Goal: Task Accomplishment & Management: Use online tool/utility

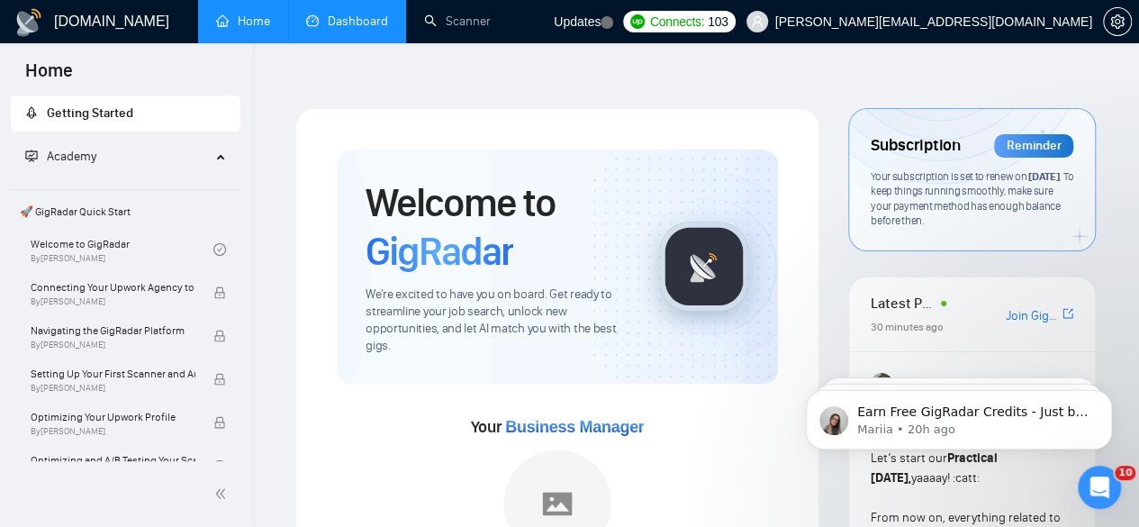
click at [357, 21] on link "Dashboard" at bounding box center [347, 21] width 82 height 15
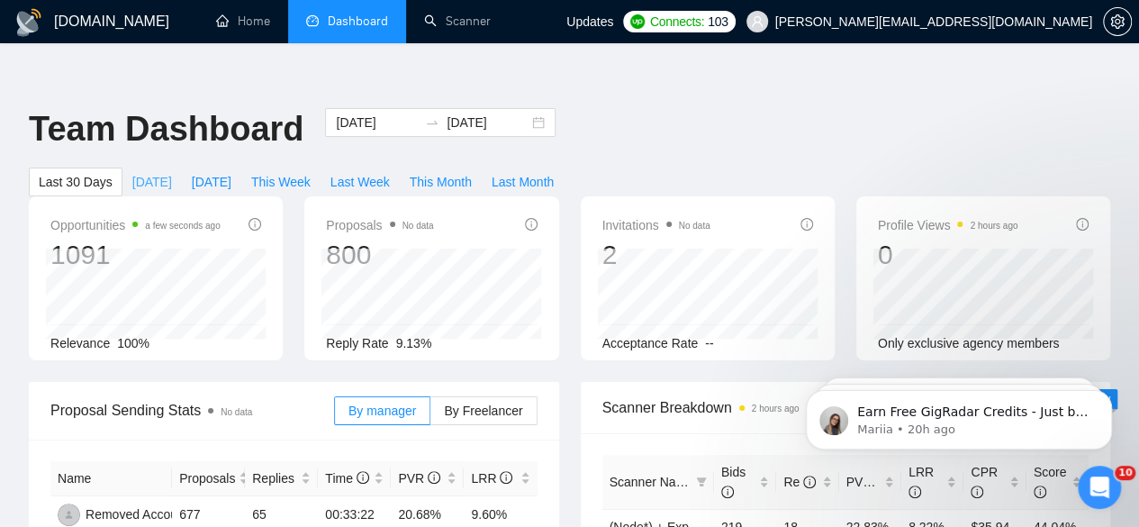
click at [172, 172] on span "[DATE]" at bounding box center [152, 182] width 40 height 20
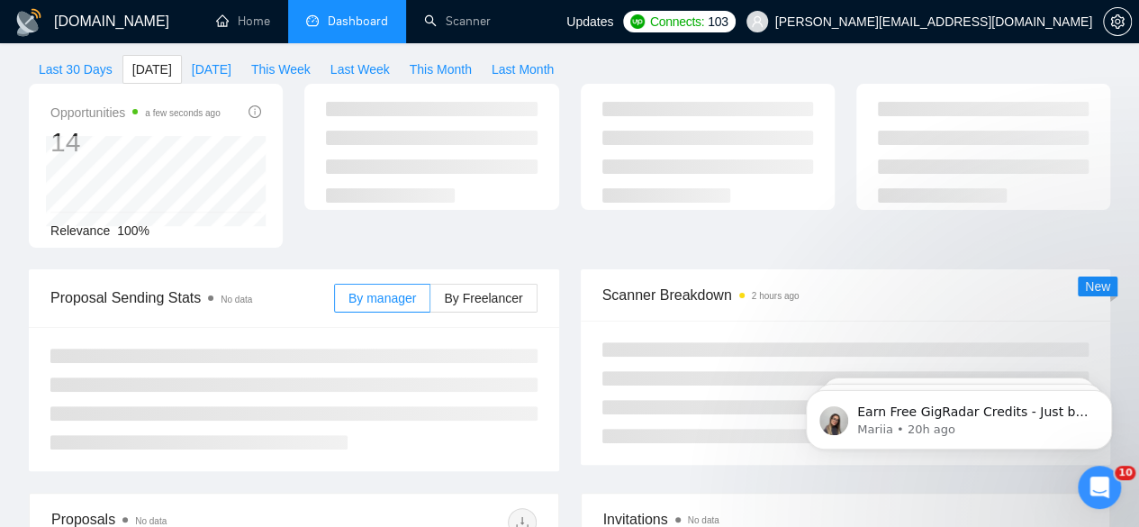
scroll to position [113, 0]
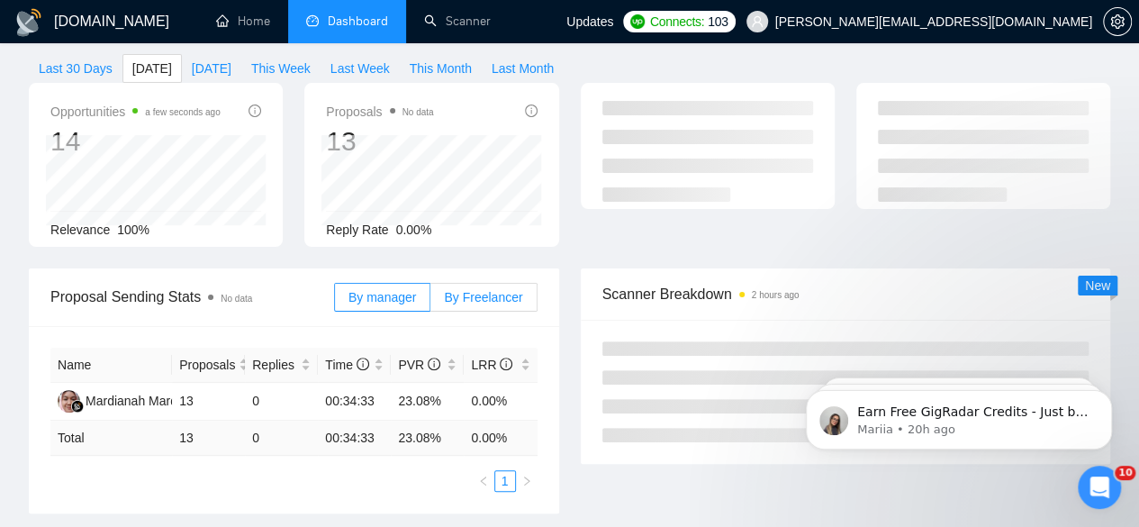
click at [467, 290] on span "By Freelancer" at bounding box center [483, 297] width 78 height 14
click at [430, 302] on input "By Freelancer" at bounding box center [430, 302] width 0 height 0
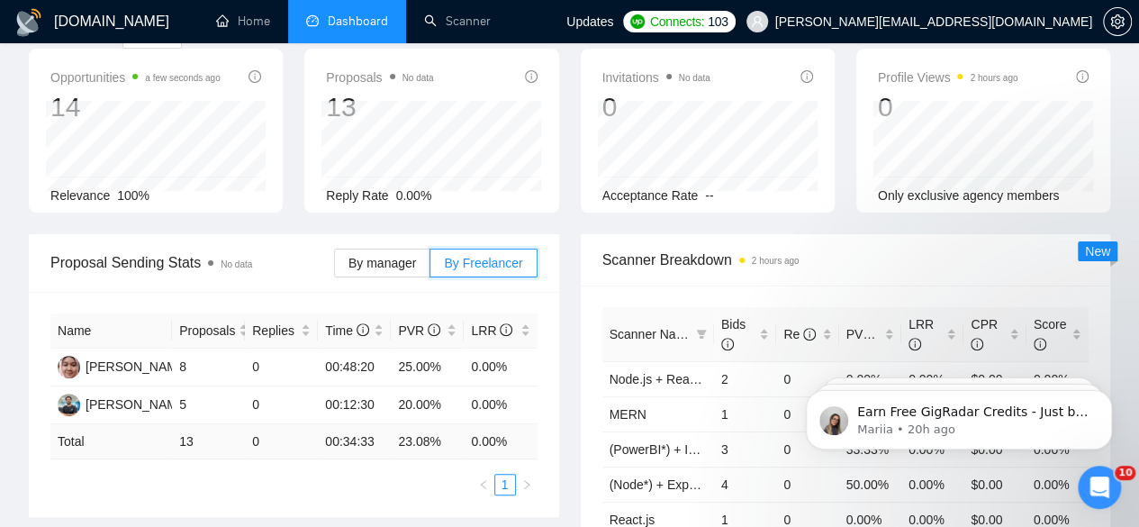
scroll to position [0, 0]
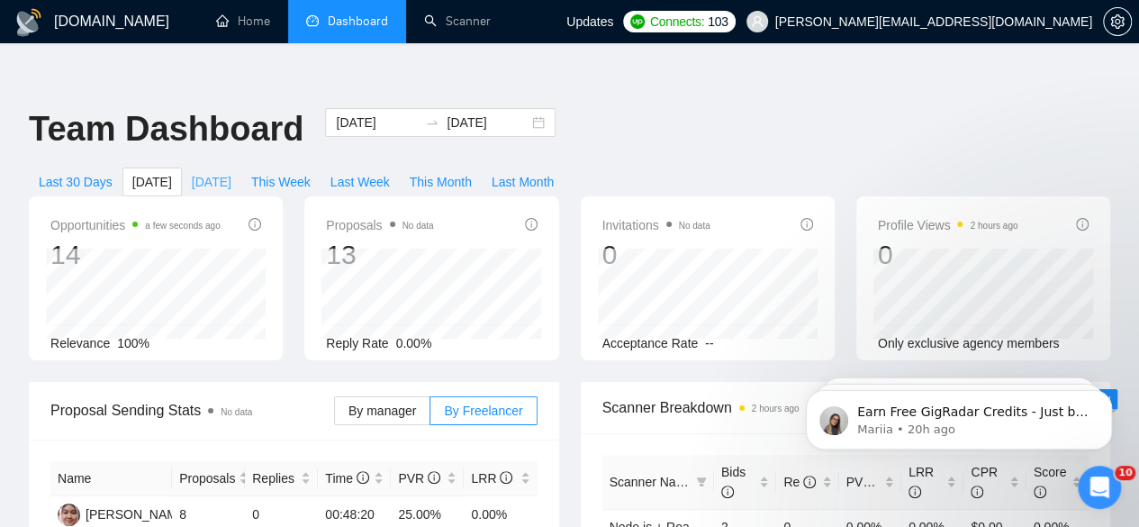
click at [231, 172] on span "Yesterday" at bounding box center [212, 182] width 40 height 20
type input "2025-08-12"
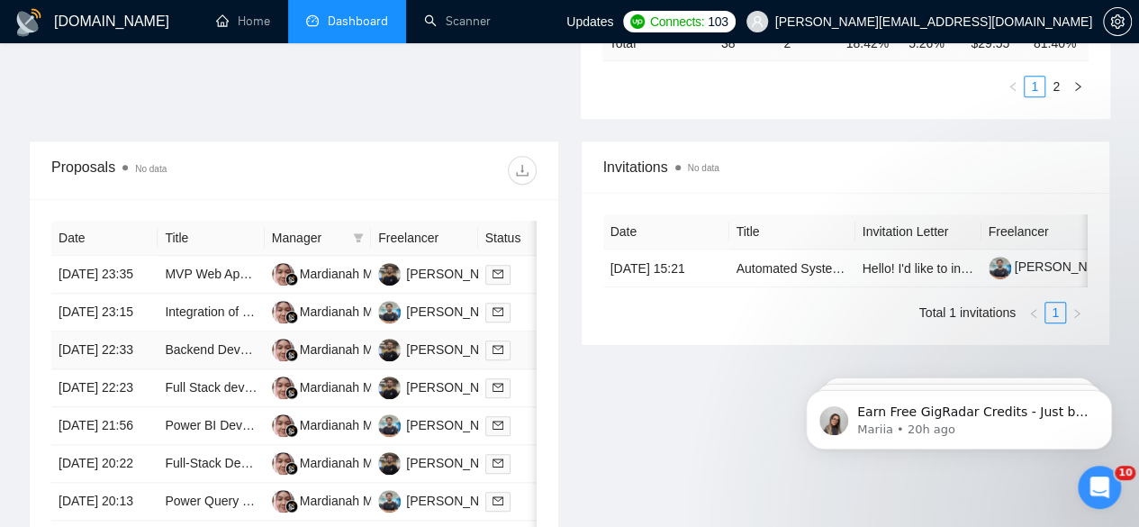
scroll to position [667, 0]
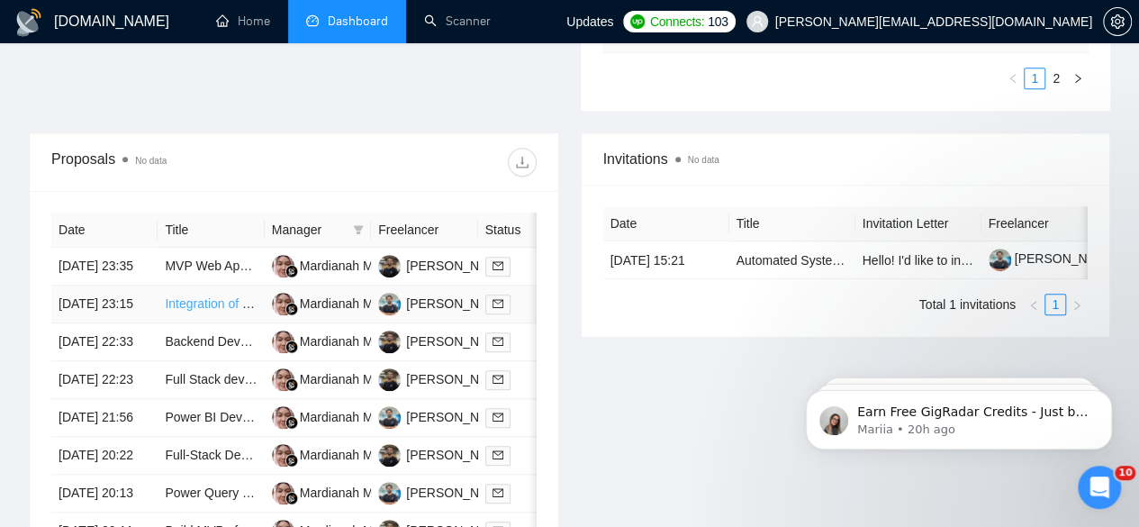
click at [219, 296] on link "Integration of Prospect CRM with Power BI and Custom Dashboard Creation" at bounding box center [379, 303] width 428 height 14
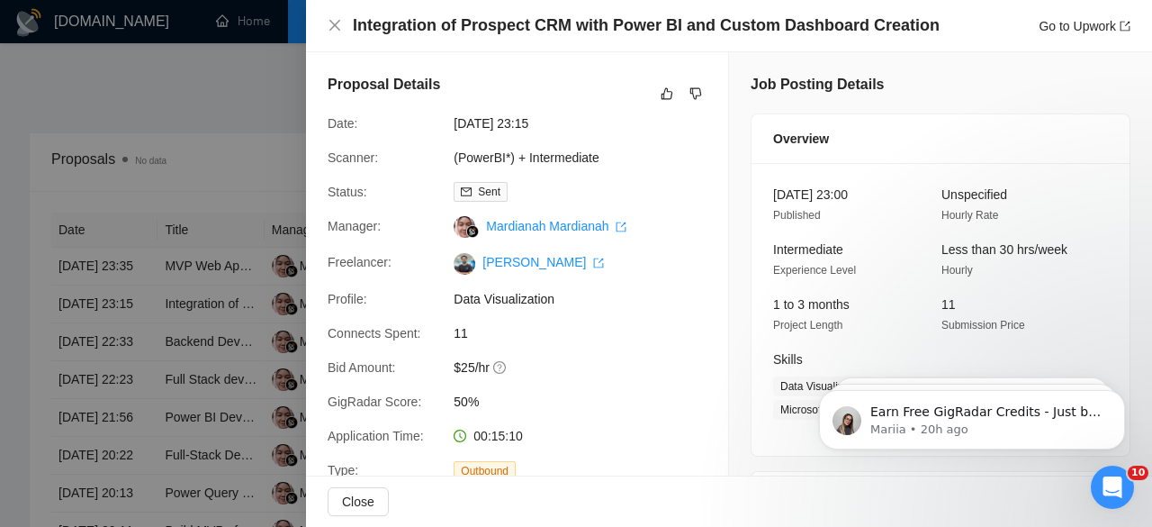
click at [257, 230] on div at bounding box center [576, 263] width 1152 height 527
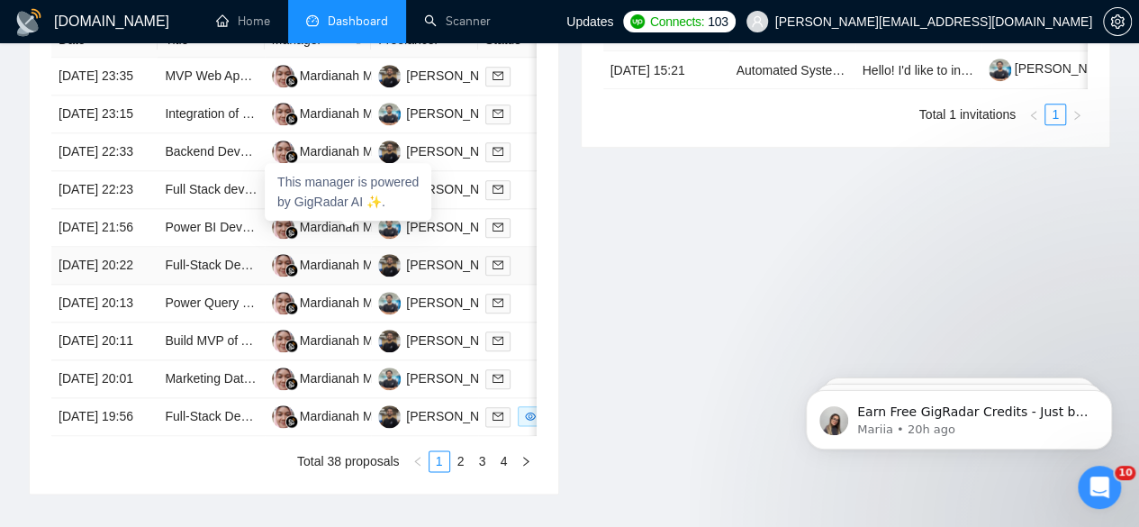
scroll to position [860, 0]
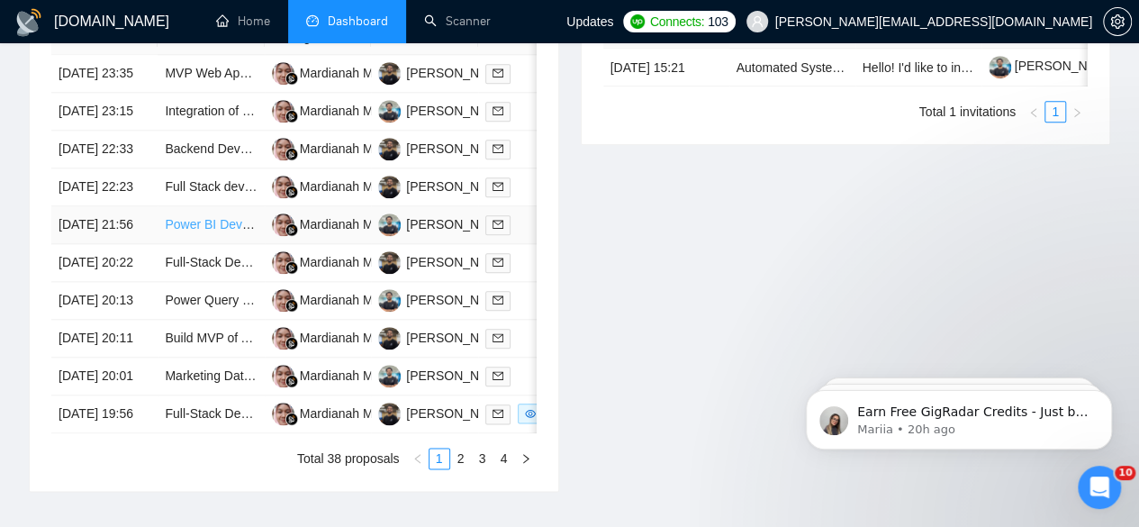
click at [222, 228] on link "Power BI Developer for Data Visualization Project" at bounding box center [303, 224] width 277 height 14
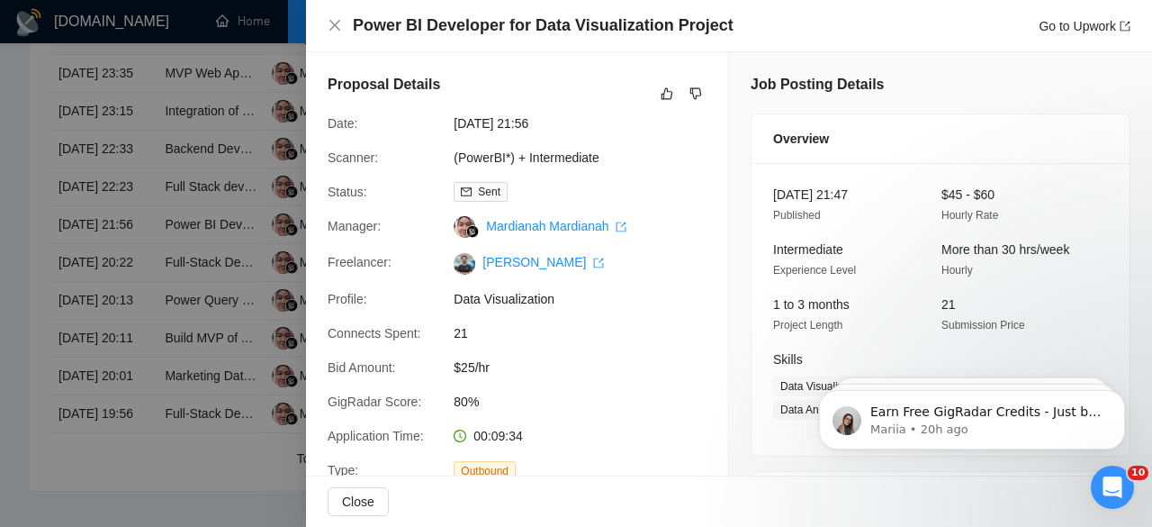
click at [252, 221] on div at bounding box center [576, 263] width 1152 height 527
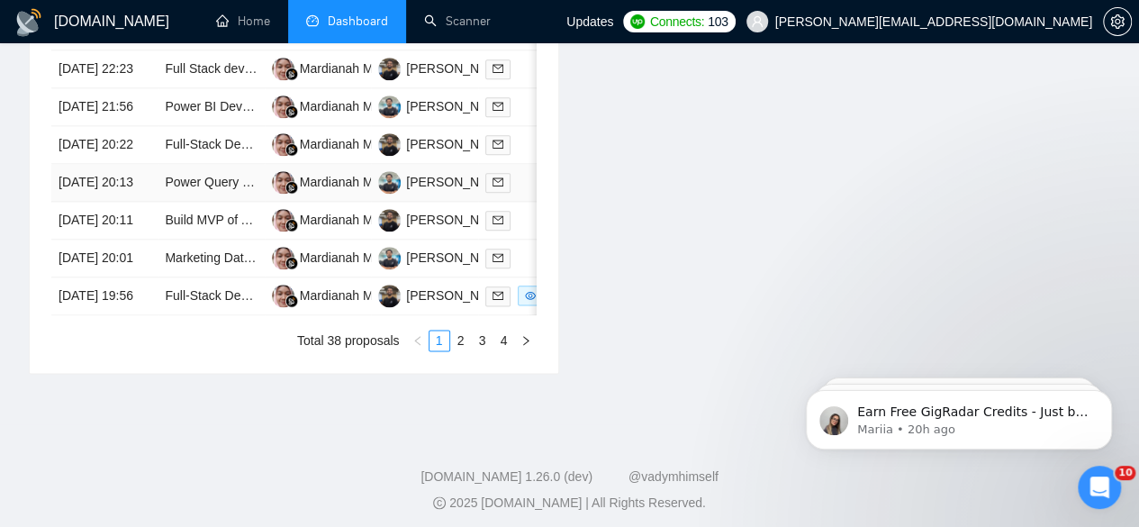
scroll to position [981, 0]
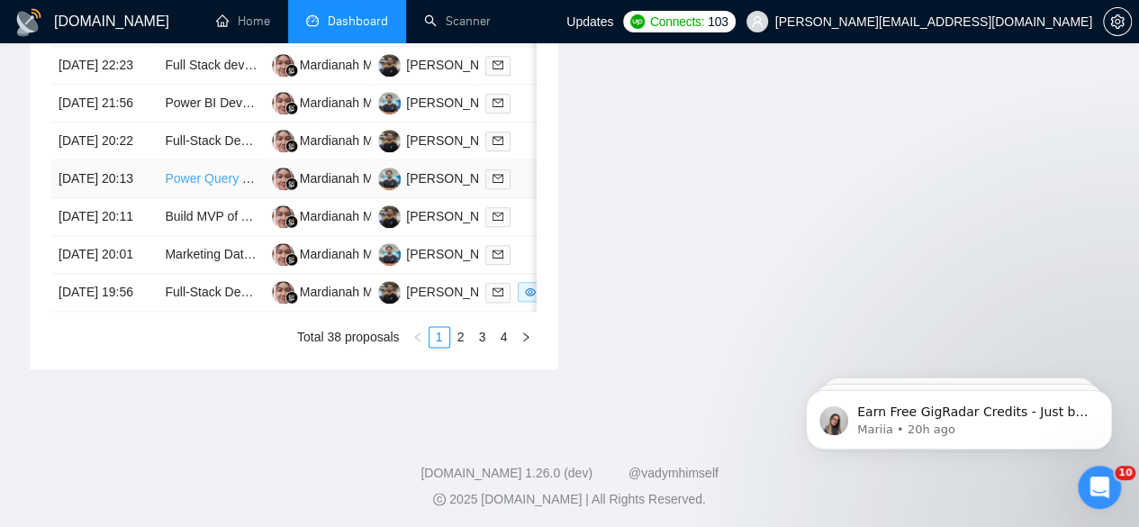
click at [213, 185] on link "Power Query & Power BI Expert for Sales Data Automation (Final Tweaks Needed)" at bounding box center [396, 178] width 463 height 14
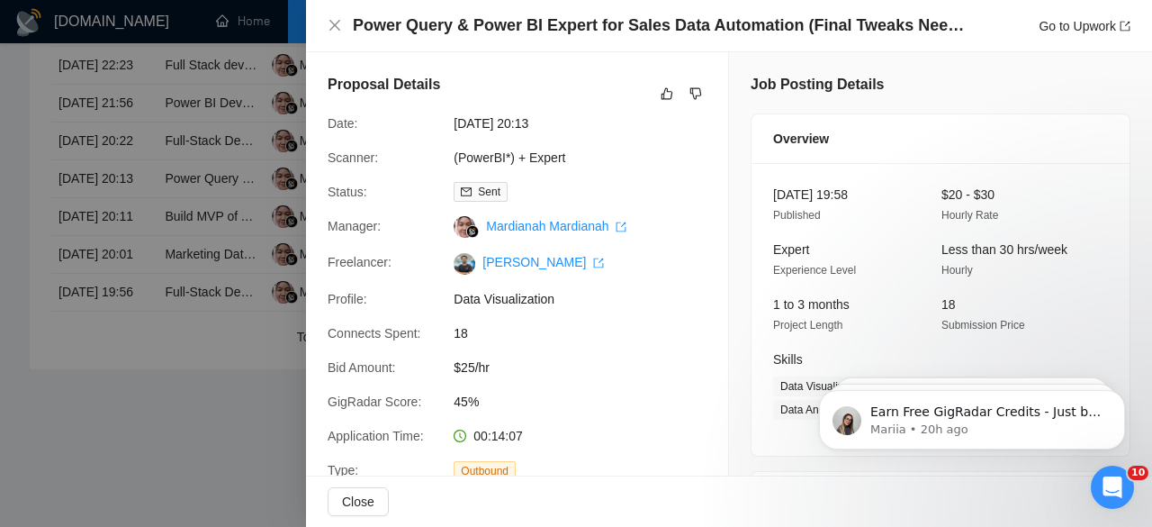
click at [216, 221] on div at bounding box center [576, 263] width 1152 height 527
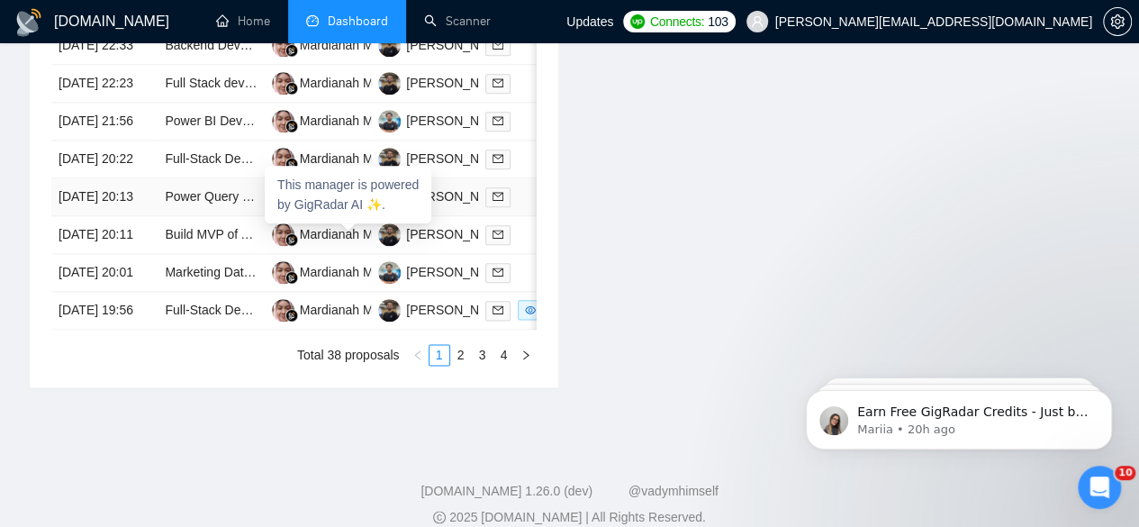
scroll to position [958, 0]
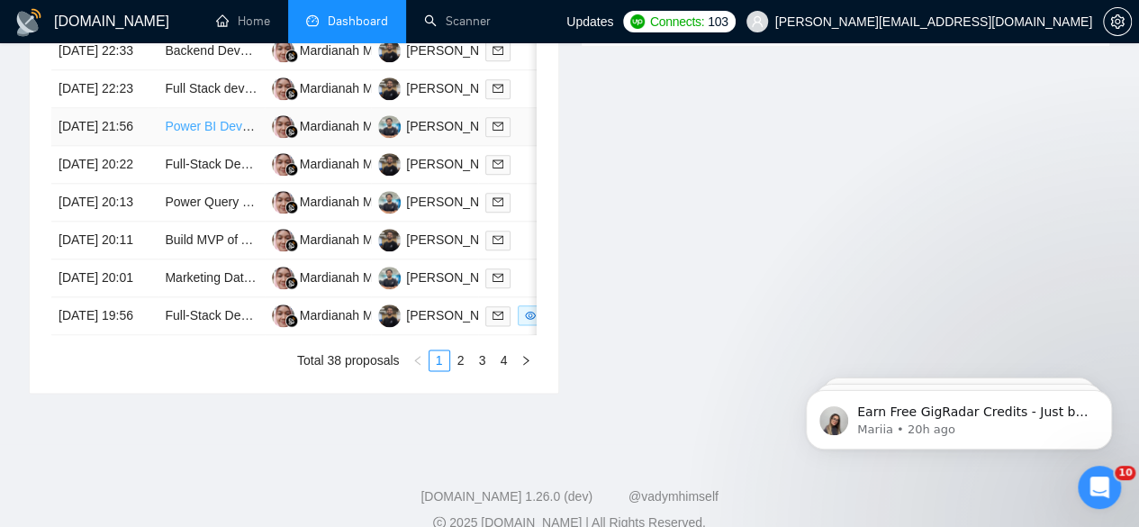
click at [200, 133] on link "Power BI Developer for Data Visualization Project" at bounding box center [303, 126] width 277 height 14
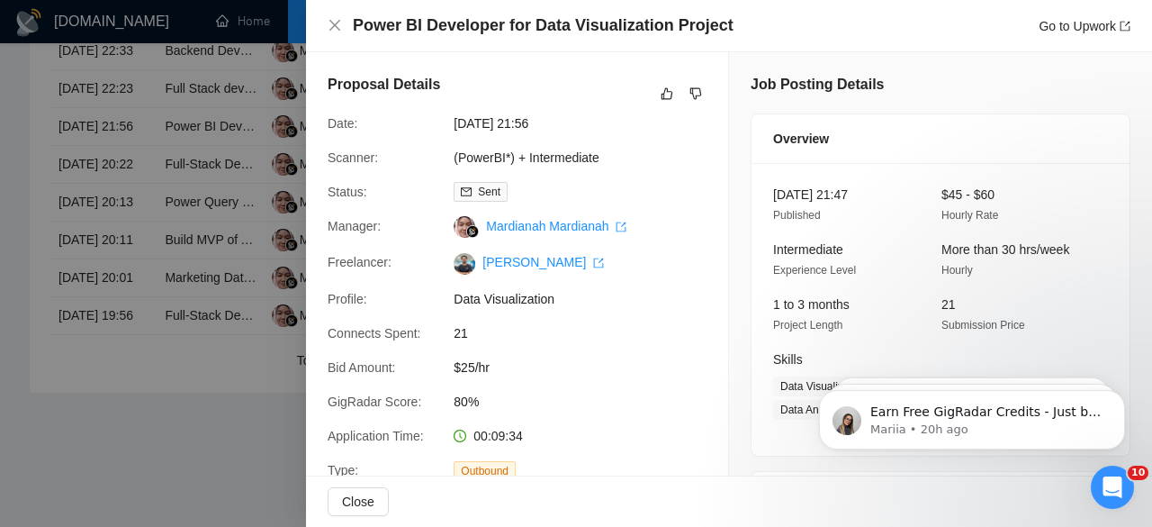
click at [175, 293] on div at bounding box center [576, 263] width 1152 height 527
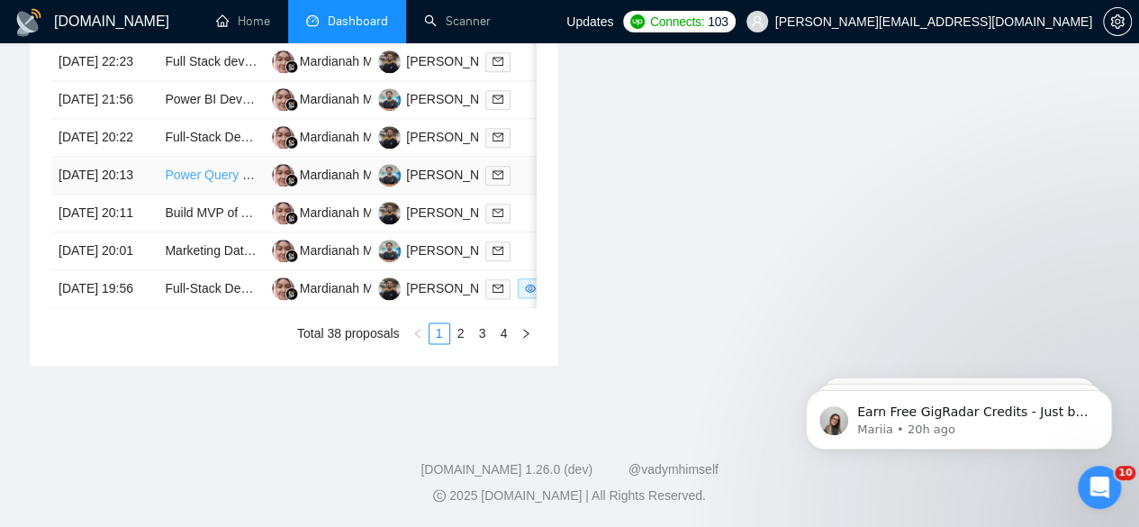
scroll to position [1006, 0]
click at [199, 257] on link "Marketing Data Scientist" at bounding box center [233, 250] width 137 height 14
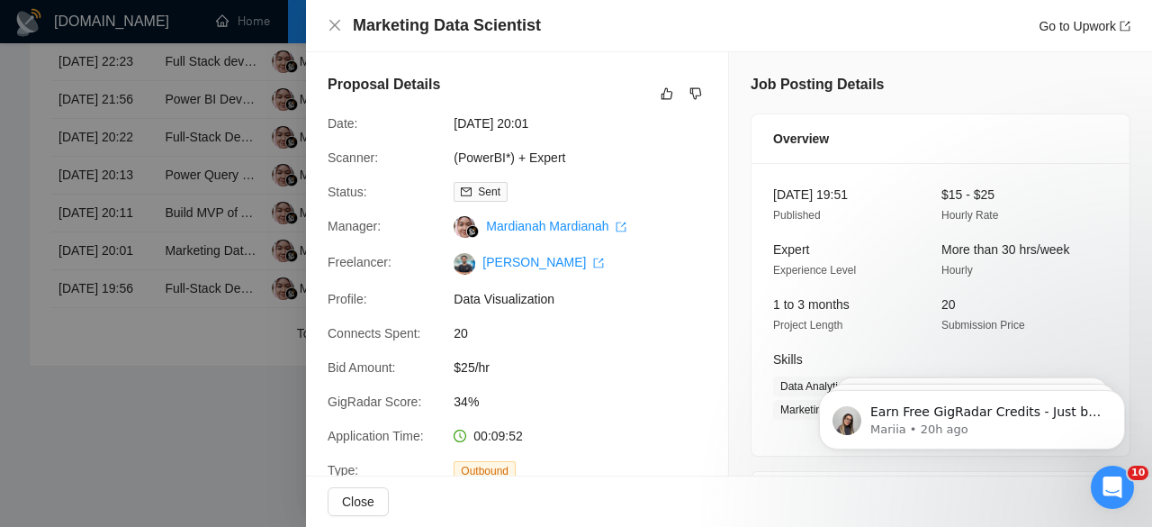
click at [117, 311] on div at bounding box center [576, 263] width 1152 height 527
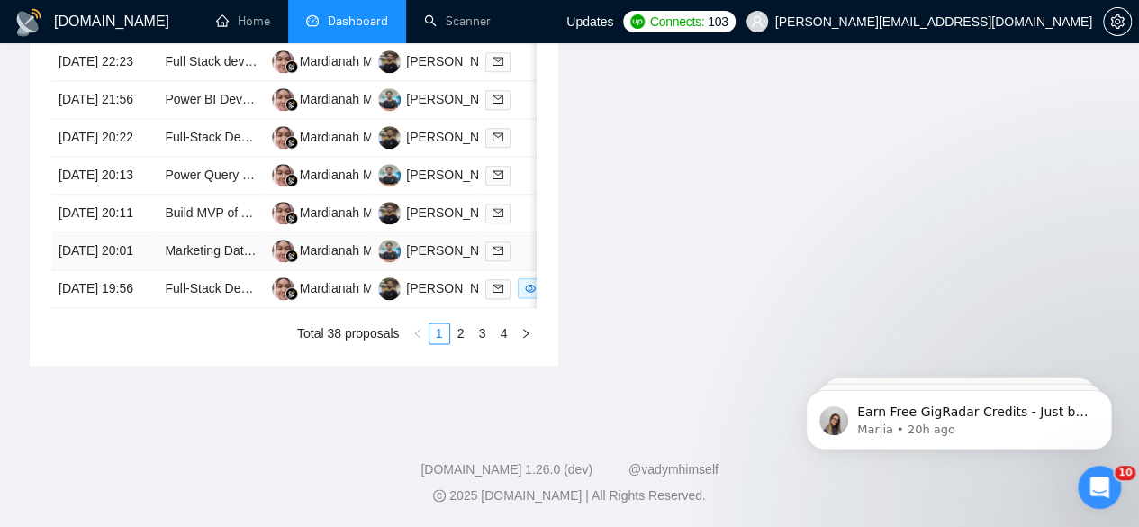
scroll to position [1063, 0]
click at [464, 343] on link "2" at bounding box center [461, 333] width 20 height 20
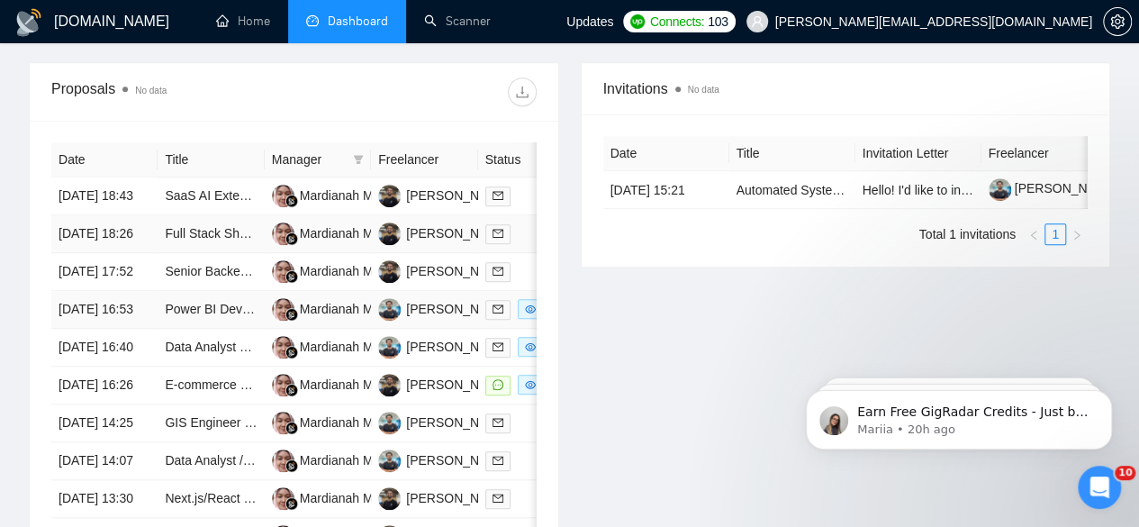
scroll to position [787, 0]
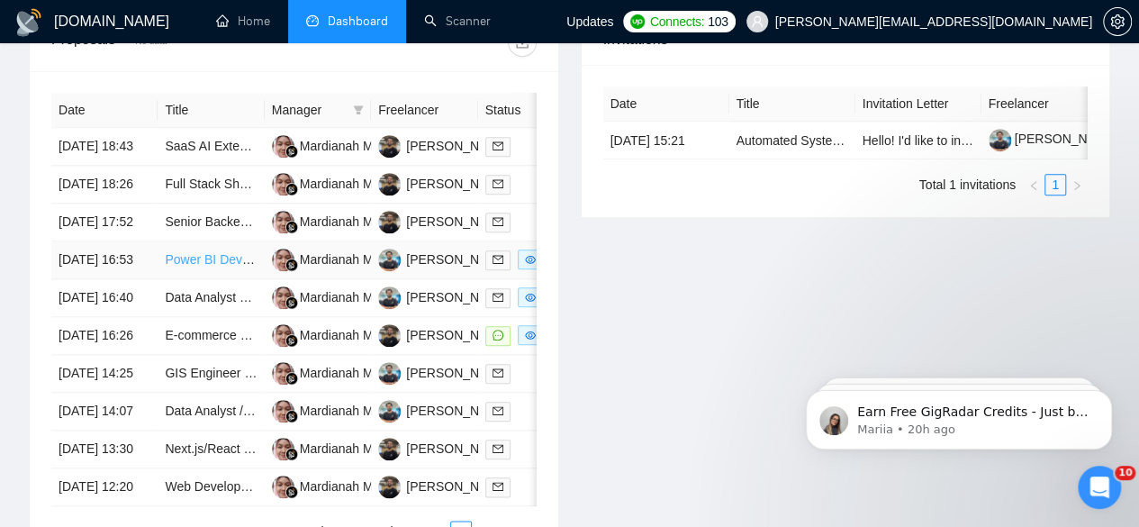
click at [194, 252] on link "Power BI Developer Needed for Small Robot Activity Tracking Dashboard (Pilot Pr…" at bounding box center [409, 259] width 488 height 14
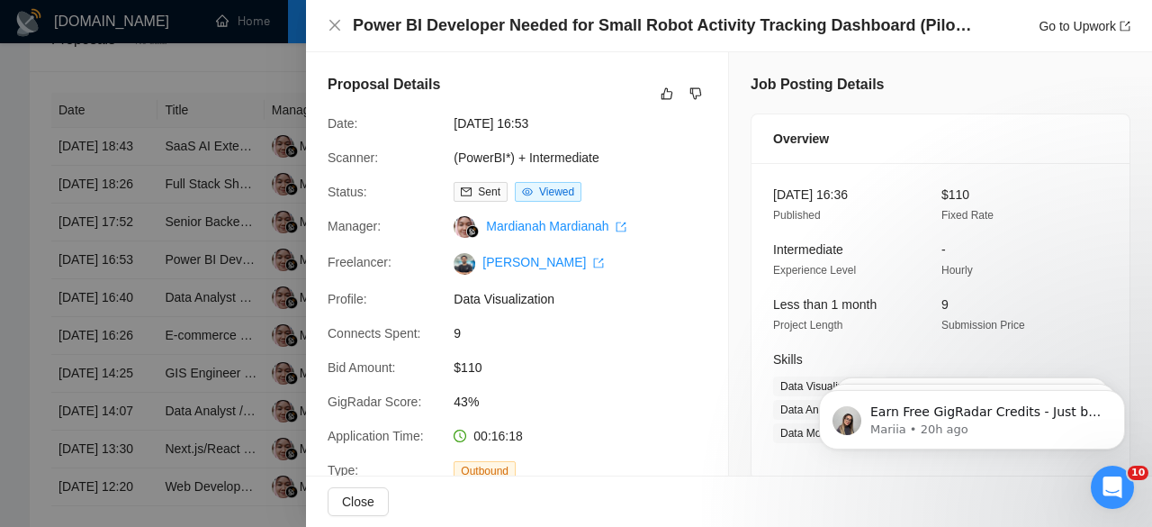
click at [227, 318] on div at bounding box center [576, 263] width 1152 height 527
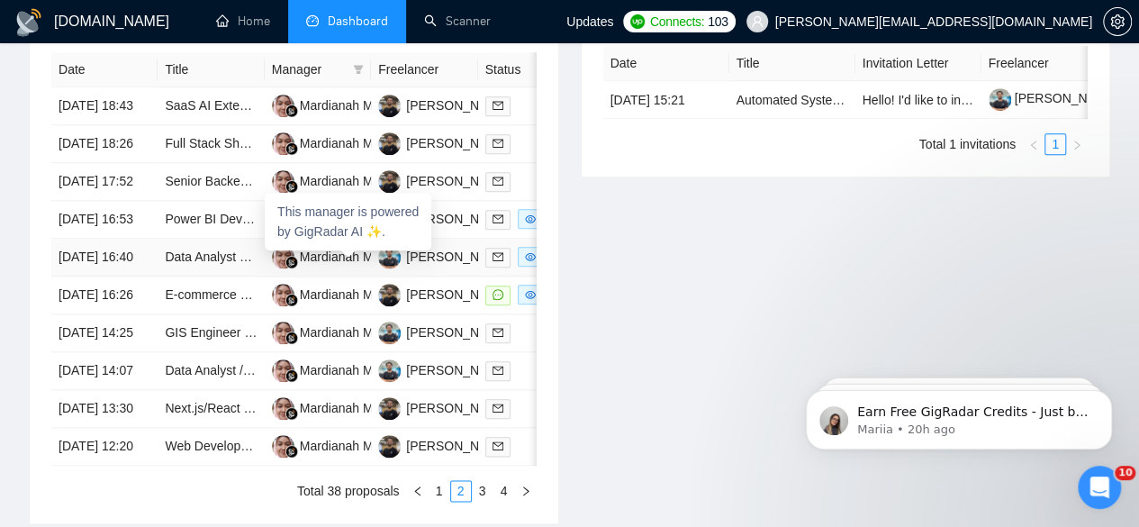
scroll to position [837, 0]
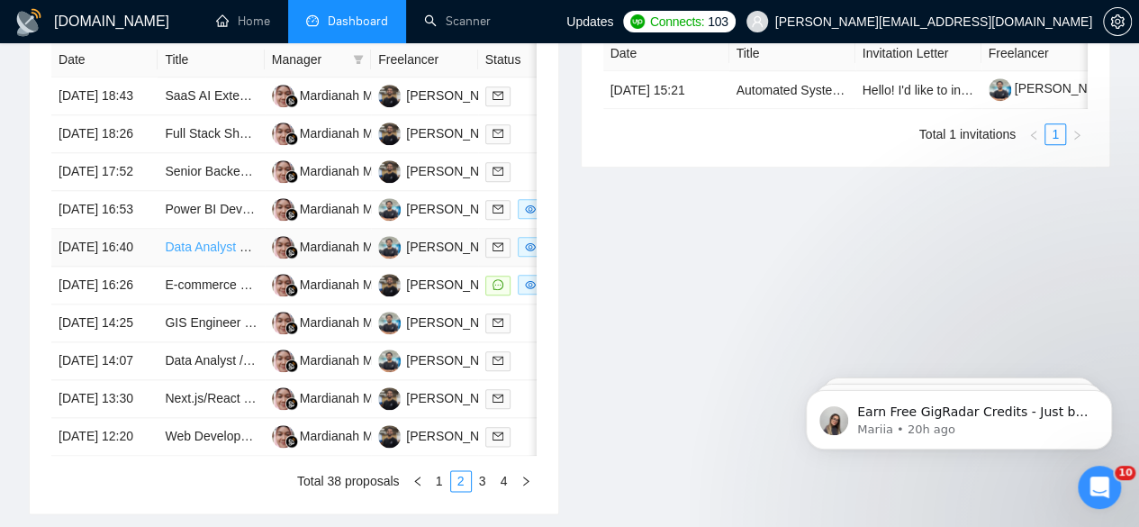
click at [214, 254] on link "Data Analyst Needed for Cost Leakage Pilot" at bounding box center [288, 246] width 246 height 14
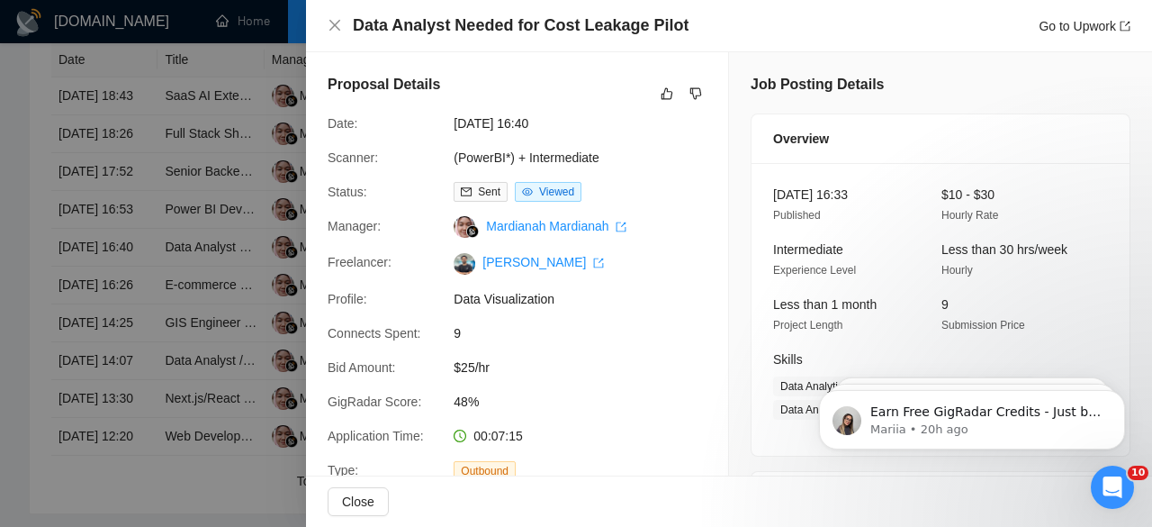
click at [180, 312] on div at bounding box center [576, 263] width 1152 height 527
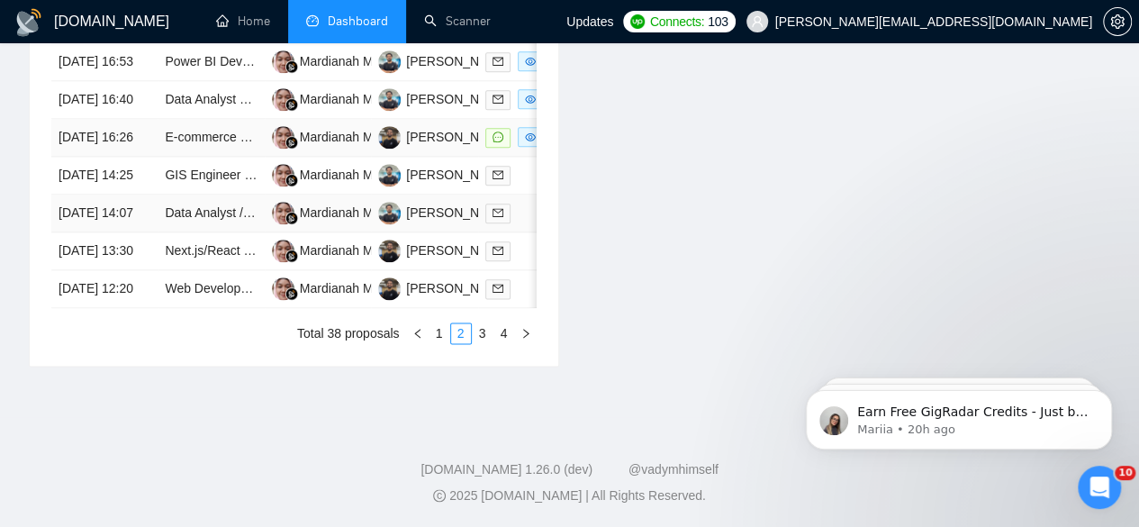
scroll to position [1023, 0]
click at [191, 176] on link "GIS Engineer to convert DWG-files to geojson for power BI" at bounding box center [329, 174] width 329 height 14
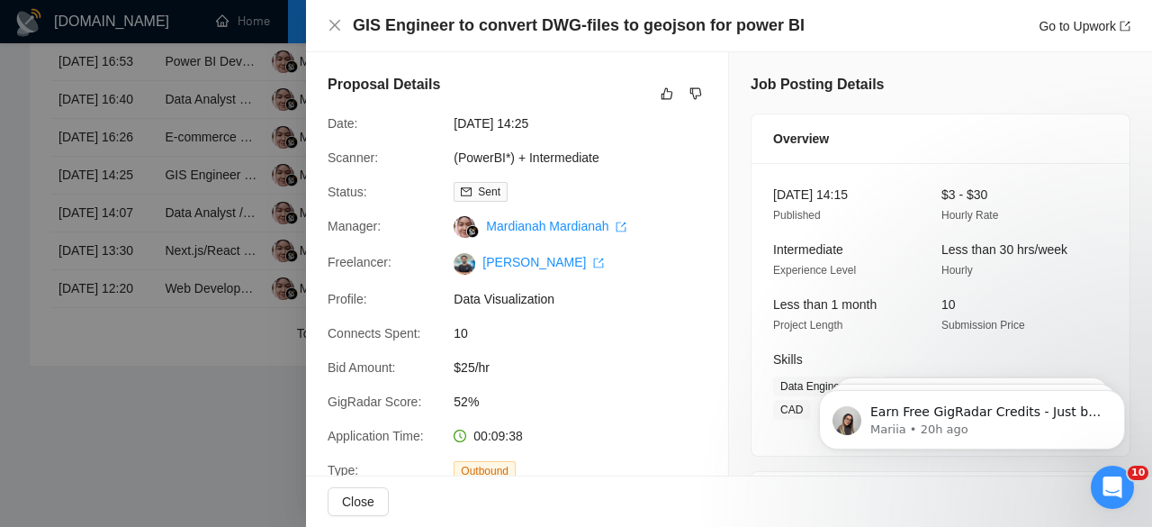
click at [176, 266] on div at bounding box center [576, 263] width 1152 height 527
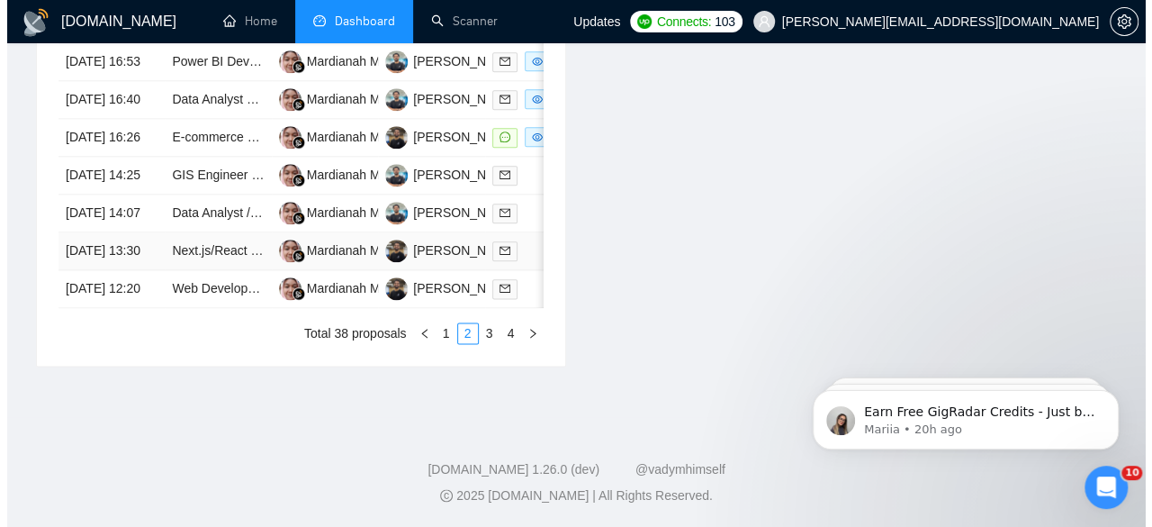
scroll to position [1052, 0]
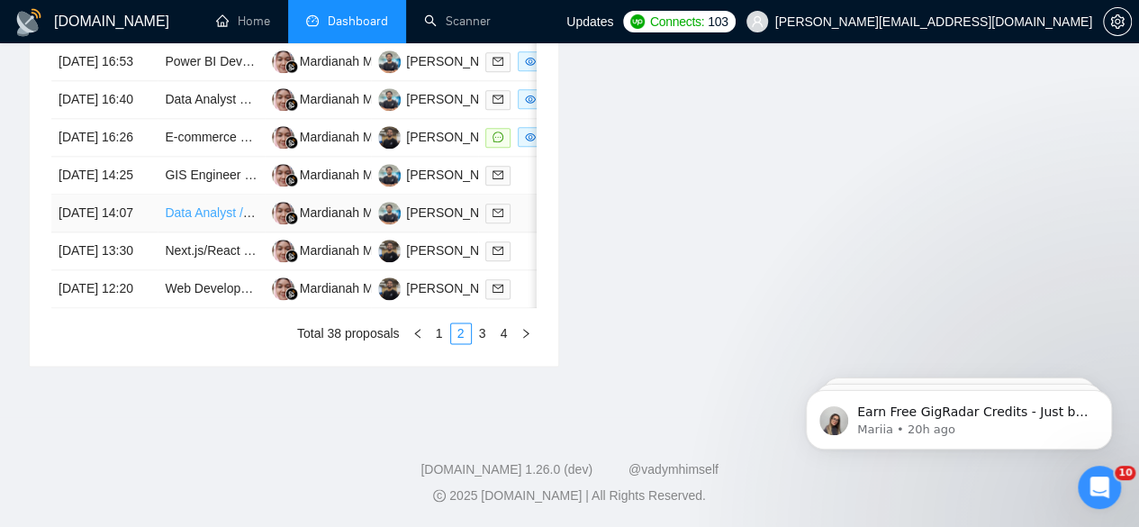
click at [205, 210] on link "Data Analyst / Engineer | Data Visualisation" at bounding box center [286, 212] width 243 height 14
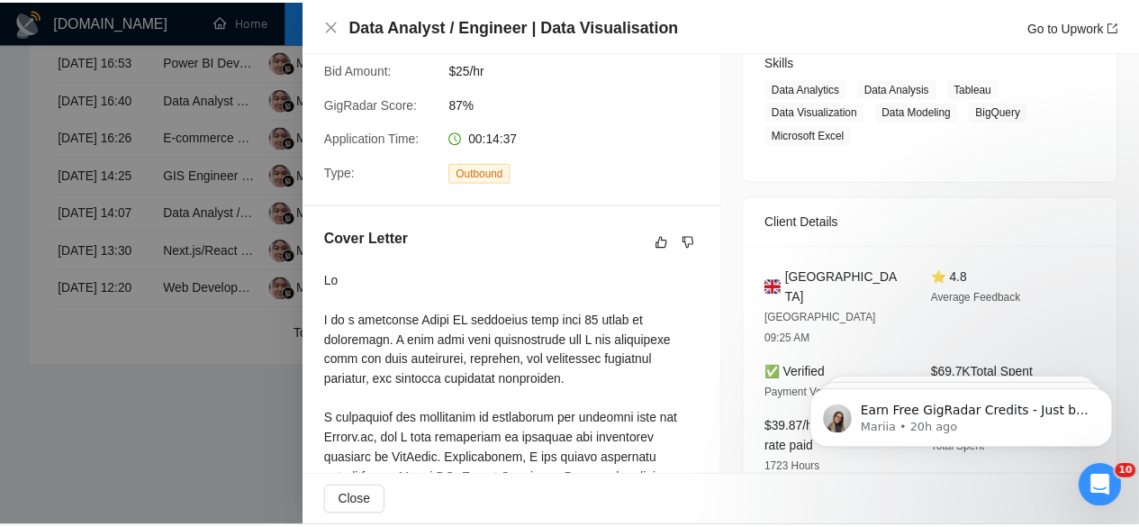
scroll to position [0, 0]
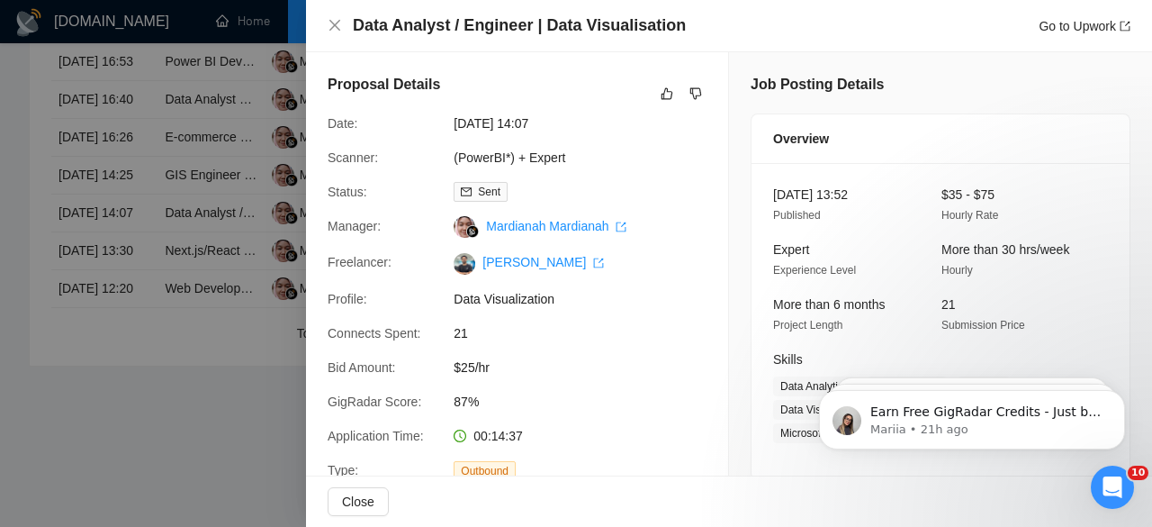
click at [193, 330] on div at bounding box center [576, 263] width 1152 height 527
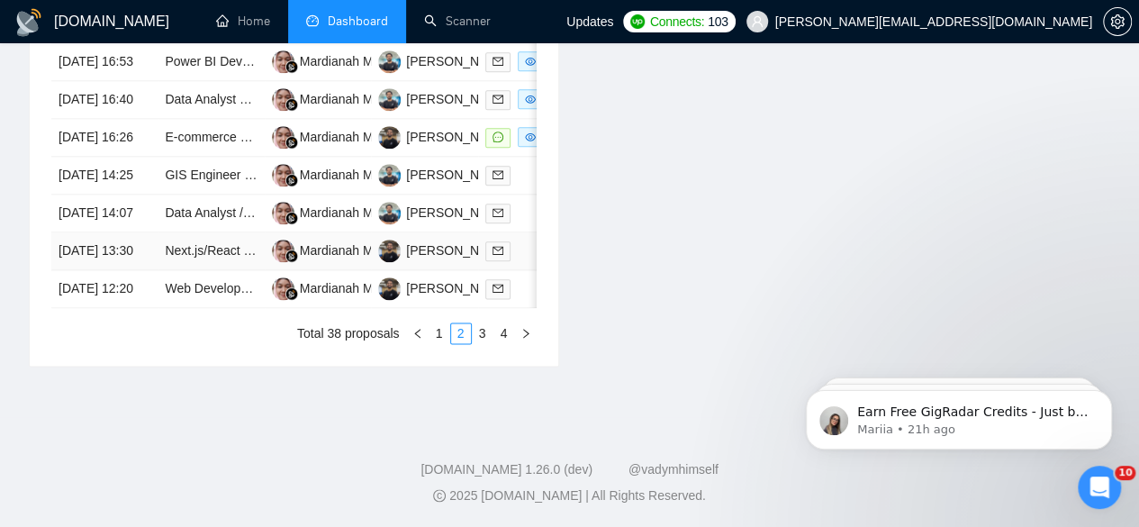
scroll to position [1097, 0]
click at [481, 336] on link "3" at bounding box center [483, 333] width 20 height 20
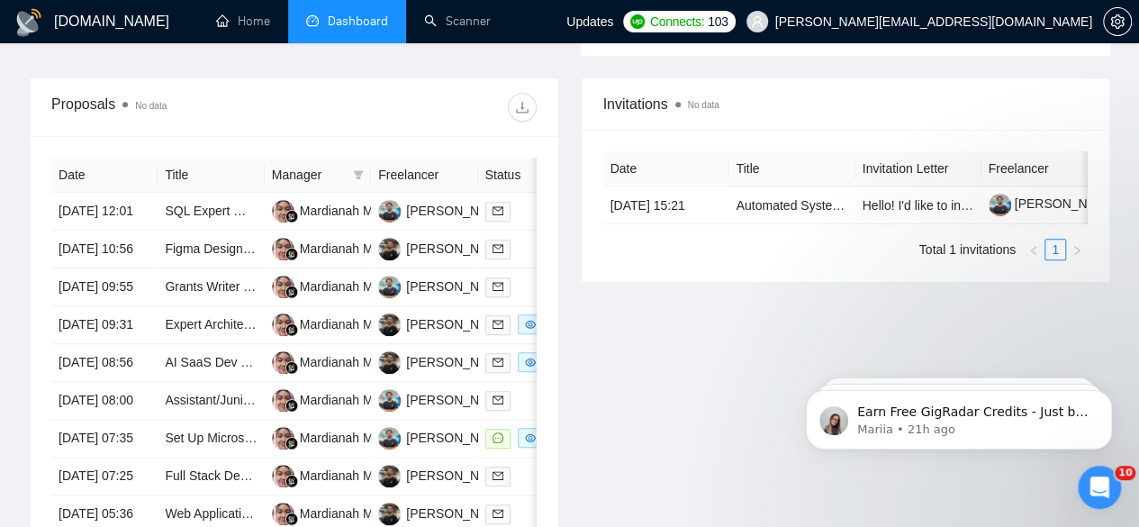
scroll to position [723, 0]
click at [212, 203] on link "SQL Expert Wanted for SSRS, Paginated Reports and Power BI Project" at bounding box center [365, 210] width 401 height 14
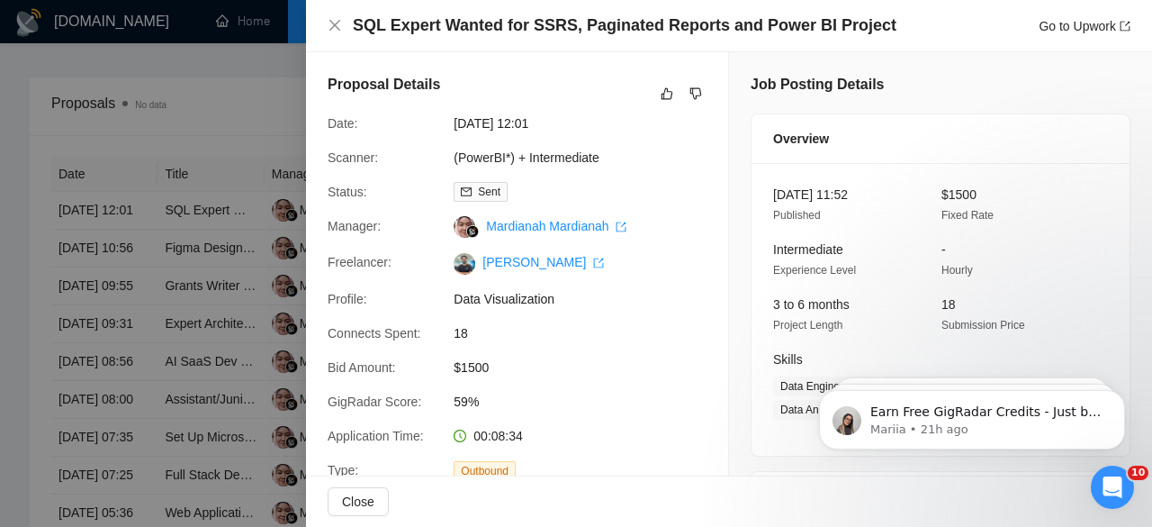
click at [214, 233] on div at bounding box center [576, 263] width 1152 height 527
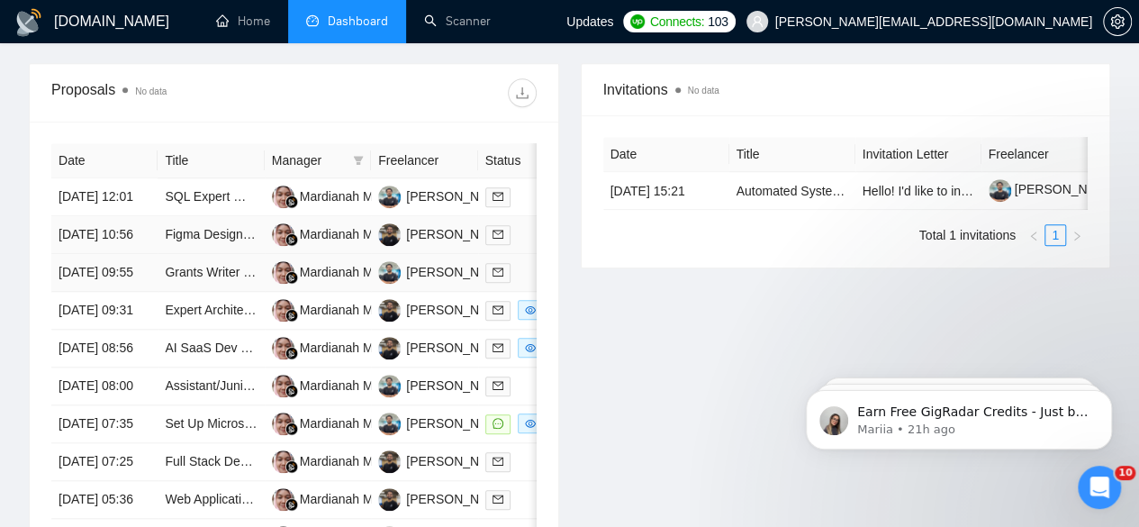
scroll to position [774, 0]
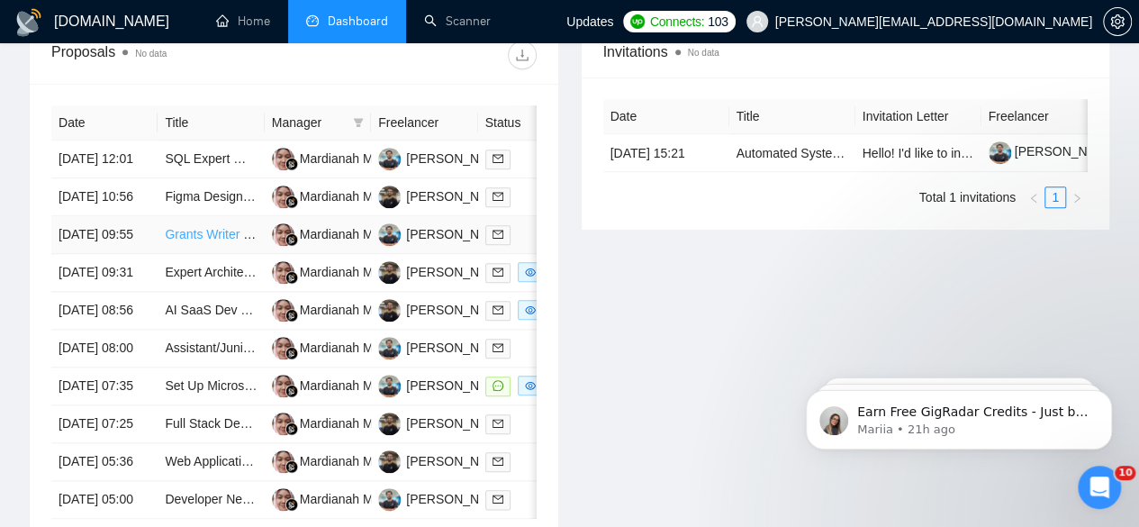
click at [184, 227] on link "Grants Writer & Strategic Projects Assistant" at bounding box center [286, 234] width 243 height 14
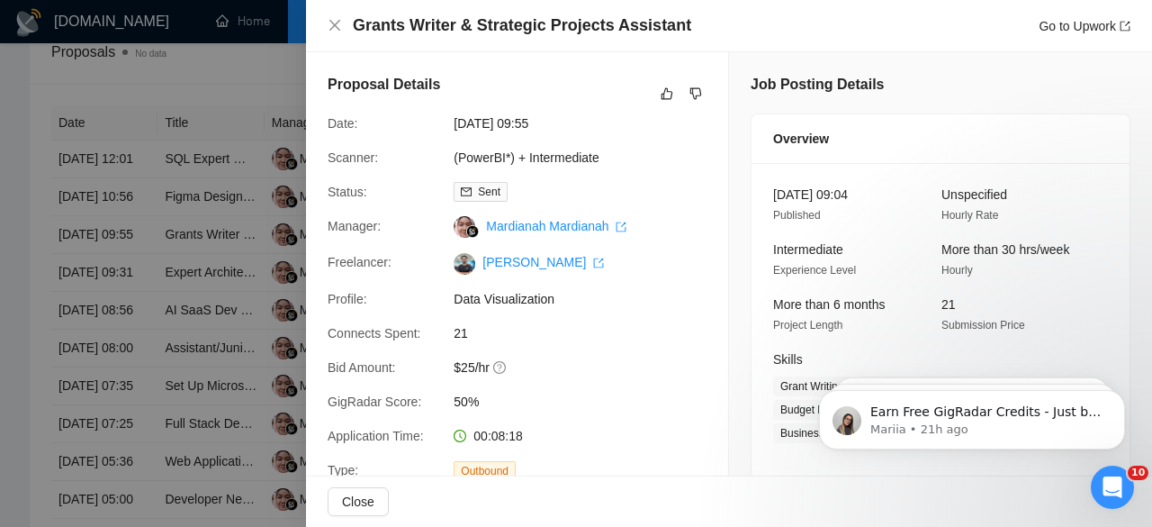
click at [236, 146] on div at bounding box center [576, 263] width 1152 height 527
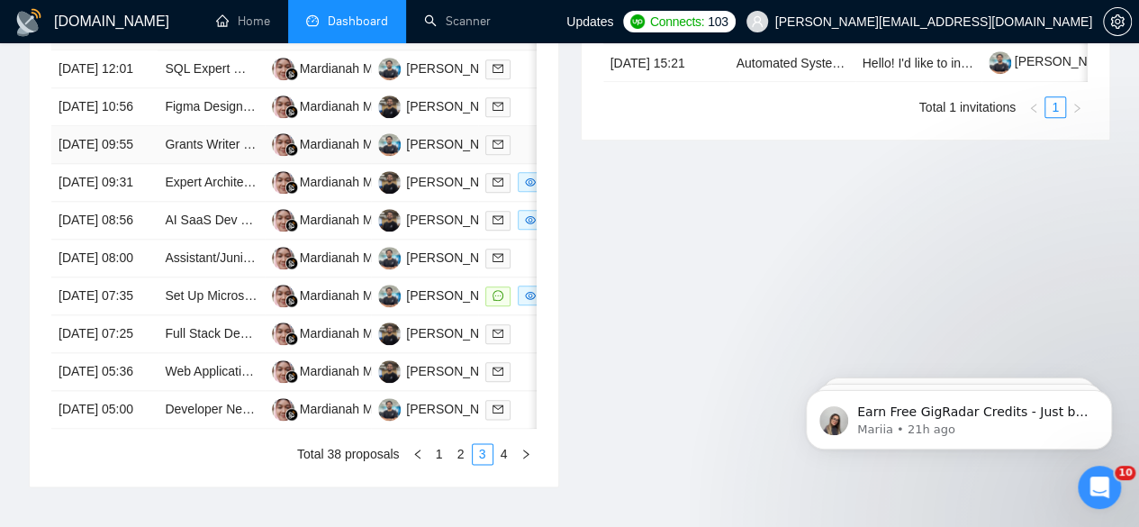
scroll to position [868, 0]
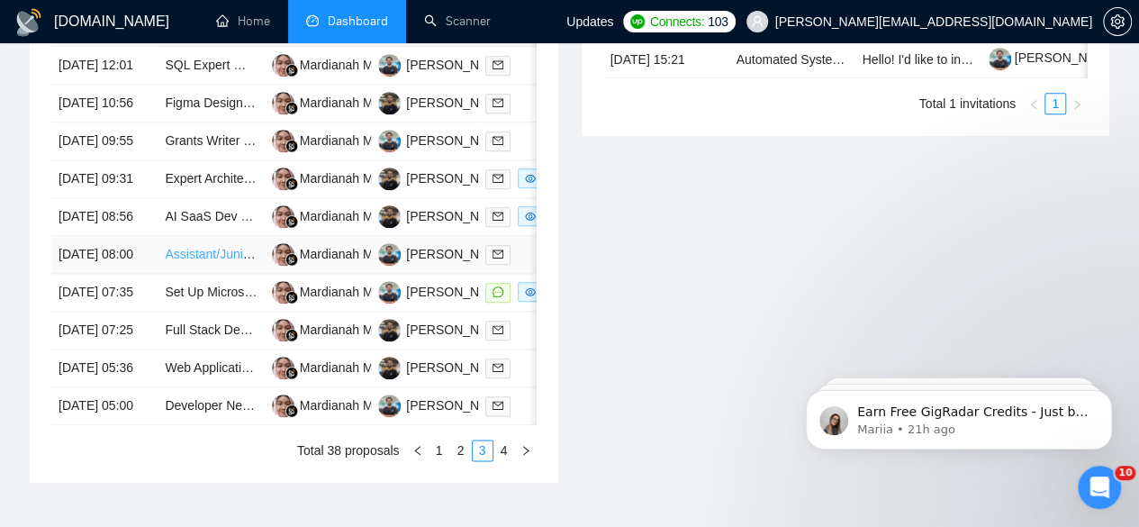
click at [209, 261] on link "Assistant/Junior Manager – Strategic Projects, Graphic Design & Data Analysis" at bounding box center [385, 254] width 440 height 14
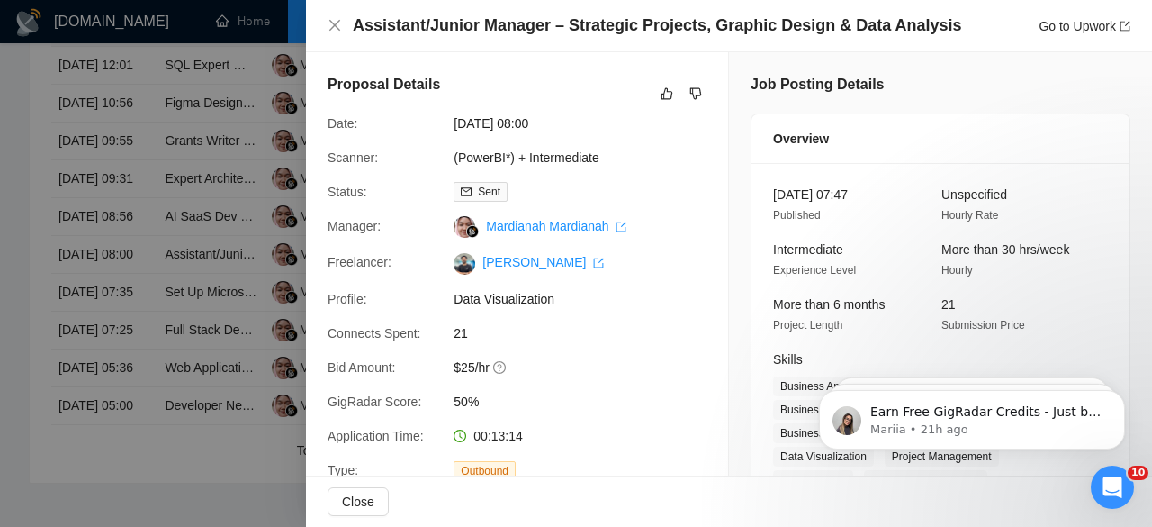
click at [204, 221] on div at bounding box center [576, 263] width 1152 height 527
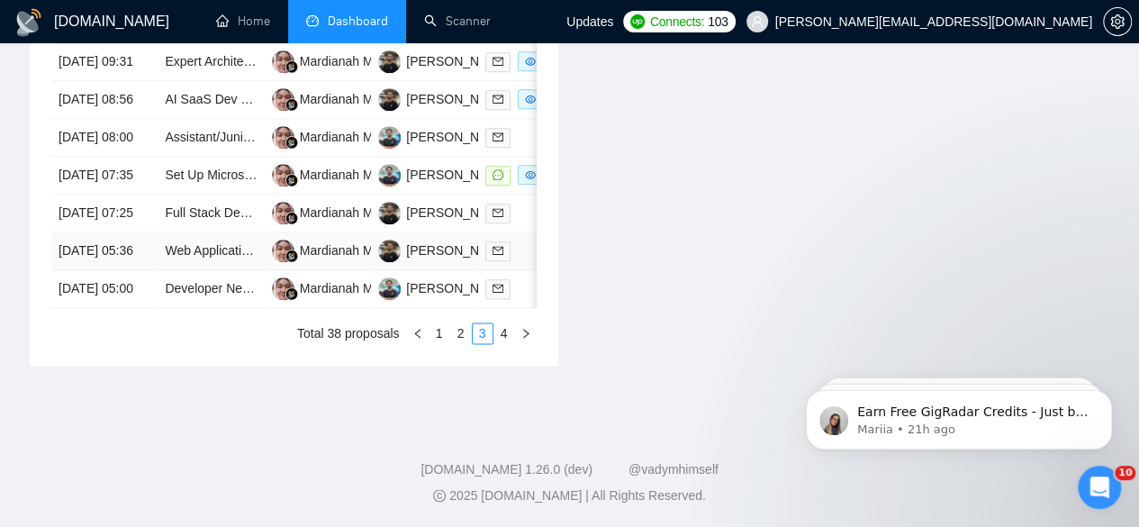
scroll to position [1074, 0]
click at [187, 293] on link "Developer Needed – Competitor Price Tracking & Dashboard Automation (White-Labe…" at bounding box center [431, 288] width 532 height 14
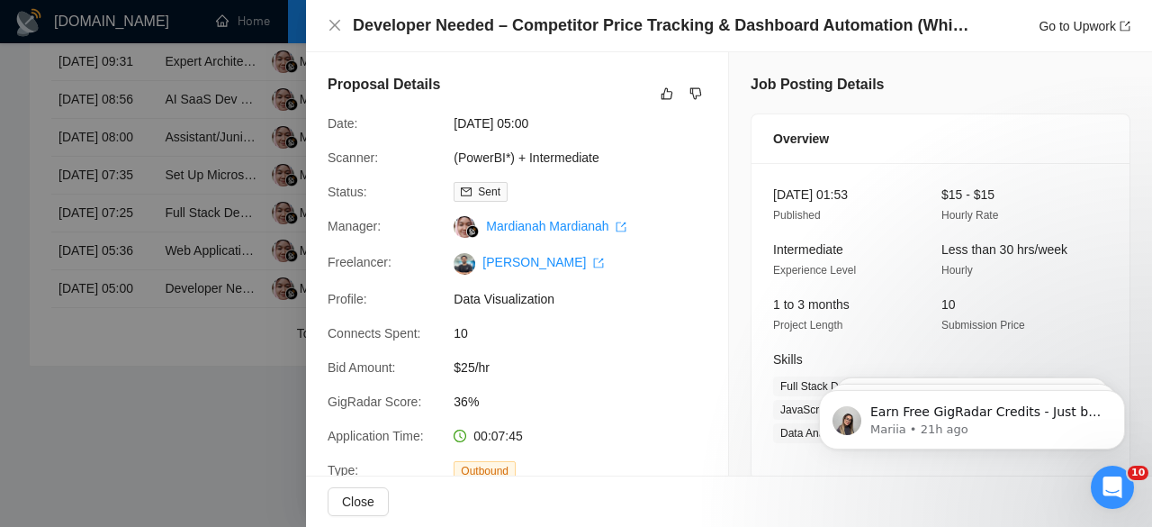
click at [239, 185] on div at bounding box center [576, 263] width 1152 height 527
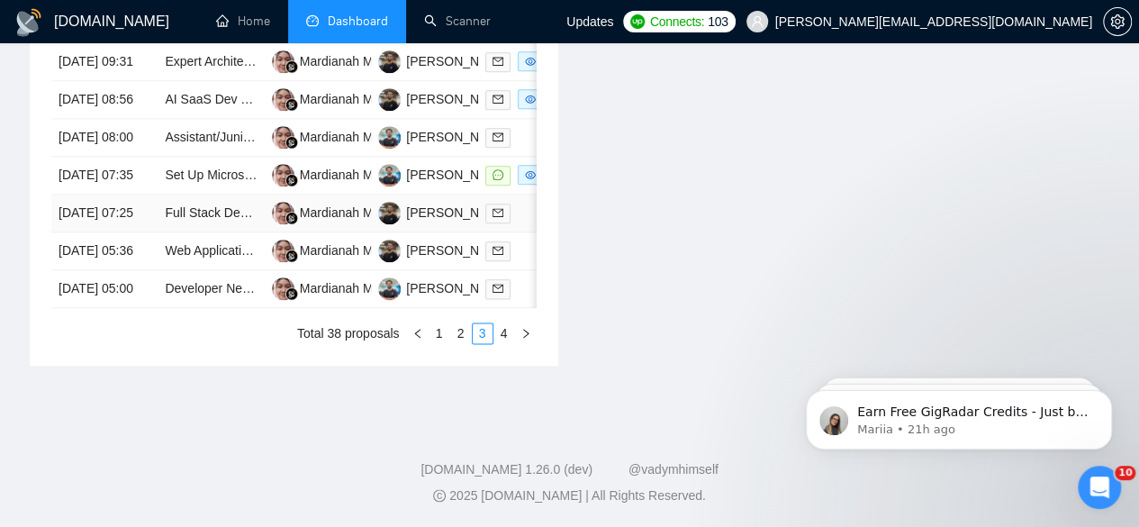
scroll to position [1053, 0]
click at [502, 343] on link "4" at bounding box center [504, 333] width 20 height 20
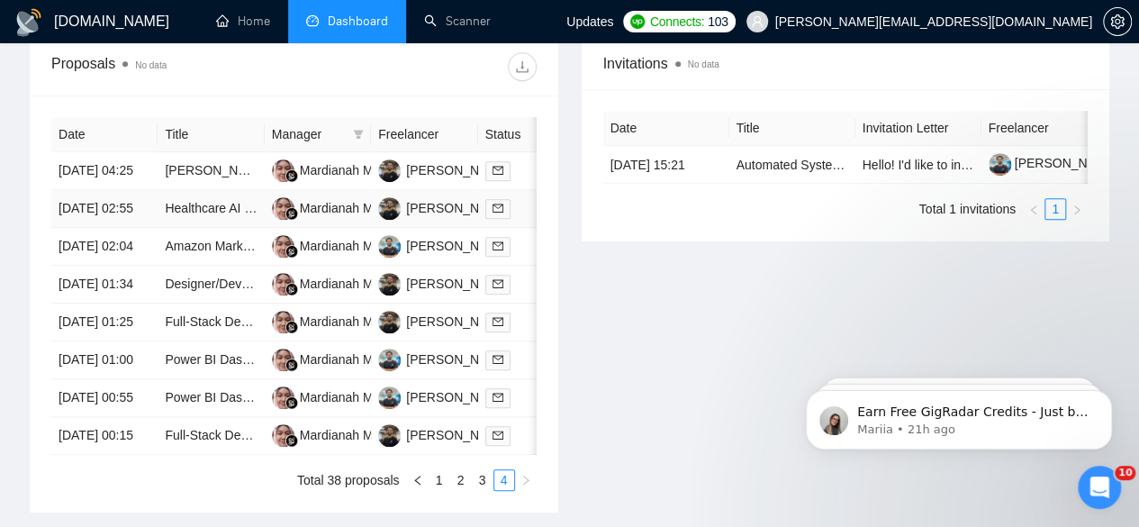
scroll to position [771, 0]
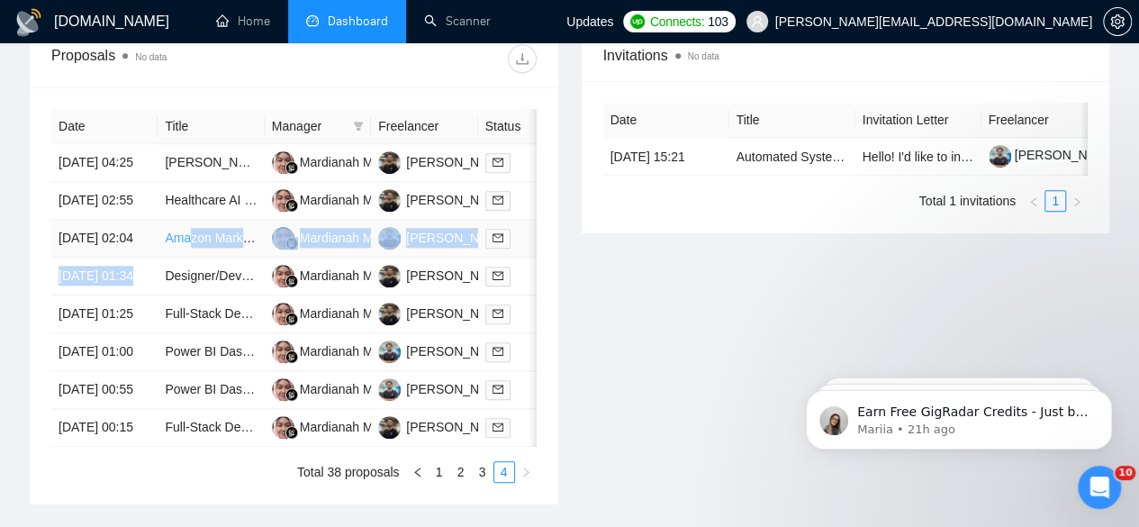
drag, startPoint x: 166, startPoint y: 252, endPoint x: 184, endPoint y: 206, distance: 49.3
click at [184, 206] on tbody "12 Aug, 2025 04:25 MERN stack Developer Mardianah Mardianah Manu Jain 12 Aug, 2…" at bounding box center [366, 295] width 630 height 302
click at [184, 230] on link "Amazon Marketing Cloud Data Scientist – Retail & Media Insights" at bounding box center [347, 237] width 365 height 14
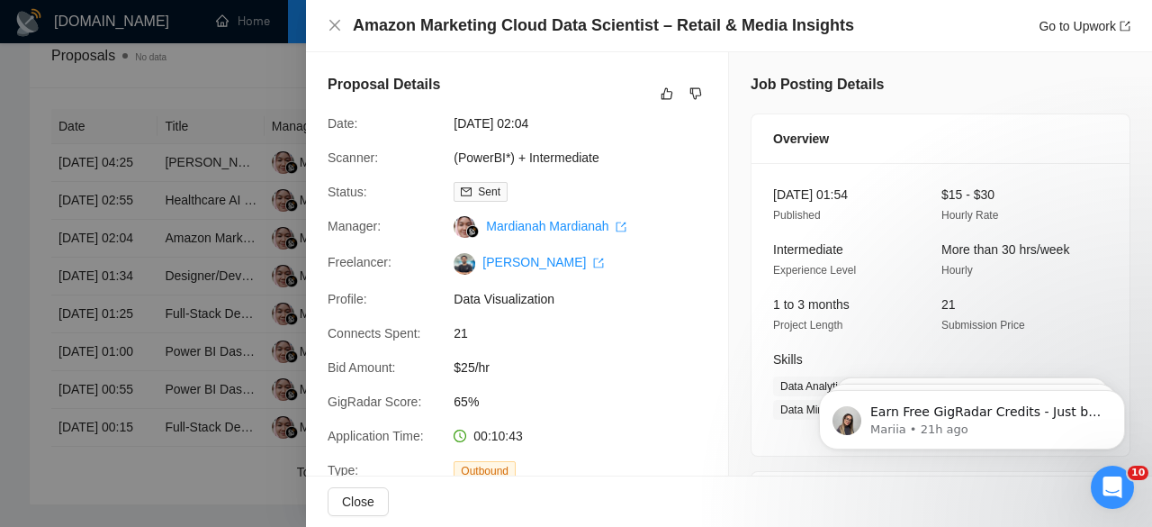
click at [158, 363] on div at bounding box center [576, 263] width 1152 height 527
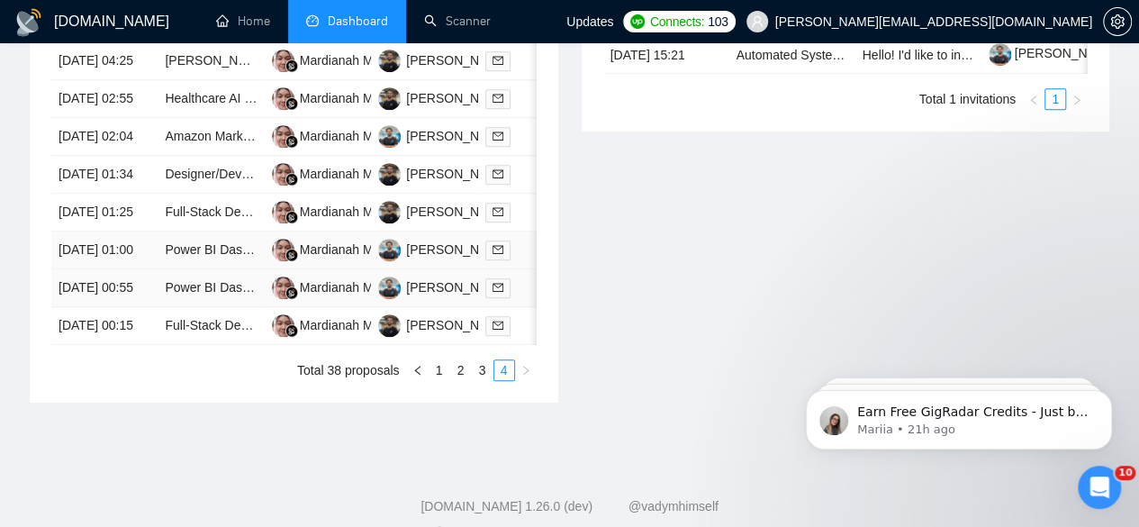
scroll to position [874, 0]
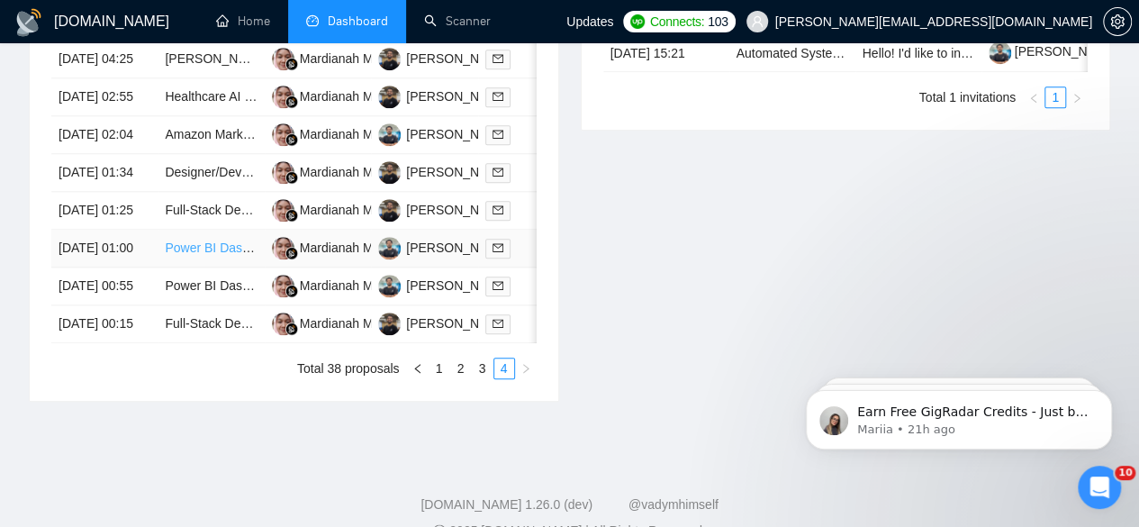
click at [198, 255] on link "Power BI Dashboard Development for Processed Data" at bounding box center [317, 247] width 305 height 14
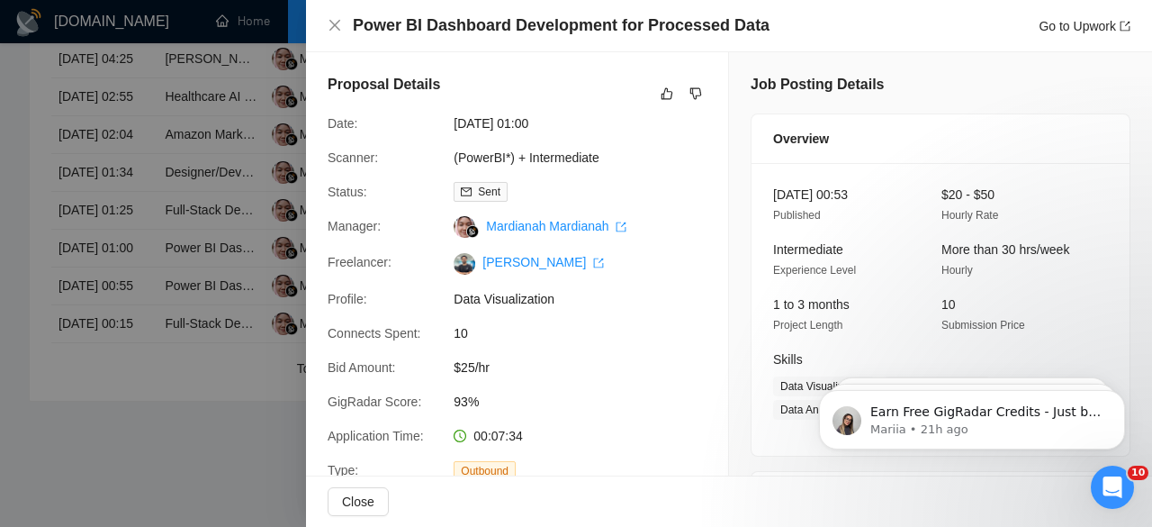
click at [203, 172] on div at bounding box center [576, 263] width 1152 height 527
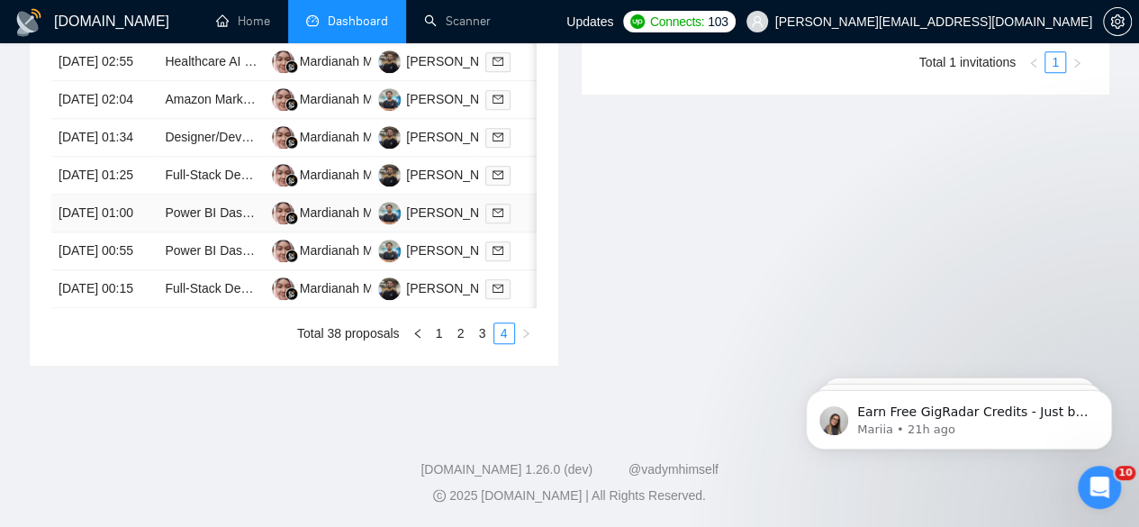
scroll to position [988, 0]
click at [234, 243] on link "Power BI Dashboard Wireframe Creator Needed" at bounding box center [300, 250] width 271 height 14
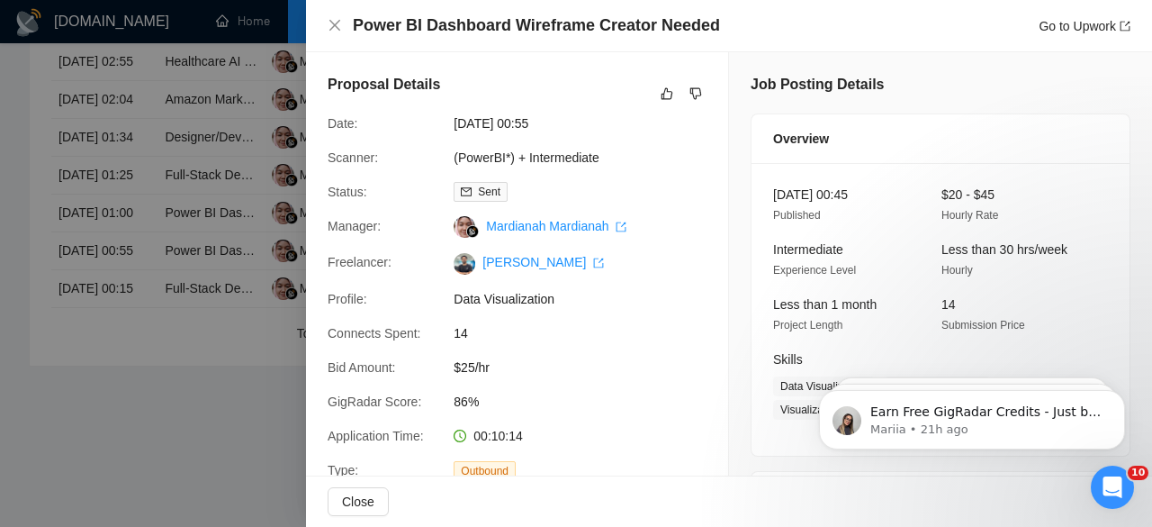
click at [186, 239] on div at bounding box center [576, 263] width 1152 height 527
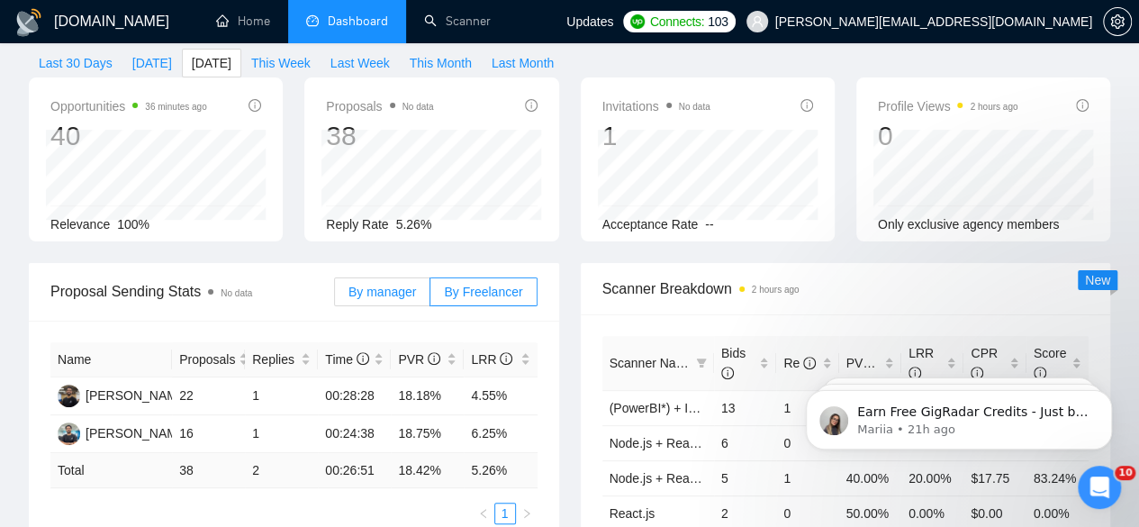
scroll to position [0, 0]
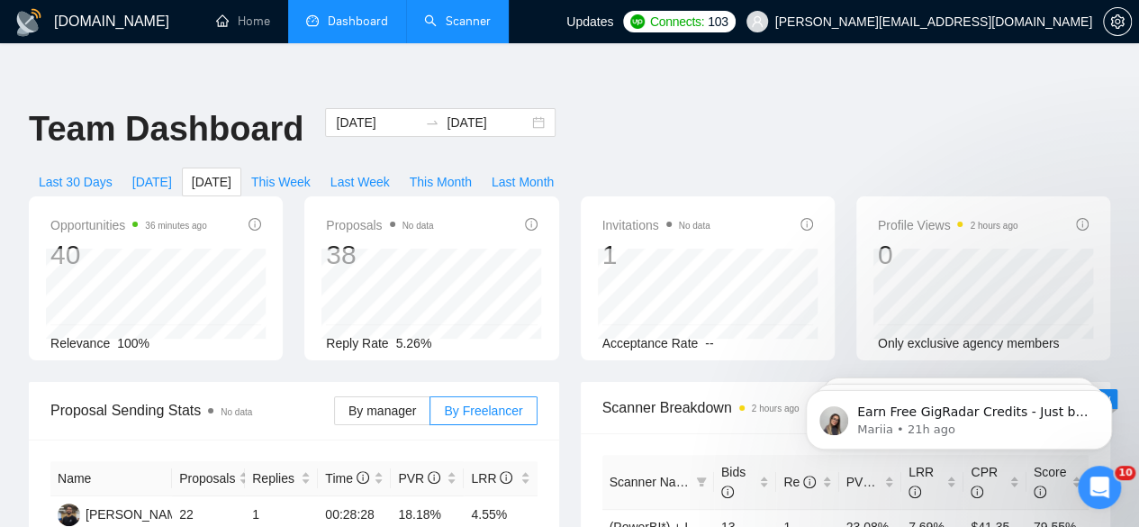
click at [470, 16] on link "Scanner" at bounding box center [457, 21] width 67 height 15
click at [461, 14] on link "Scanner" at bounding box center [457, 21] width 67 height 15
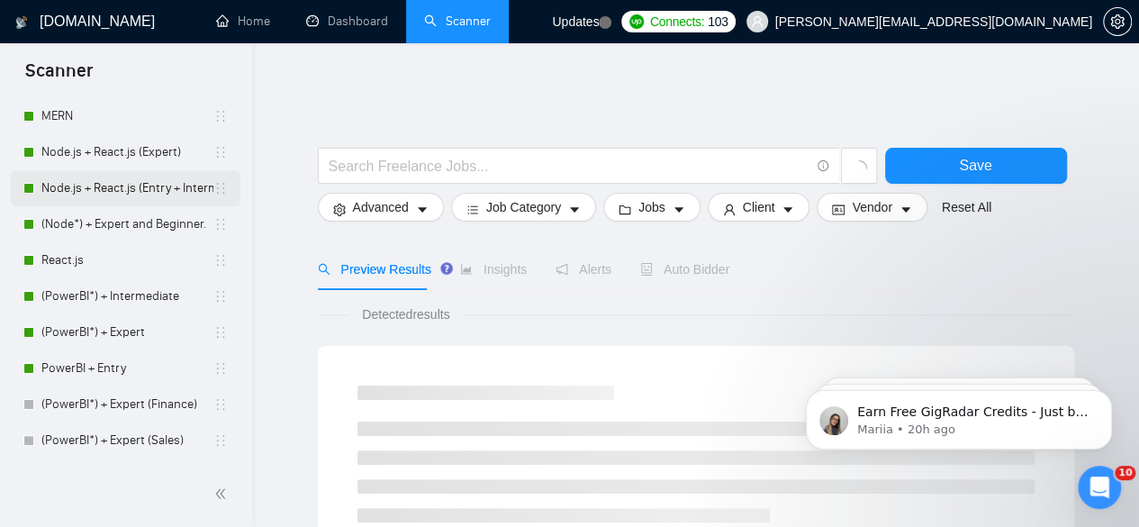
scroll to position [96, 0]
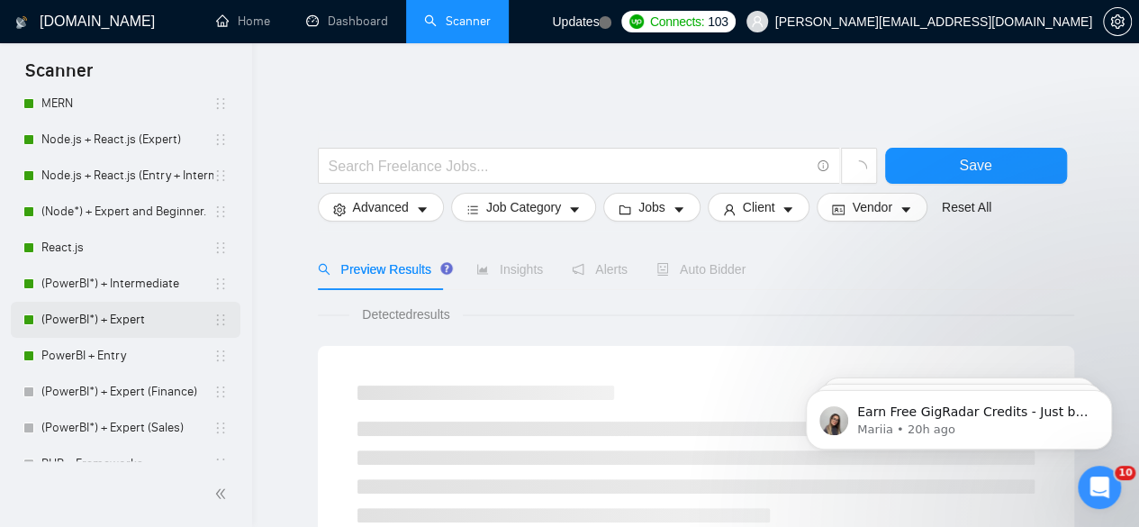
click at [95, 321] on link "(PowerBI*) + Expert" at bounding box center [127, 320] width 172 height 36
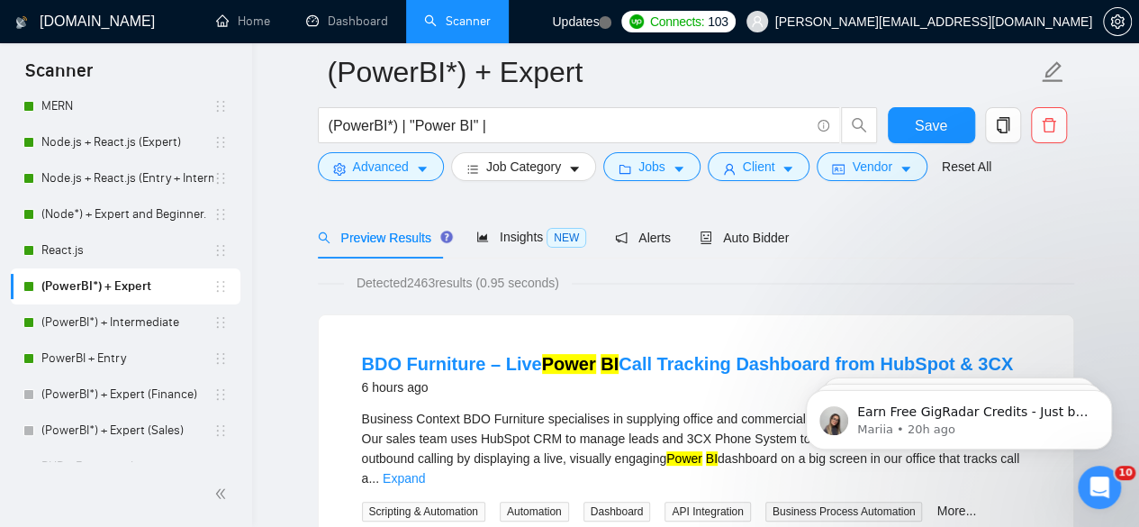
scroll to position [82, 0]
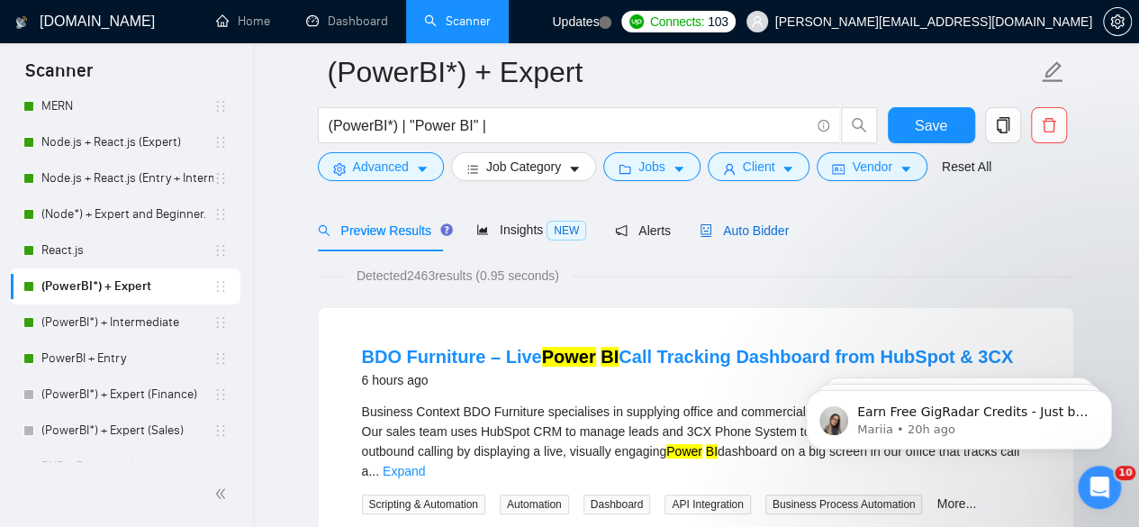
click at [742, 223] on span "Auto Bidder" at bounding box center [743, 230] width 89 height 14
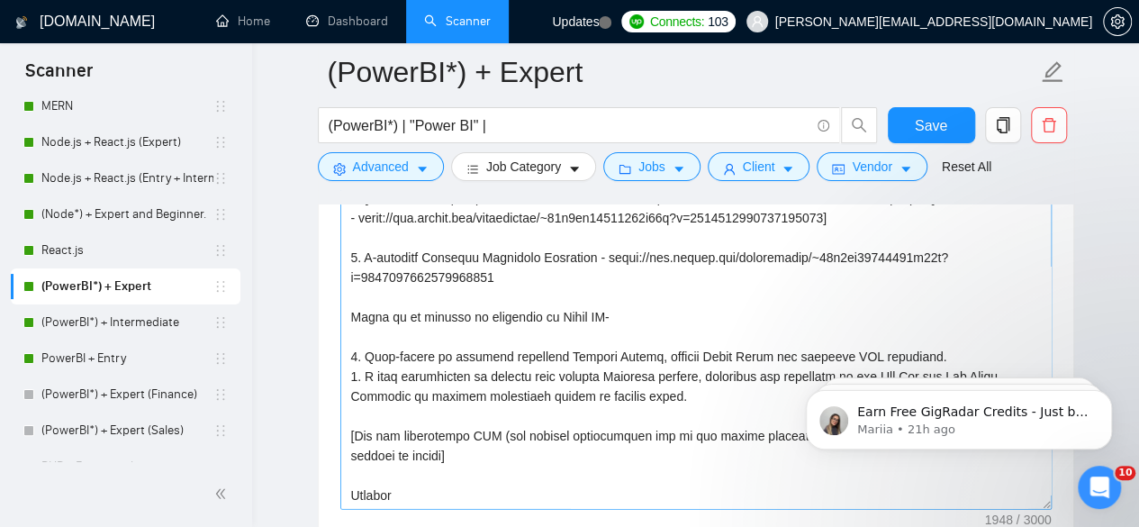
scroll to position [2267, 0]
click at [122, 324] on link "(PowerBI*) + Intermediate" at bounding box center [127, 322] width 172 height 36
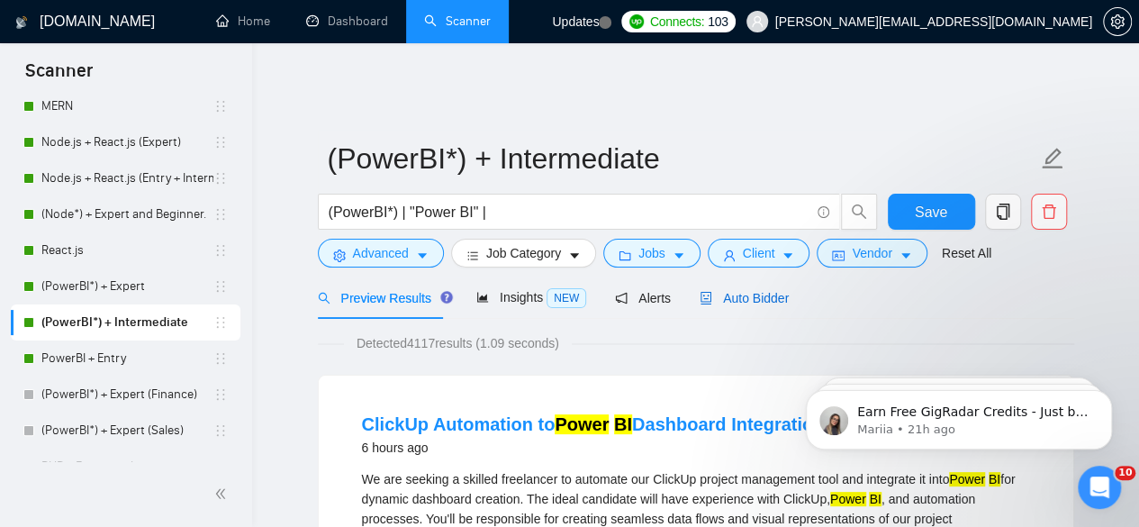
click at [754, 291] on span "Auto Bidder" at bounding box center [743, 298] width 89 height 14
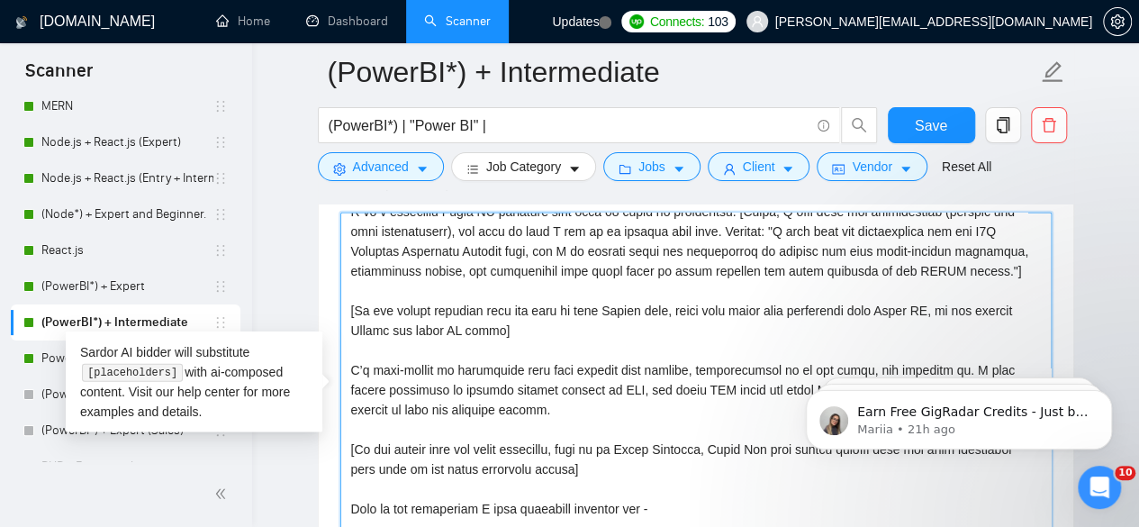
scroll to position [75, 0]
drag, startPoint x: 549, startPoint y: 334, endPoint x: 349, endPoint y: 309, distance: 201.4
click at [349, 309] on textarea "Cover letter template:" at bounding box center [695, 414] width 711 height 405
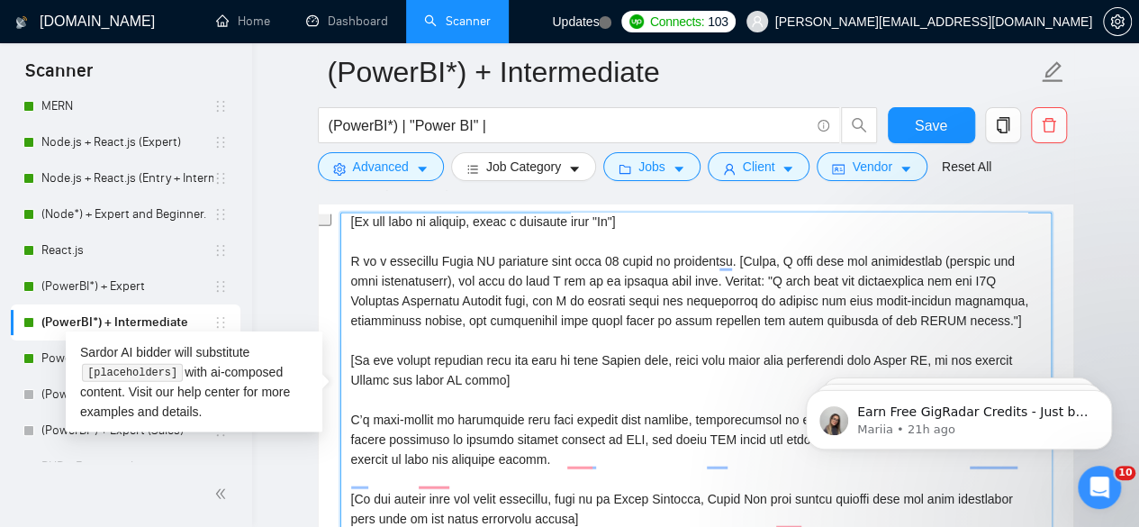
scroll to position [0, 0]
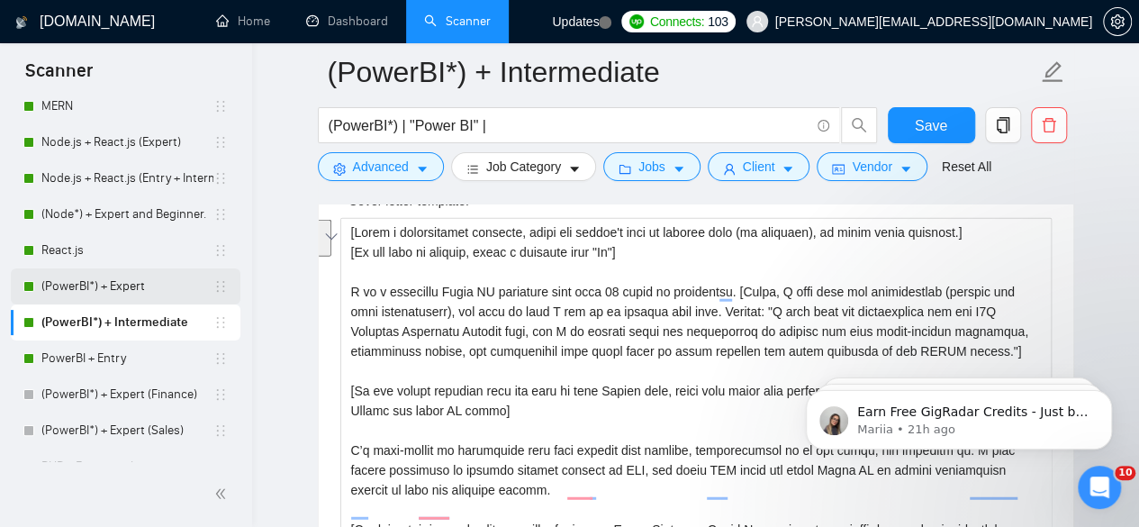
click at [134, 287] on link "(PowerBI*) + Expert" at bounding box center [127, 286] width 172 height 36
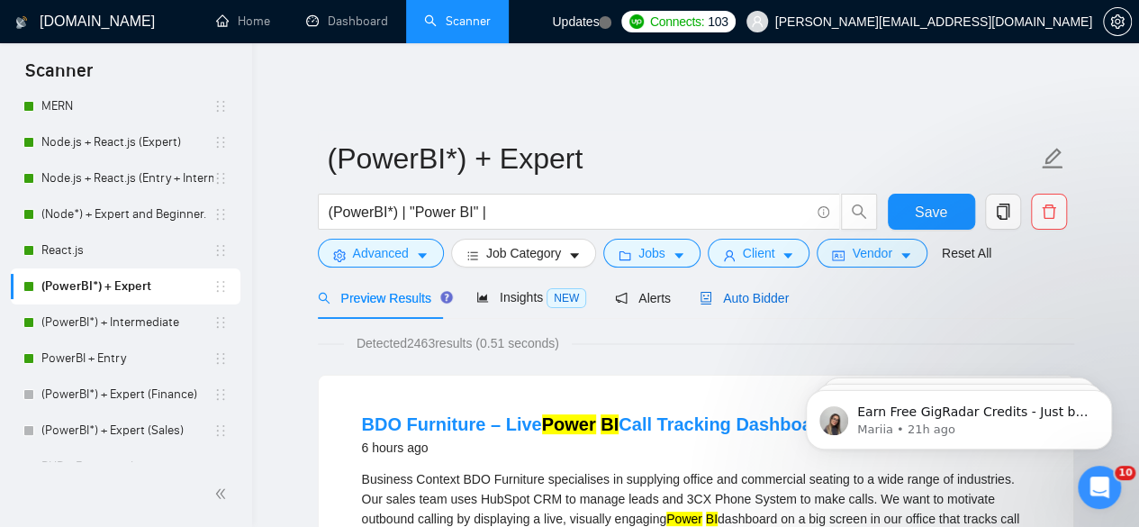
click at [751, 291] on span "Auto Bidder" at bounding box center [743, 298] width 89 height 14
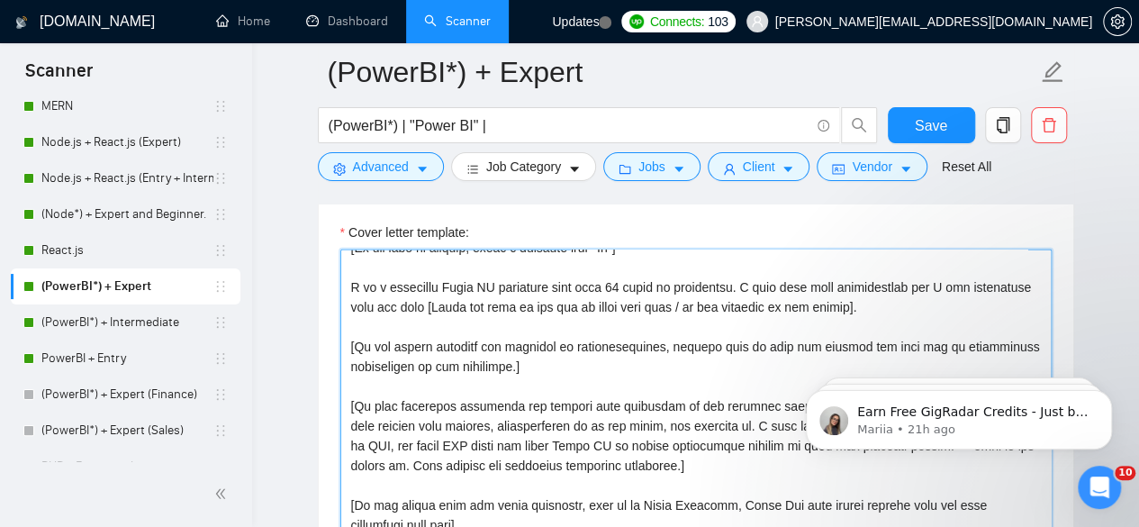
click at [526, 347] on textarea "Cover letter template:" at bounding box center [695, 451] width 711 height 405
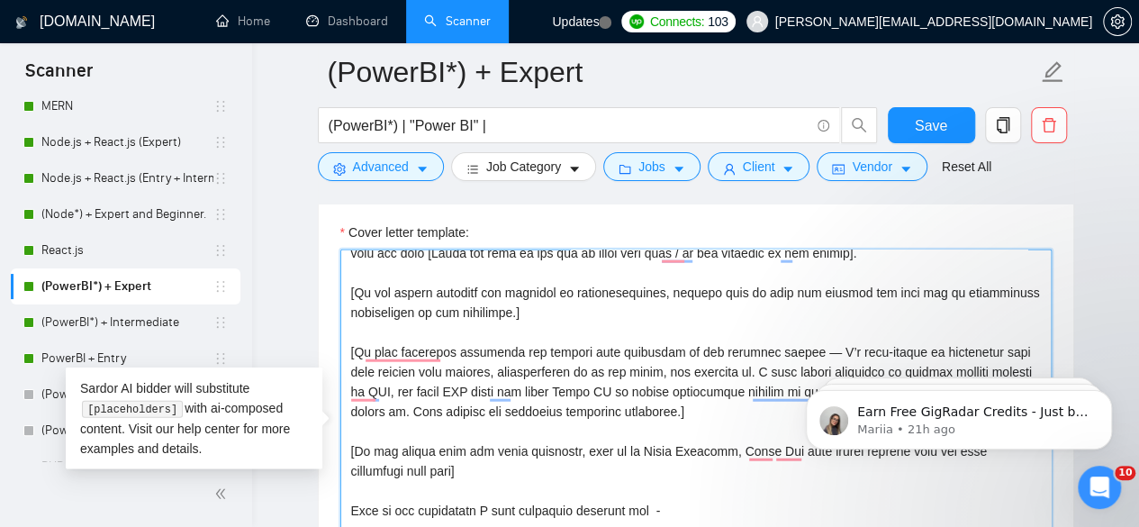
click at [637, 395] on textarea "Cover letter template:" at bounding box center [695, 451] width 711 height 405
click at [523, 293] on textarea "Cover letter template:" at bounding box center [695, 451] width 711 height 405
click at [641, 390] on textarea "Cover letter template:" at bounding box center [695, 451] width 711 height 405
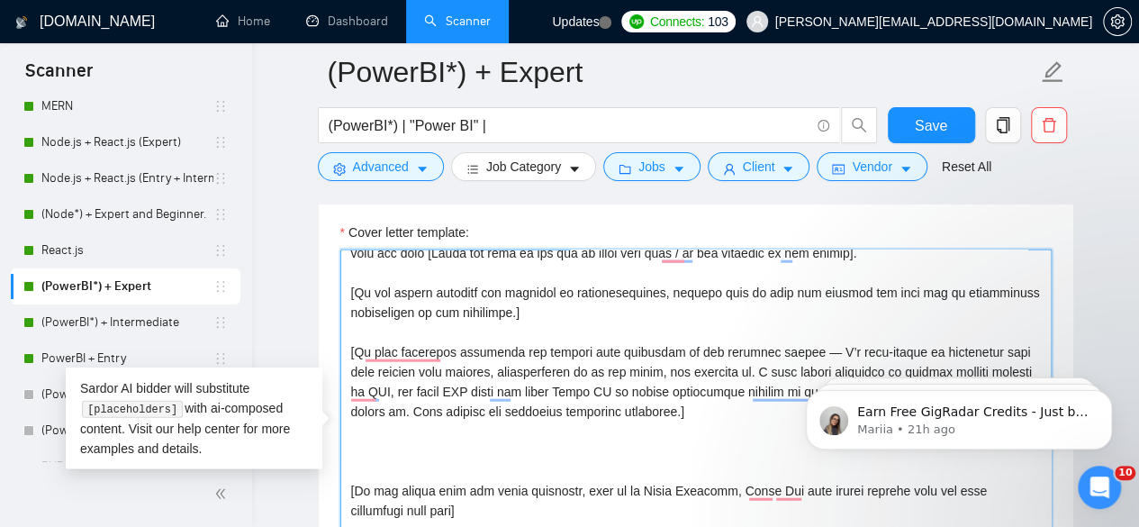
paste textarea "[If the client mentions that you need to know Looker also, write only about you…"
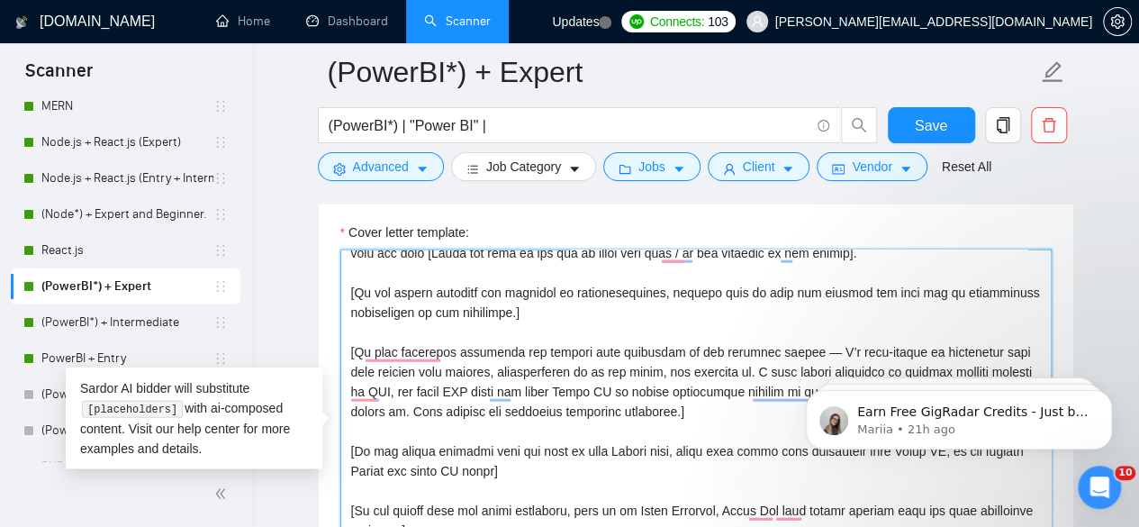
click at [561, 445] on textarea "Cover letter template:" at bounding box center [695, 451] width 711 height 405
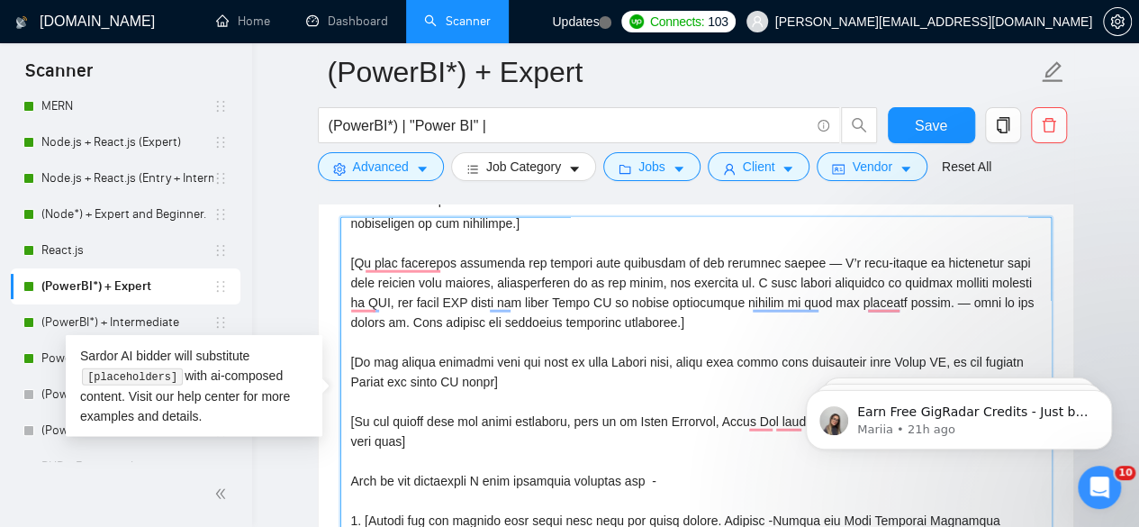
scroll to position [159, 0]
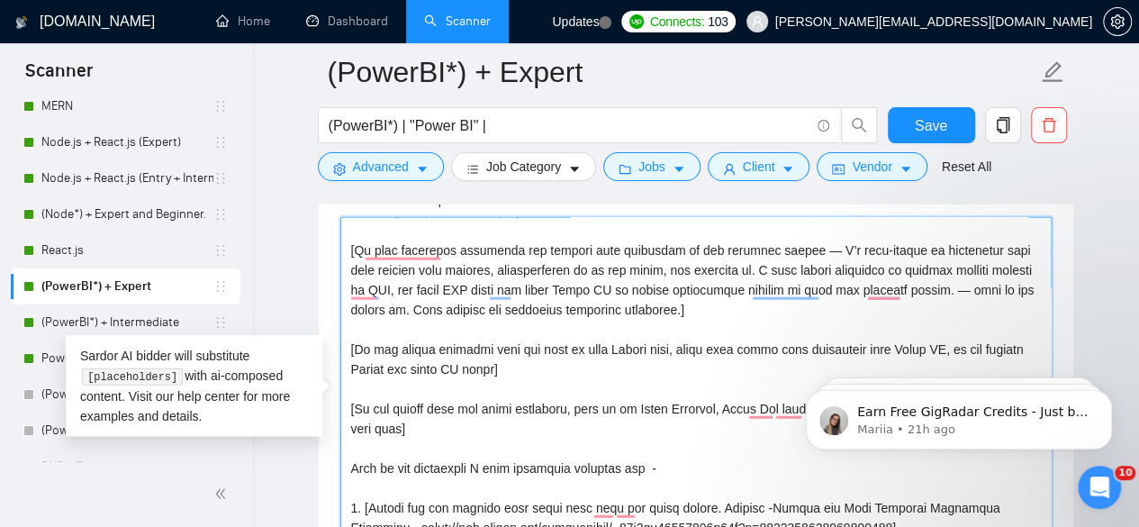
drag, startPoint x: 521, startPoint y: 434, endPoint x: 364, endPoint y: 378, distance: 167.1
click at [364, 378] on textarea "Cover letter template:" at bounding box center [695, 419] width 711 height 405
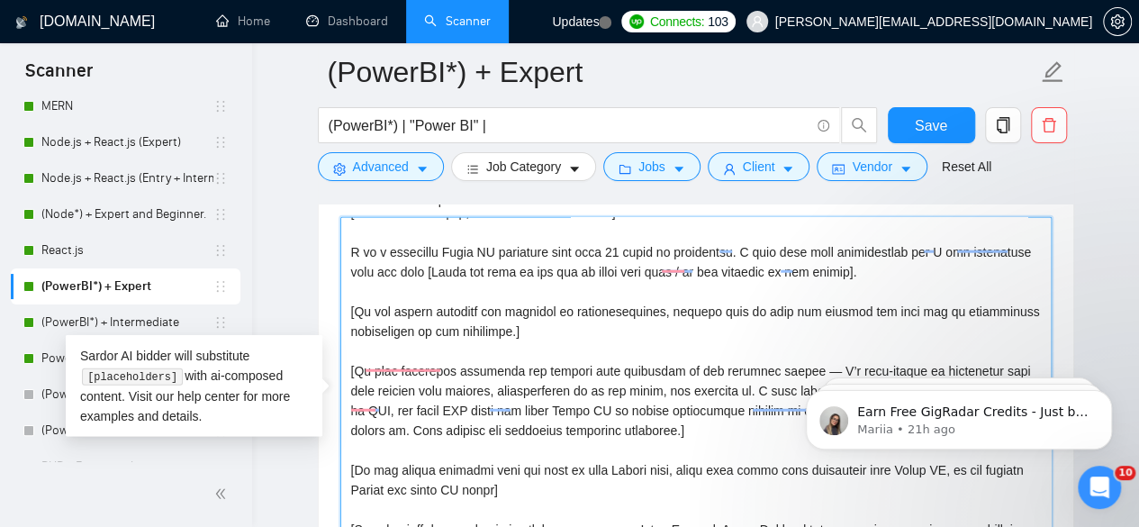
scroll to position [39, 0]
click at [558, 311] on textarea "Cover letter template:" at bounding box center [695, 419] width 711 height 405
drag, startPoint x: 606, startPoint y: 472, endPoint x: 376, endPoint y: 444, distance: 231.2
click at [376, 444] on textarea "Cover letter template:" at bounding box center [695, 419] width 711 height 405
click at [556, 488] on textarea "Cover letter template:" at bounding box center [695, 419] width 711 height 405
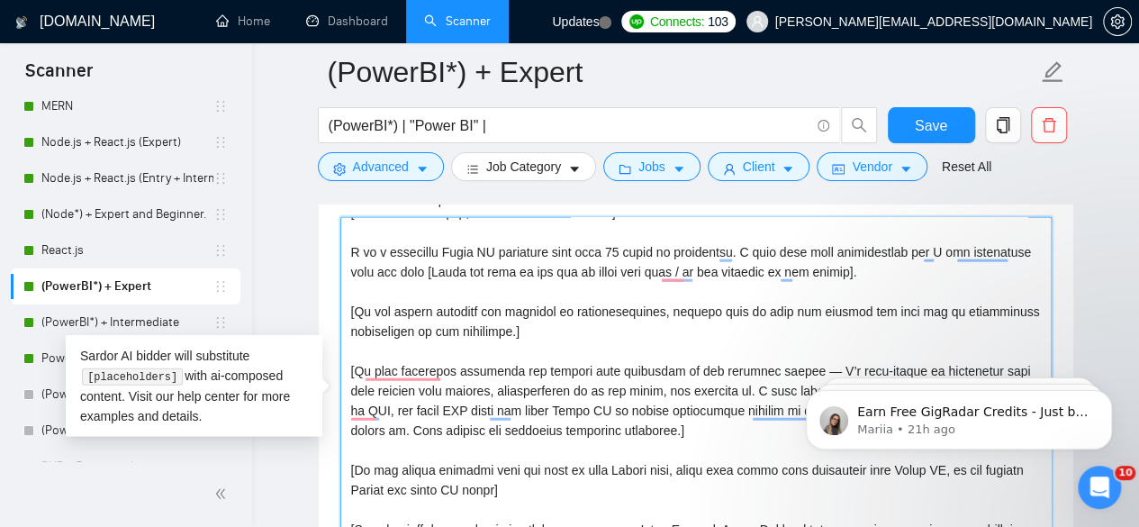
click at [338, 453] on div "Cover Letter Options Cover letter template:" at bounding box center [696, 391] width 756 height 550
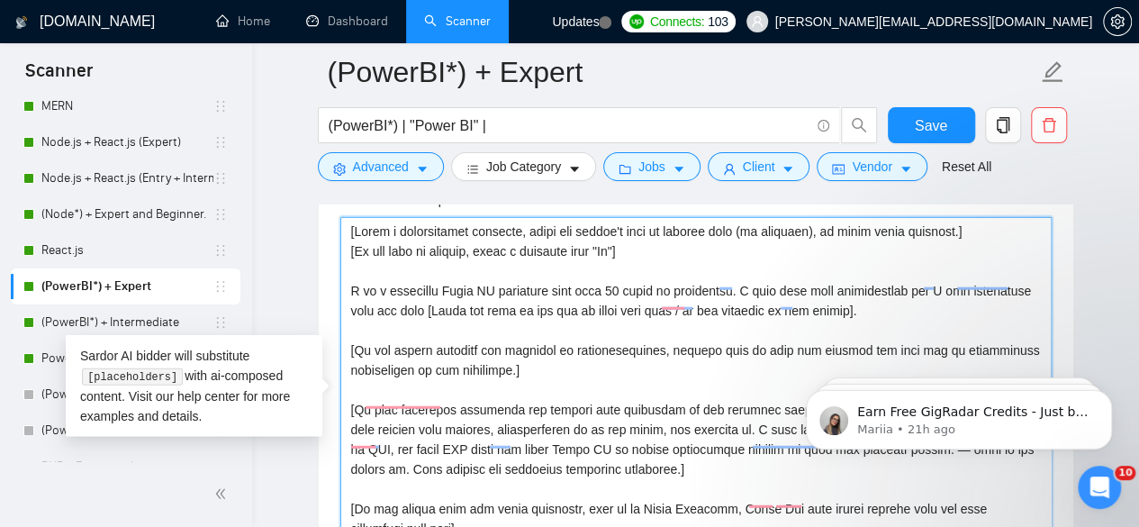
scroll to position [0, 0]
click at [527, 354] on textarea "Cover letter template:" at bounding box center [695, 419] width 711 height 405
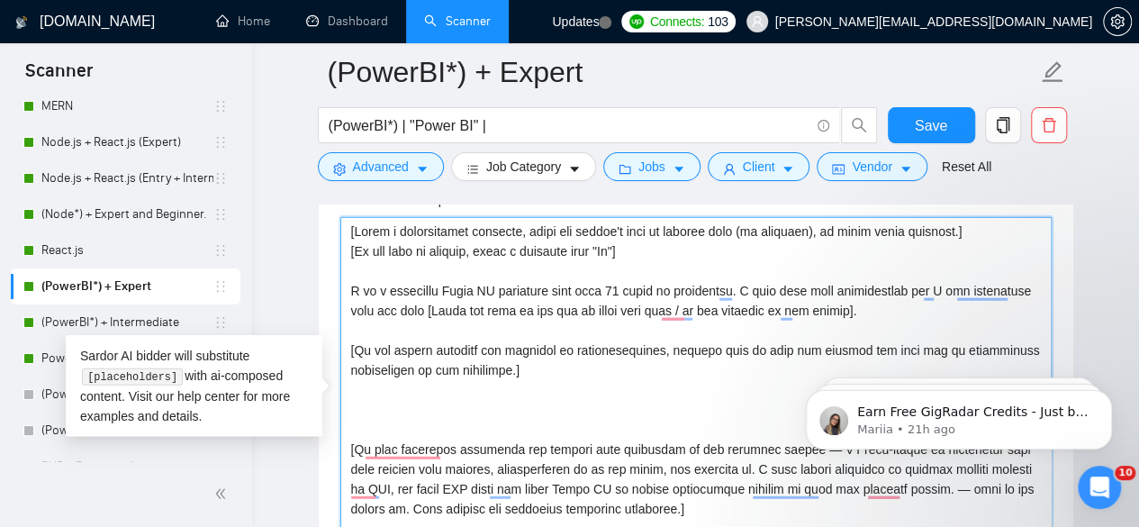
paste textarea "[If the client mentions that you need to know Looker also, write only about you…"
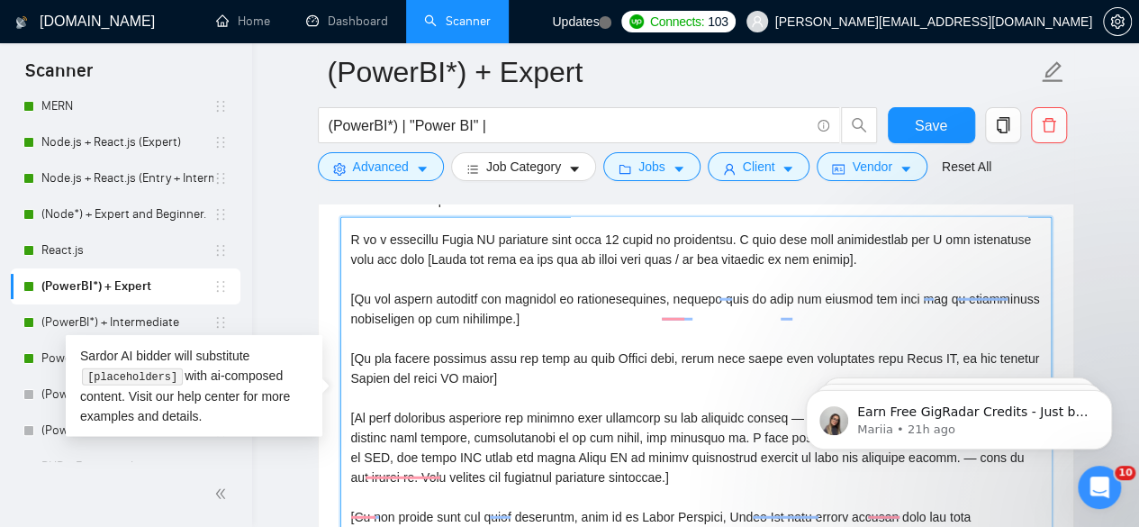
scroll to position [62, 0]
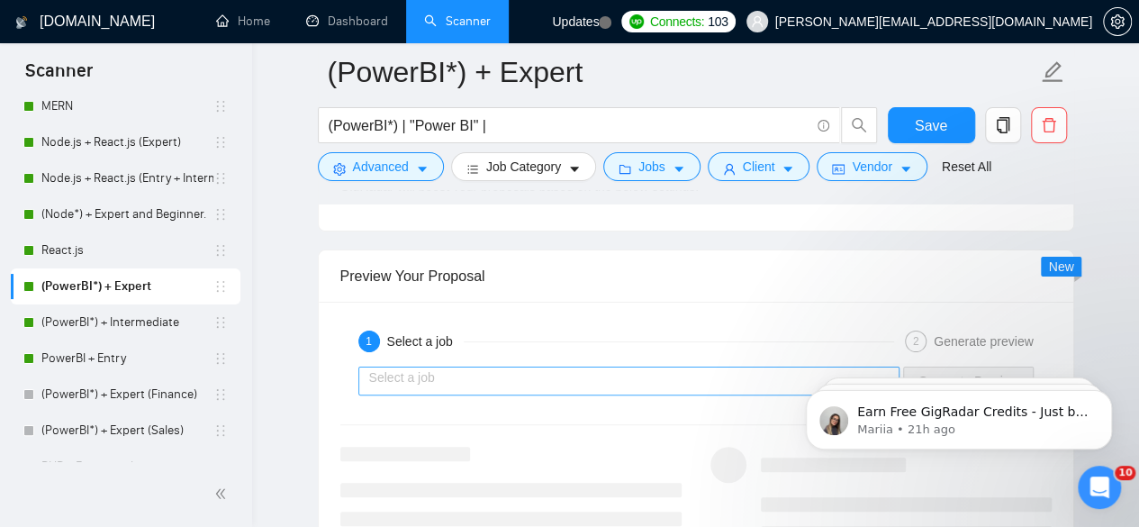
type textarea "[Write a personalized greeting, using the client's name or company name (if pro…"
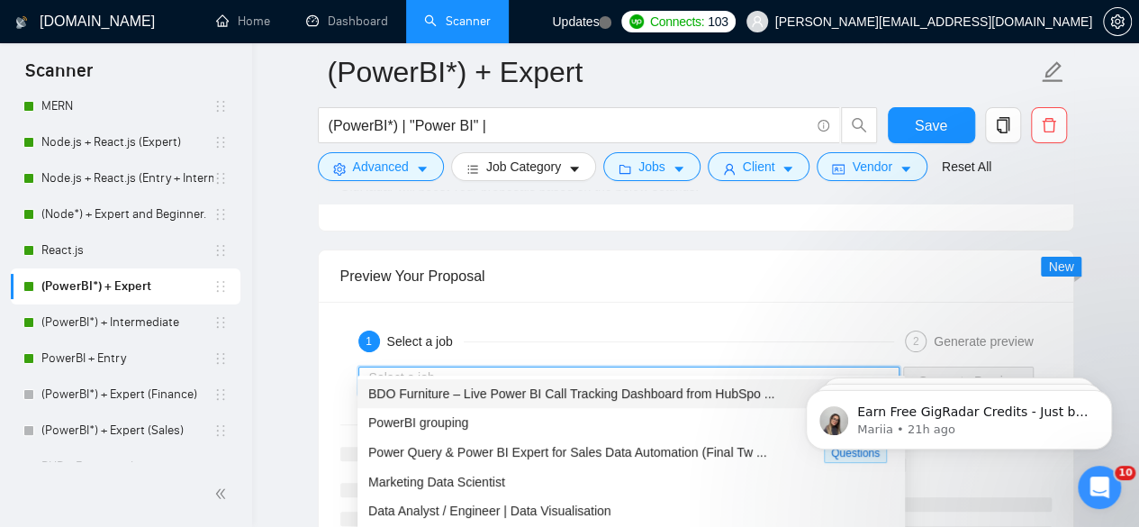
click at [554, 367] on input "search" at bounding box center [623, 380] width 508 height 27
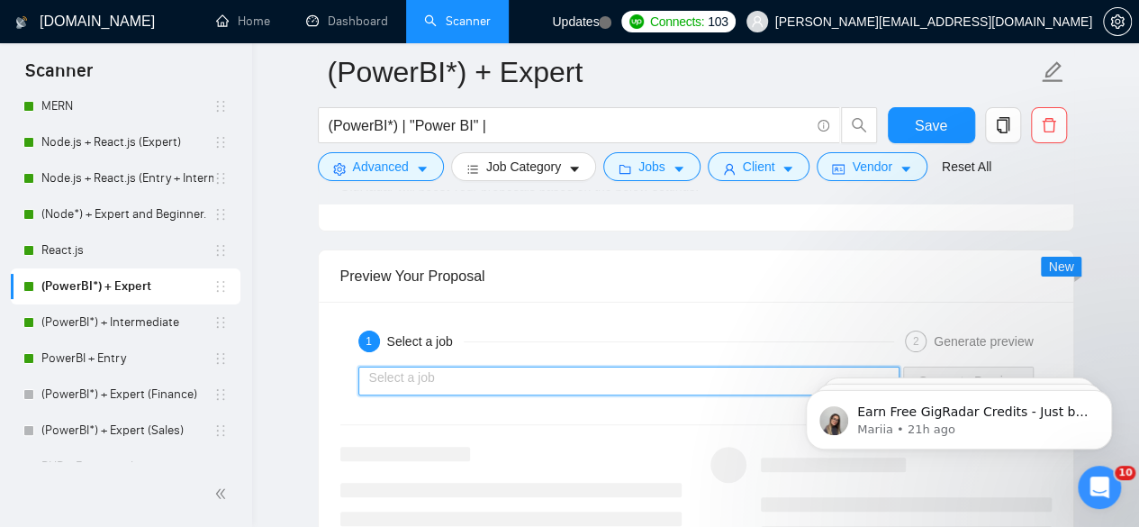
click at [542, 367] on input "search" at bounding box center [623, 380] width 508 height 27
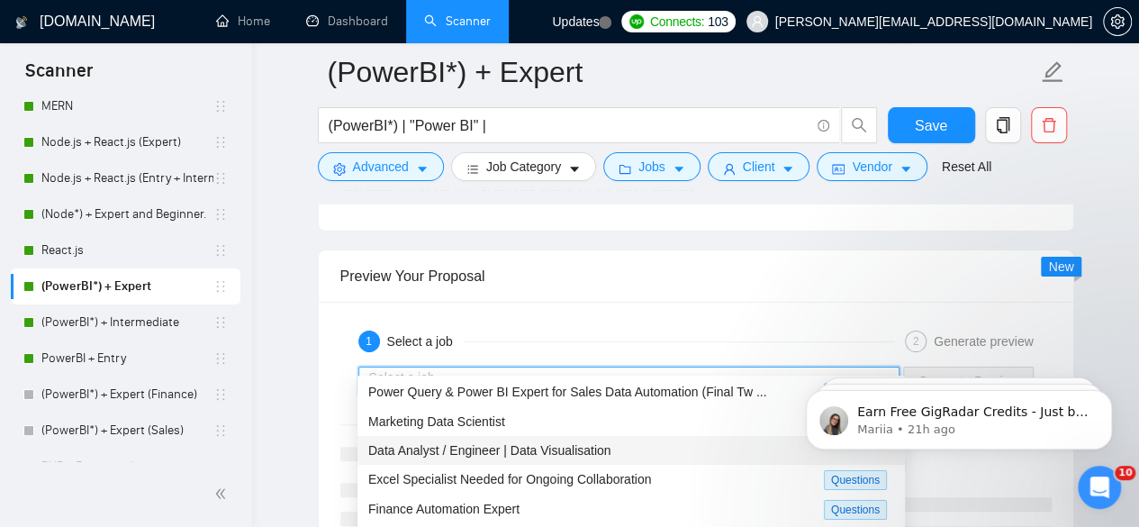
click at [542, 447] on span "Data Analyst / Engineer | Data Visualisation" at bounding box center [489, 450] width 243 height 14
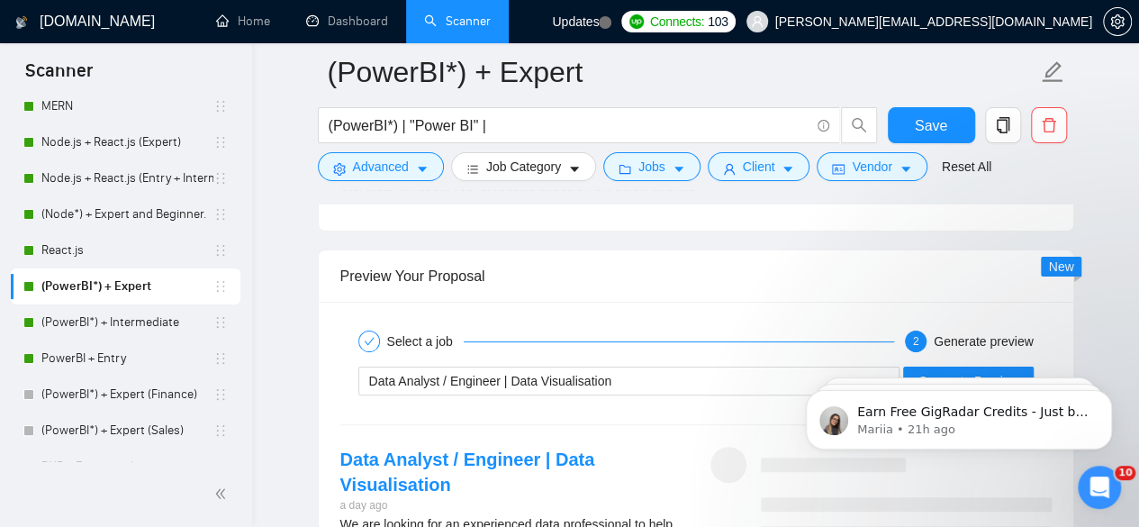
click html "Earn Free GigRadar Credits - Just by Sharing Your Story! 💬 Want more credits fo…"
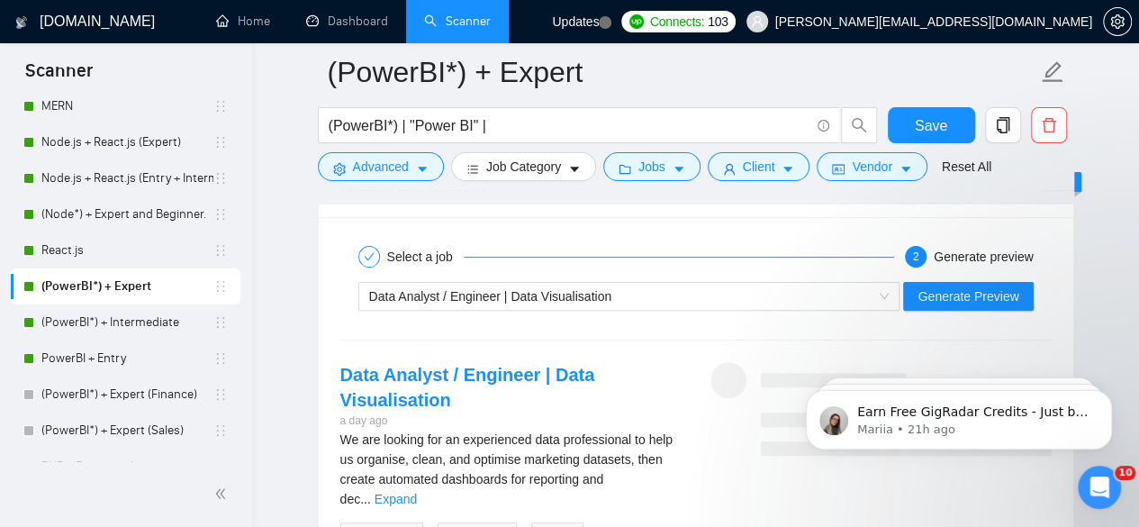
scroll to position [3535, 0]
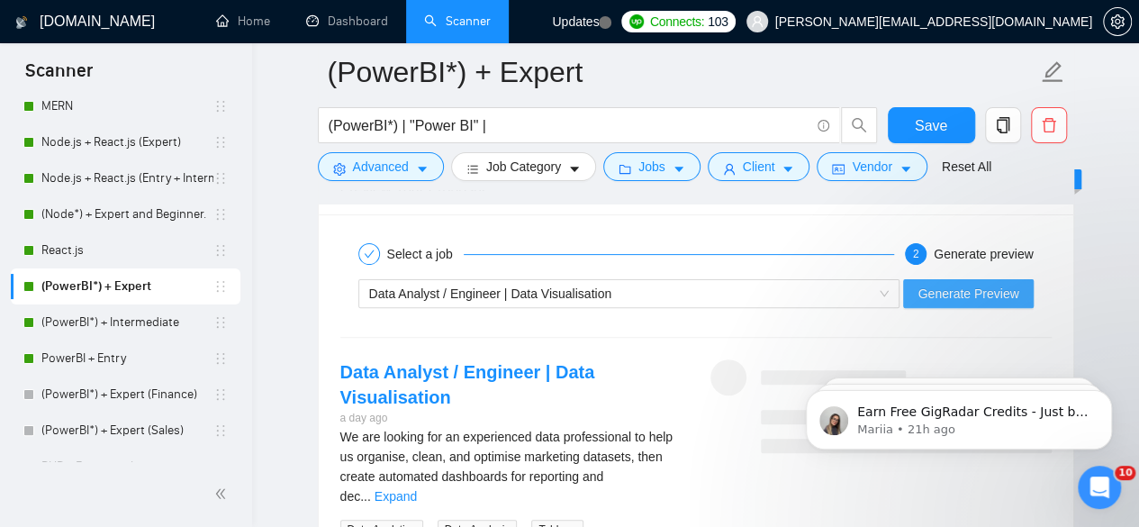
click at [933, 284] on span "Generate Preview" at bounding box center [967, 294] width 101 height 20
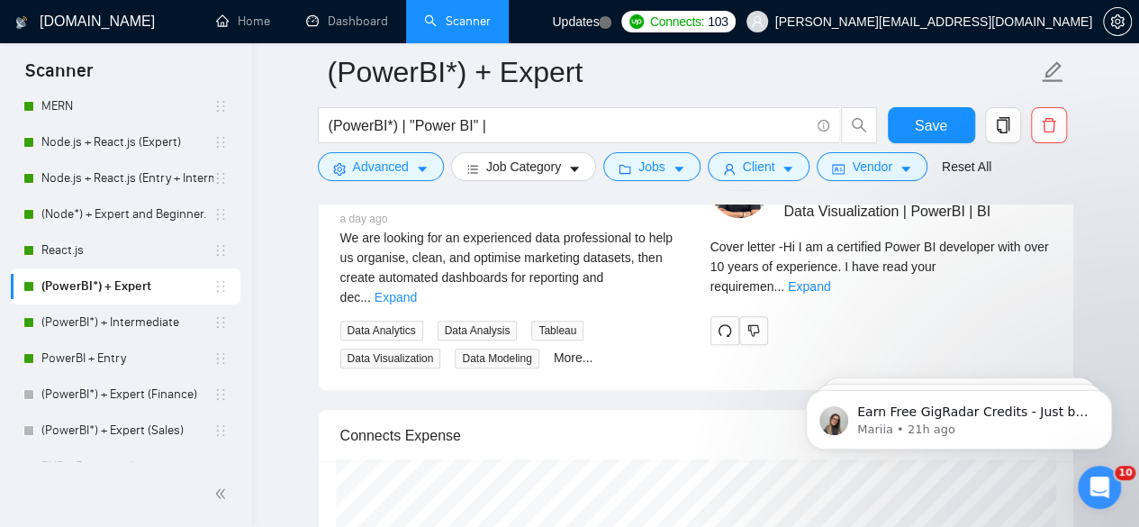
scroll to position [3735, 0]
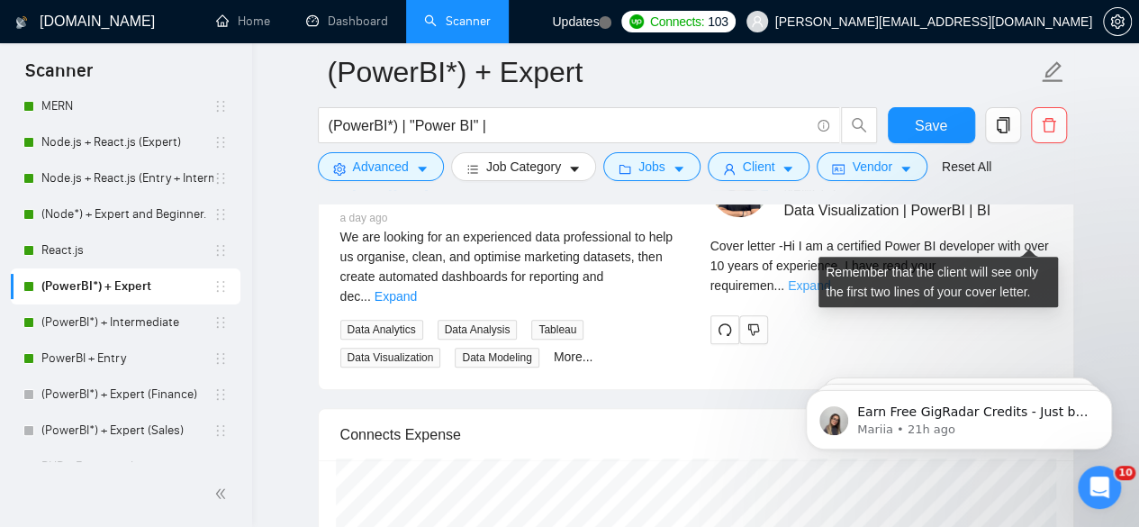
click at [830, 278] on link "Expand" at bounding box center [809, 285] width 42 height 14
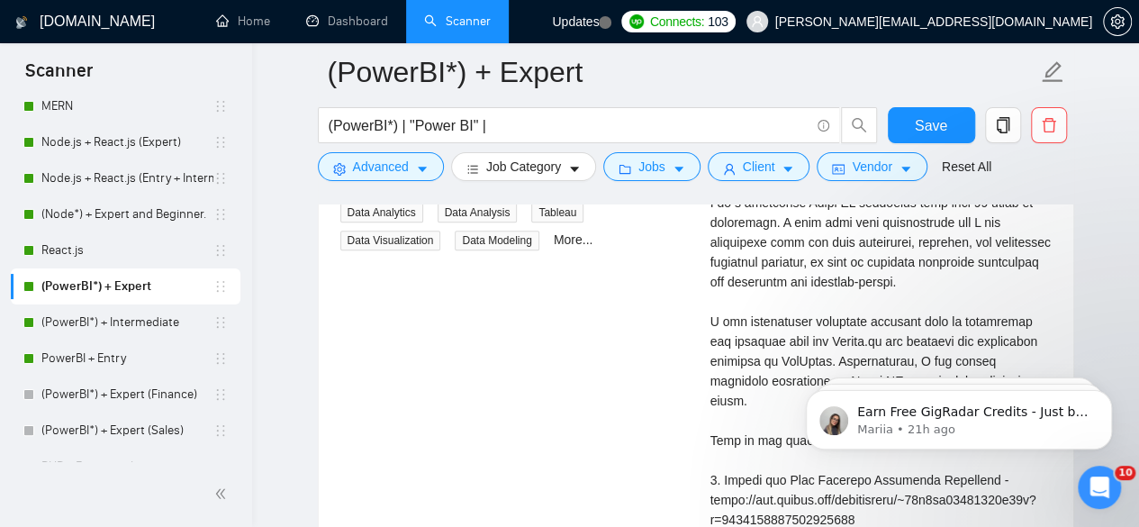
scroll to position [3859, 0]
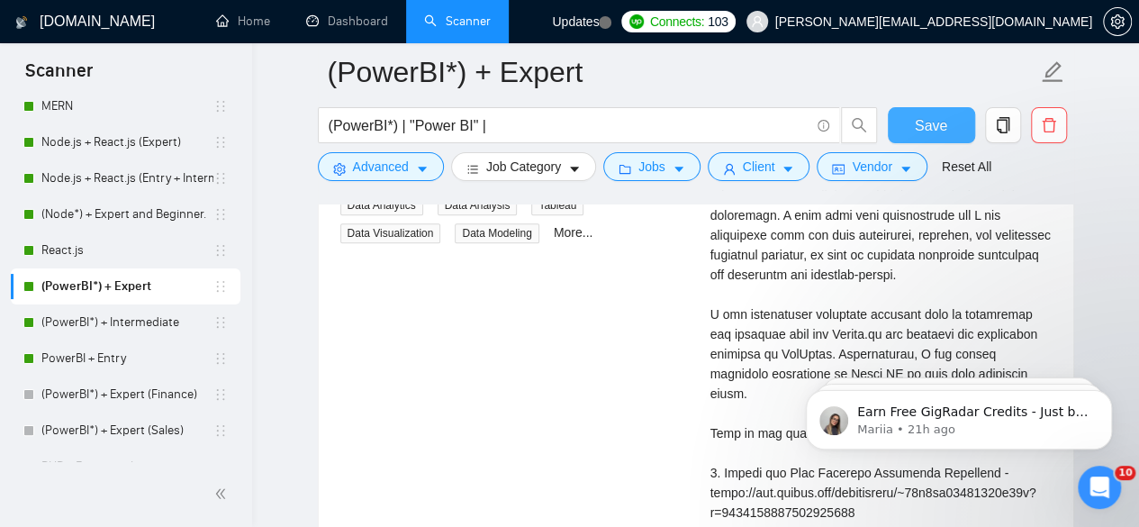
click at [916, 122] on span "Save" at bounding box center [931, 125] width 32 height 23
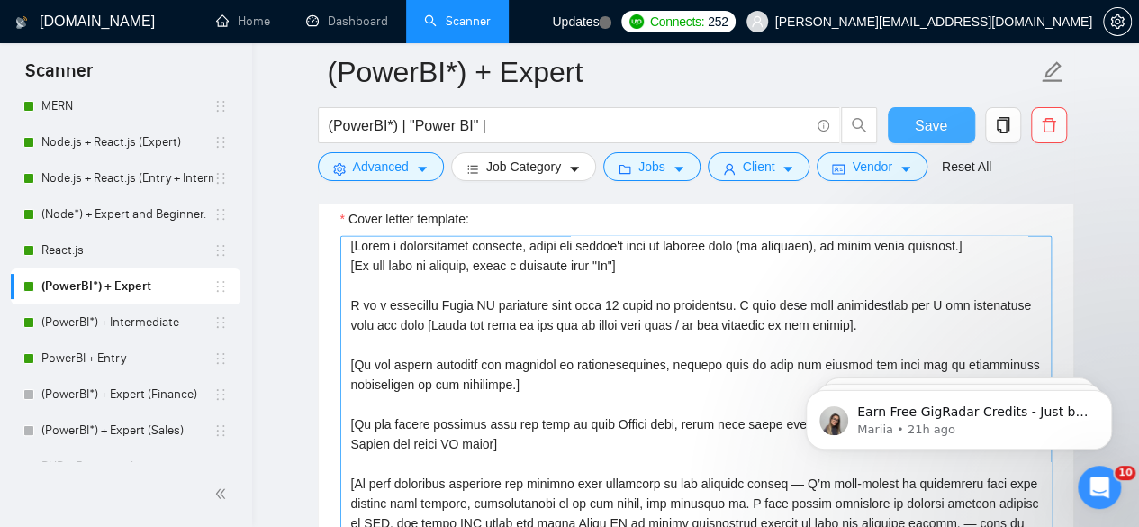
scroll to position [0, 0]
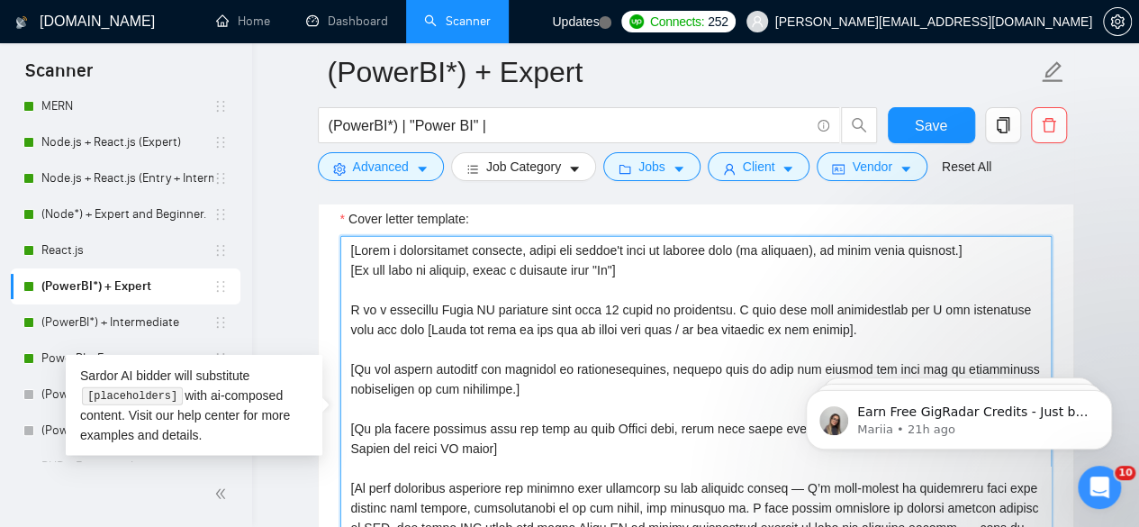
drag, startPoint x: 855, startPoint y: 312, endPoint x: 331, endPoint y: 296, distance: 524.1
click at [331, 296] on div "Cover letter template:" at bounding box center [696, 435] width 754 height 497
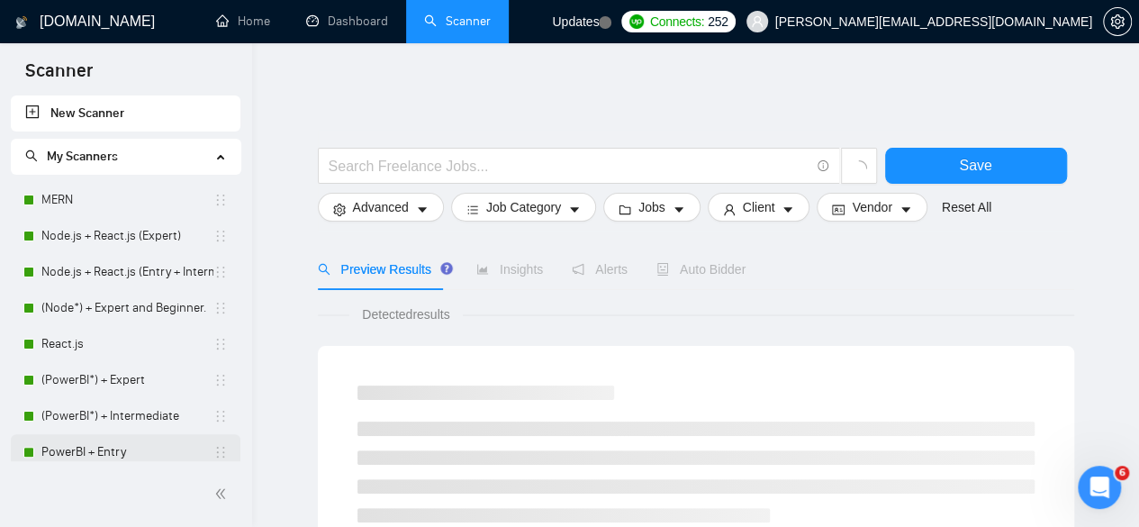
click at [100, 453] on link "PowerBI + Entry" at bounding box center [127, 452] width 172 height 36
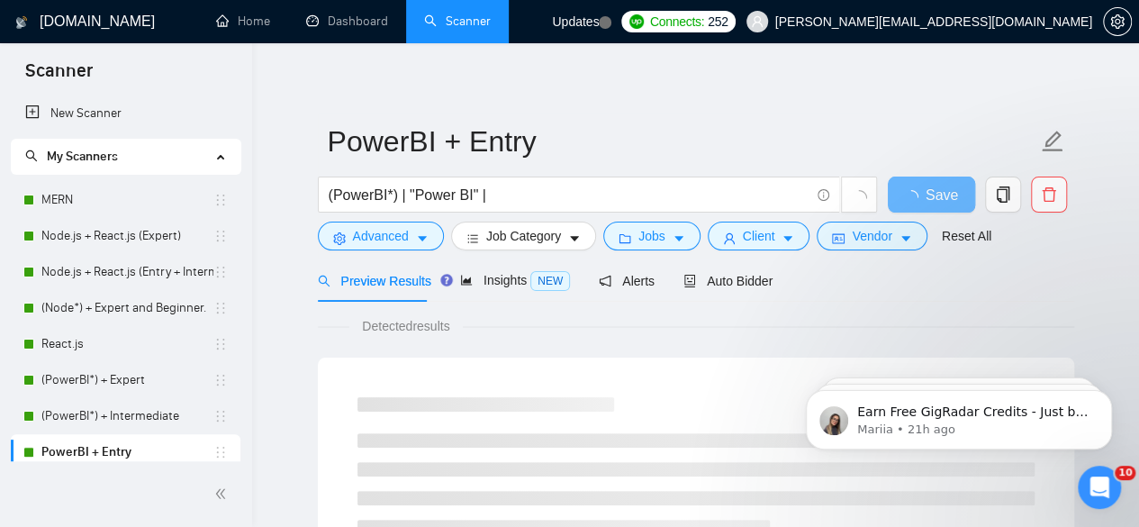
scroll to position [22, 0]
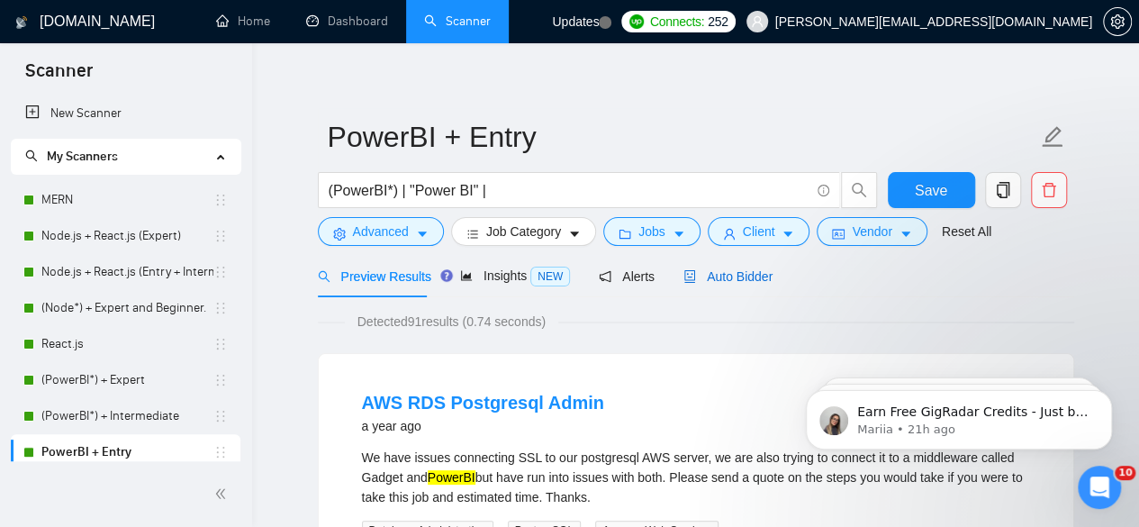
click at [718, 269] on span "Auto Bidder" at bounding box center [727, 276] width 89 height 14
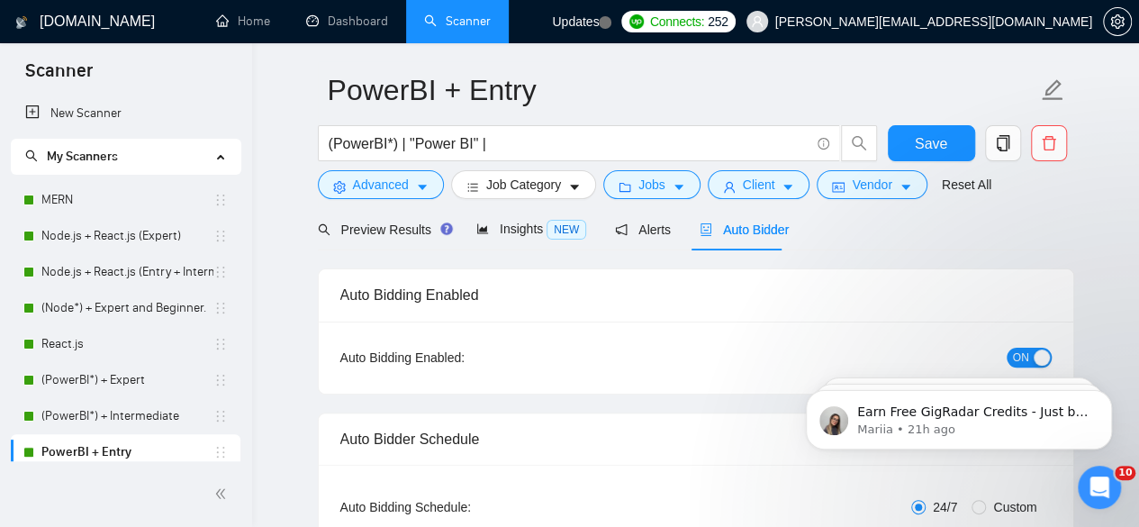
scroll to position [84, 0]
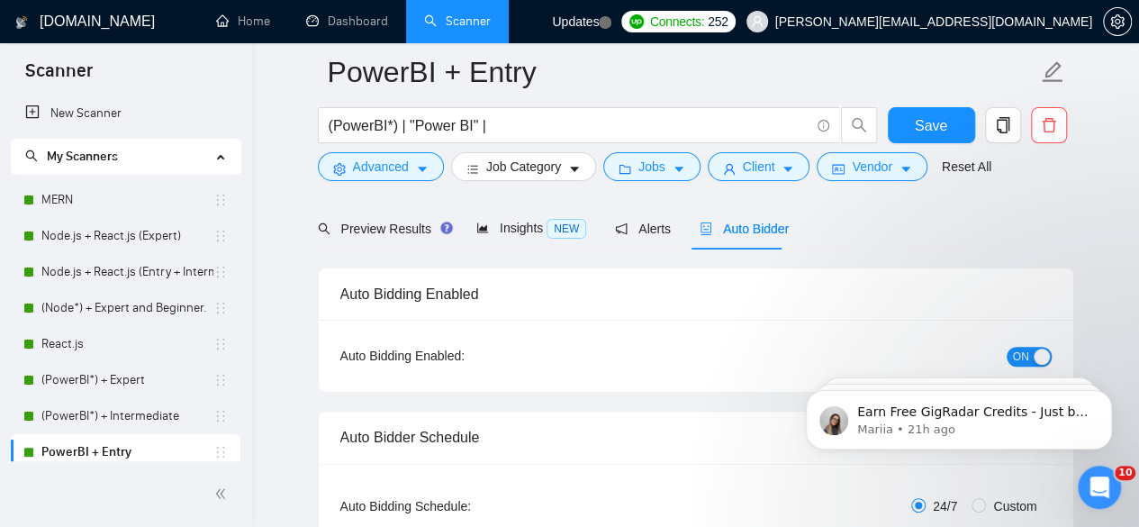
click at [1041, 348] on div "button" at bounding box center [1041, 356] width 16 height 16
click at [918, 136] on span "Save" at bounding box center [931, 125] width 32 height 23
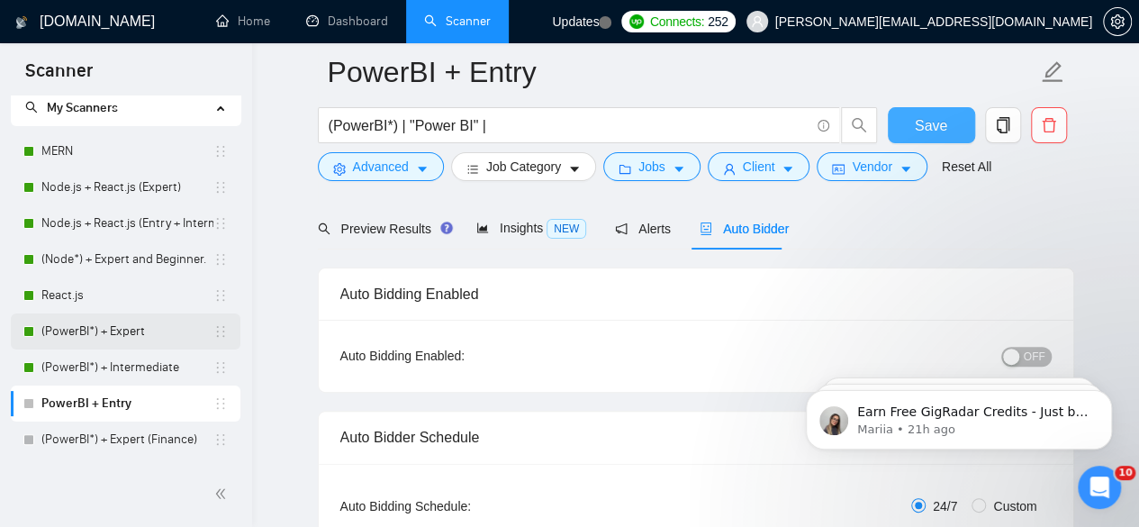
scroll to position [50, 0]
click at [130, 328] on link "(PowerBI*) + Expert" at bounding box center [127, 330] width 172 height 36
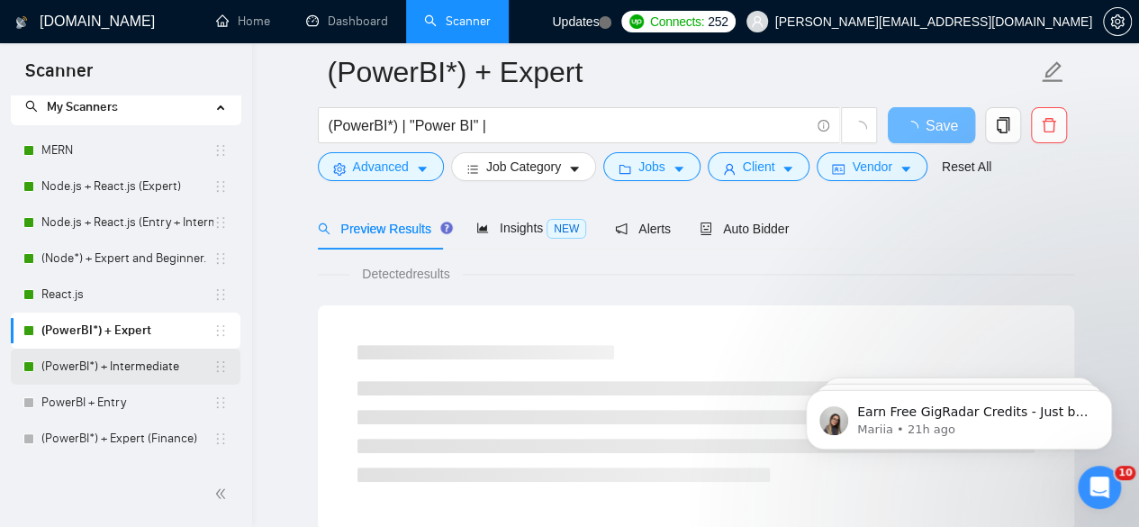
click at [133, 365] on link "(PowerBI*) + Intermediate" at bounding box center [127, 366] width 172 height 36
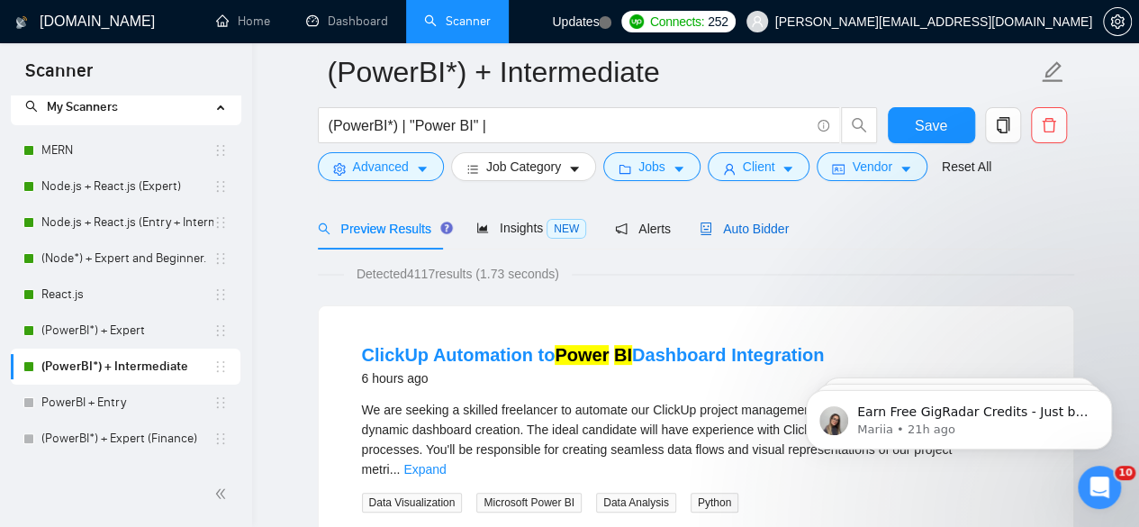
click at [758, 223] on span "Auto Bidder" at bounding box center [743, 228] width 89 height 14
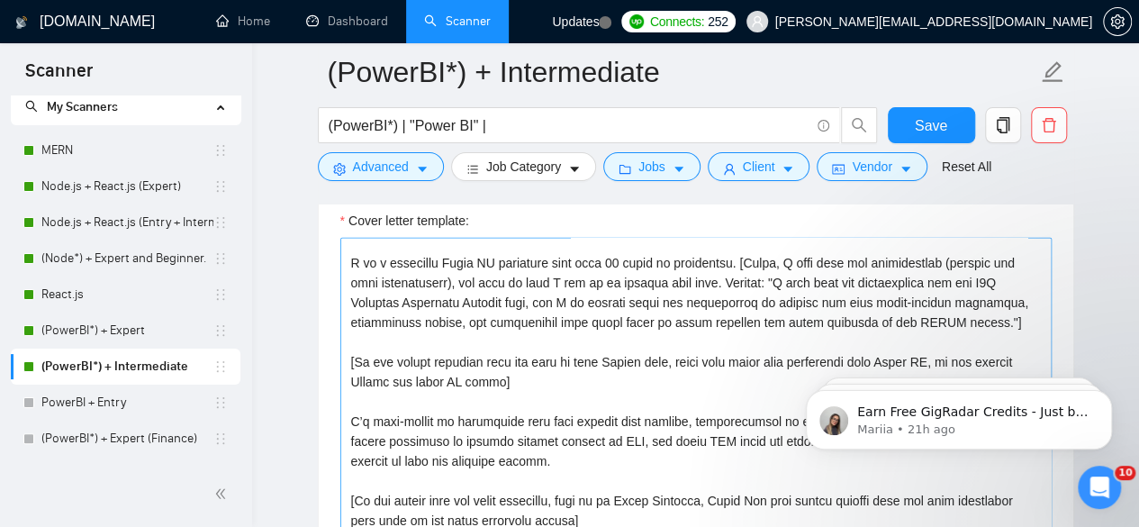
scroll to position [50, 0]
click at [415, 316] on textarea "Cover letter template:" at bounding box center [695, 440] width 711 height 405
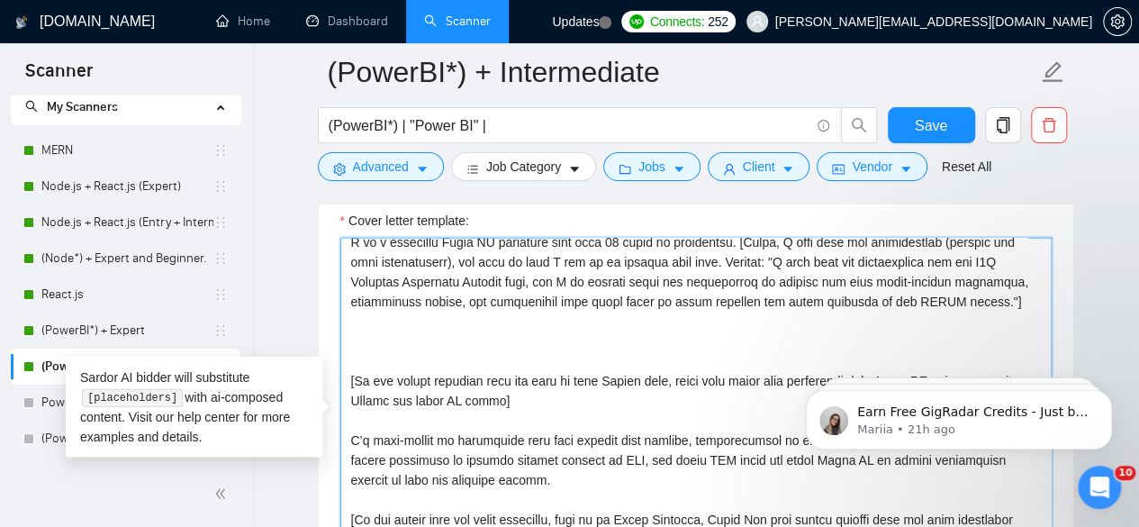
scroll to position [89, 0]
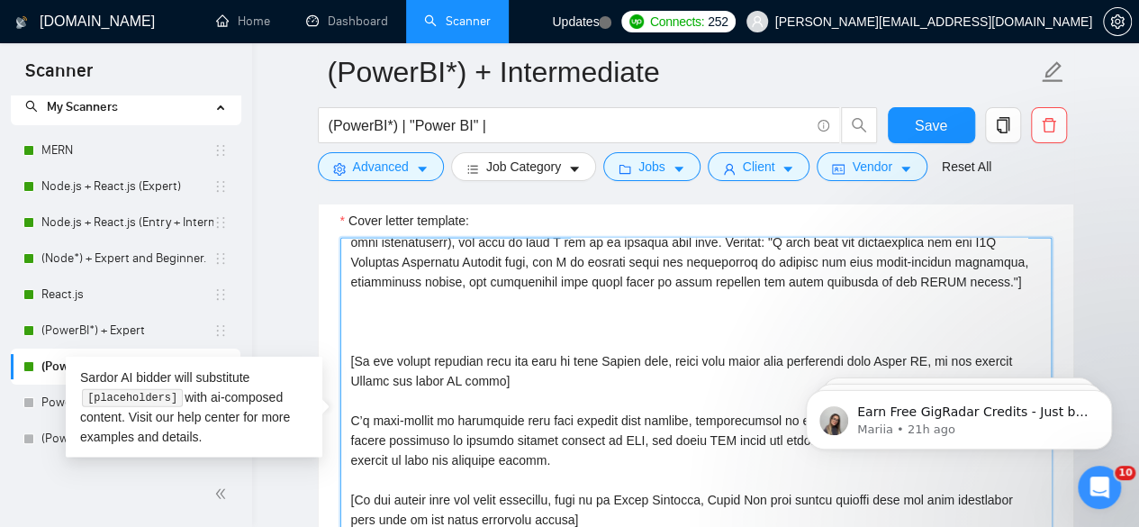
paste textarea "I am a certified Power BI developer with over 10 years of experience. I have re…"
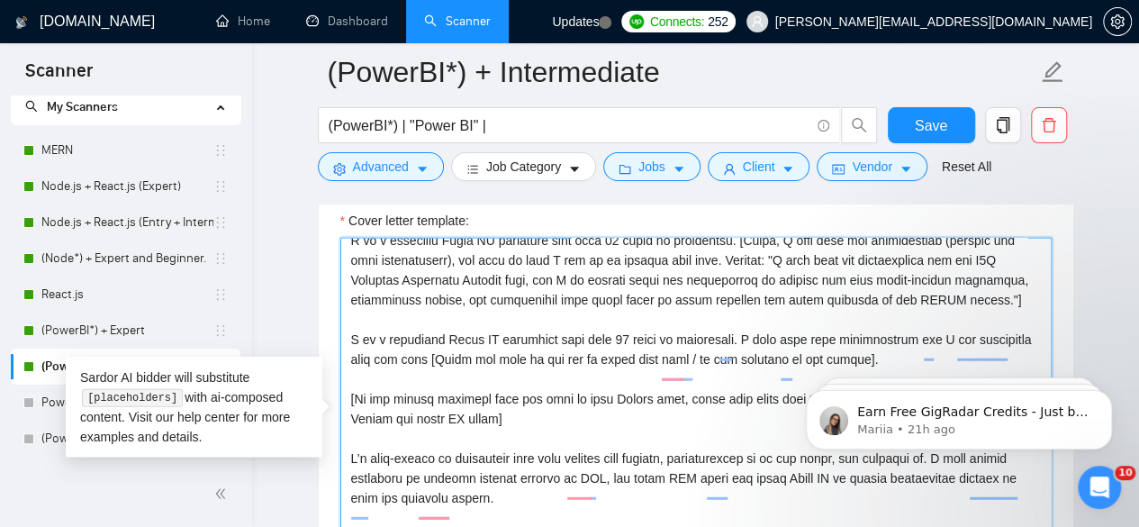
scroll to position [0, 0]
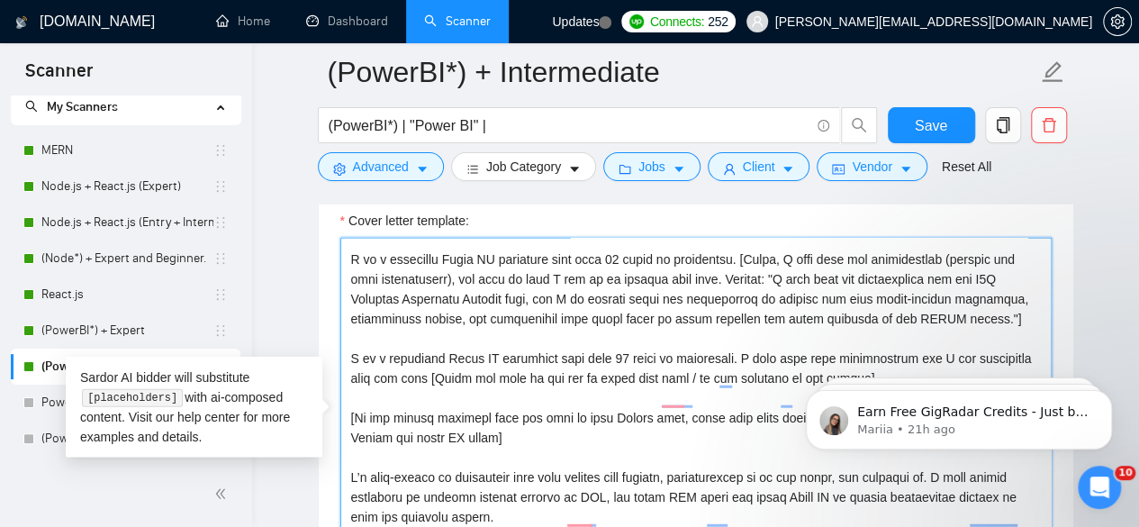
click at [851, 243] on textarea "Cover letter template:" at bounding box center [695, 440] width 711 height 405
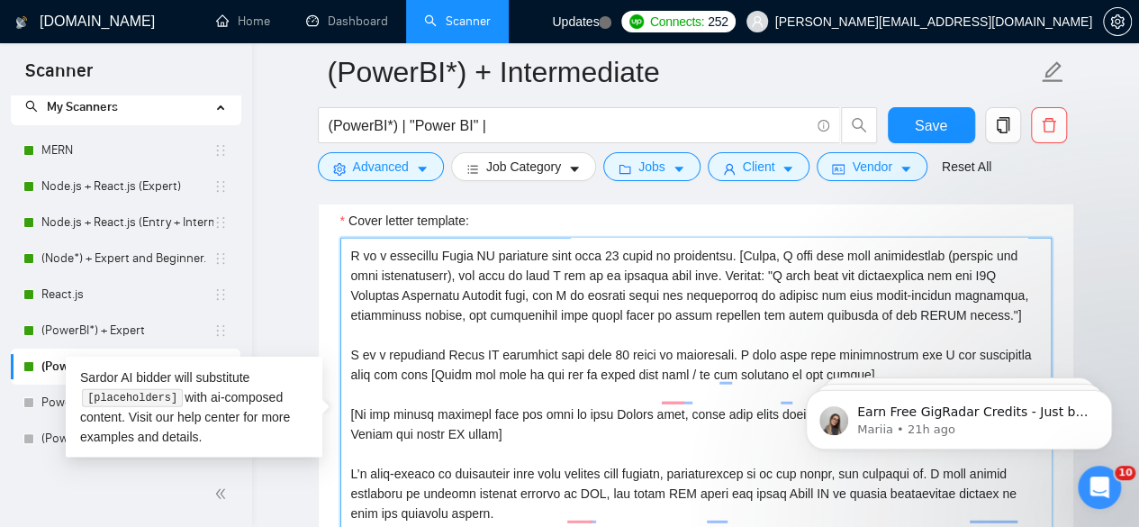
click at [942, 238] on textarea "Cover letter template:" at bounding box center [695, 440] width 711 height 405
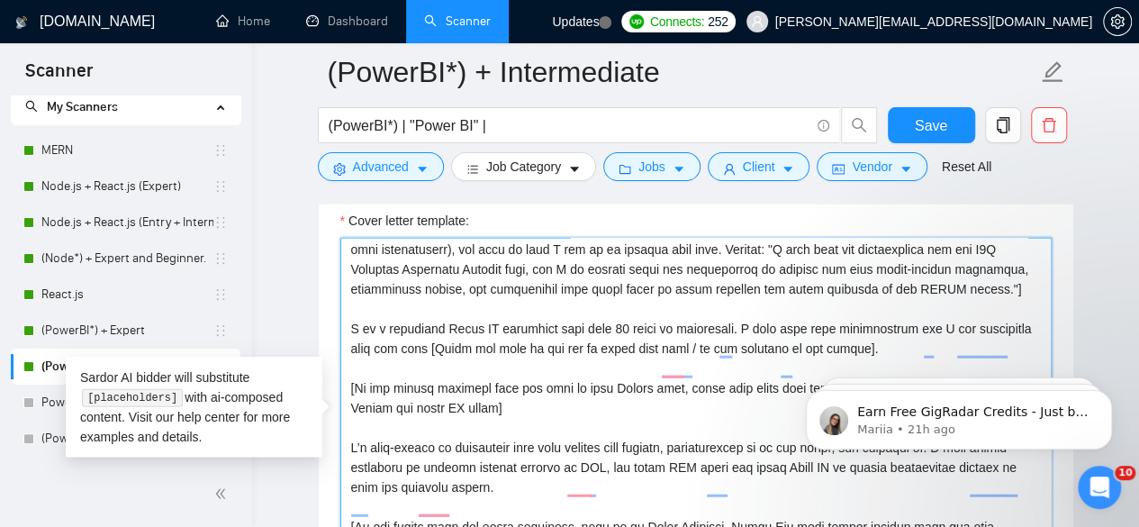
drag, startPoint x: 900, startPoint y: 329, endPoint x: 425, endPoint y: 356, distance: 476.0
click at [425, 356] on textarea "Cover letter template:" at bounding box center [695, 440] width 711 height 405
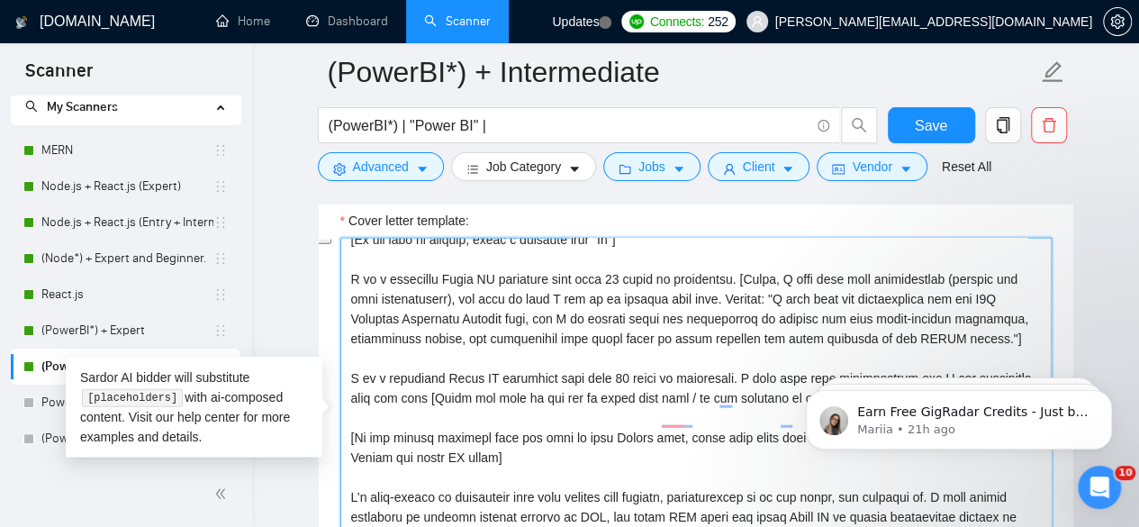
click at [942, 263] on textarea "Cover letter template:" at bounding box center [695, 440] width 711 height 405
paste textarea "and I can definitely help you with"
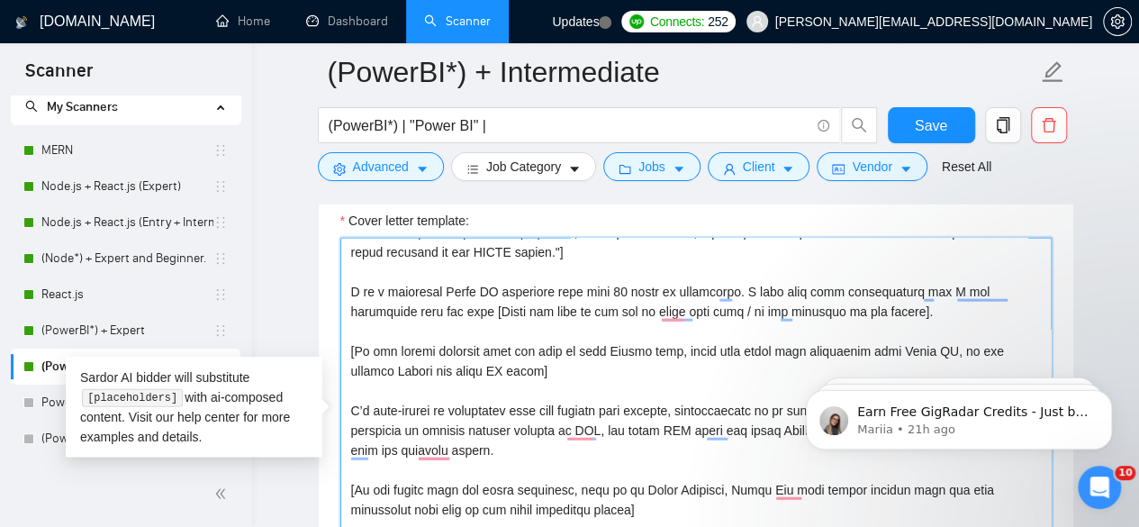
drag, startPoint x: 549, startPoint y: 356, endPoint x: 345, endPoint y: 276, distance: 219.5
click at [345, 276] on div "Cover Letter Options Cover letter template:" at bounding box center [696, 412] width 756 height 550
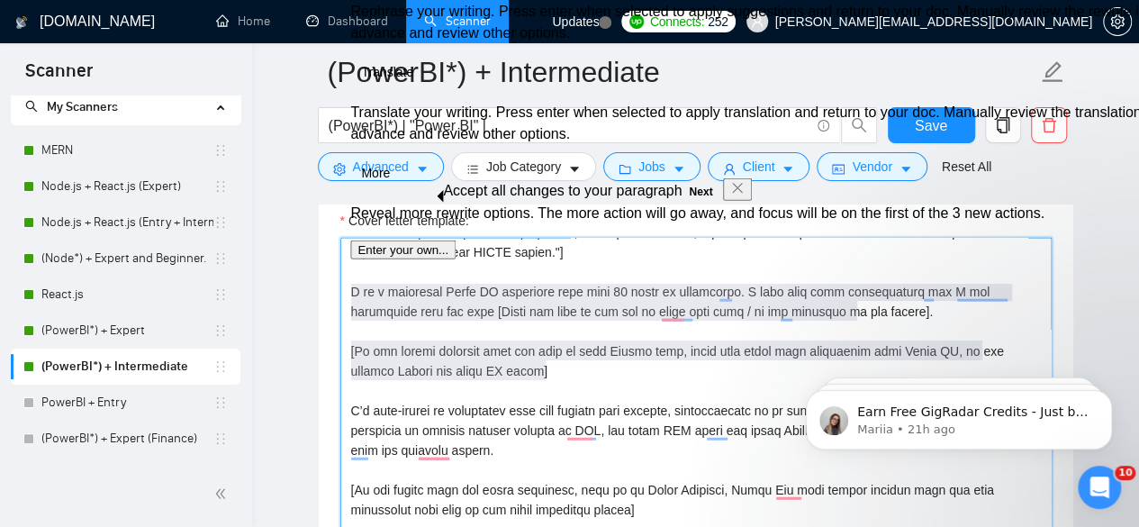
click at [457, 359] on textarea "Cover letter template:" at bounding box center [695, 440] width 711 height 405
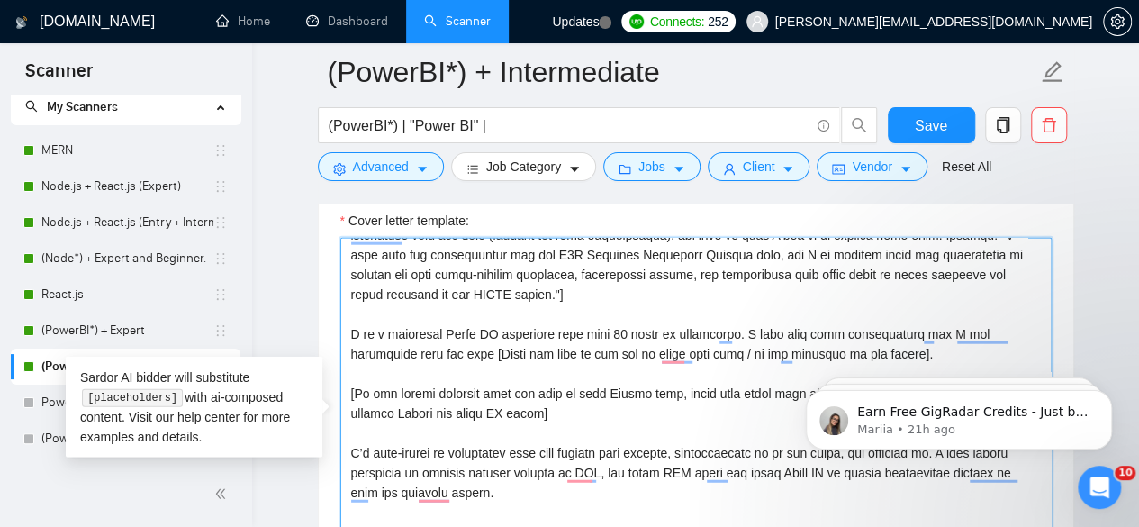
drag, startPoint x: 859, startPoint y: 332, endPoint x: 347, endPoint y: 318, distance: 511.5
click at [347, 317] on div "Cover Letter Options Cover letter template:" at bounding box center [696, 412] width 756 height 550
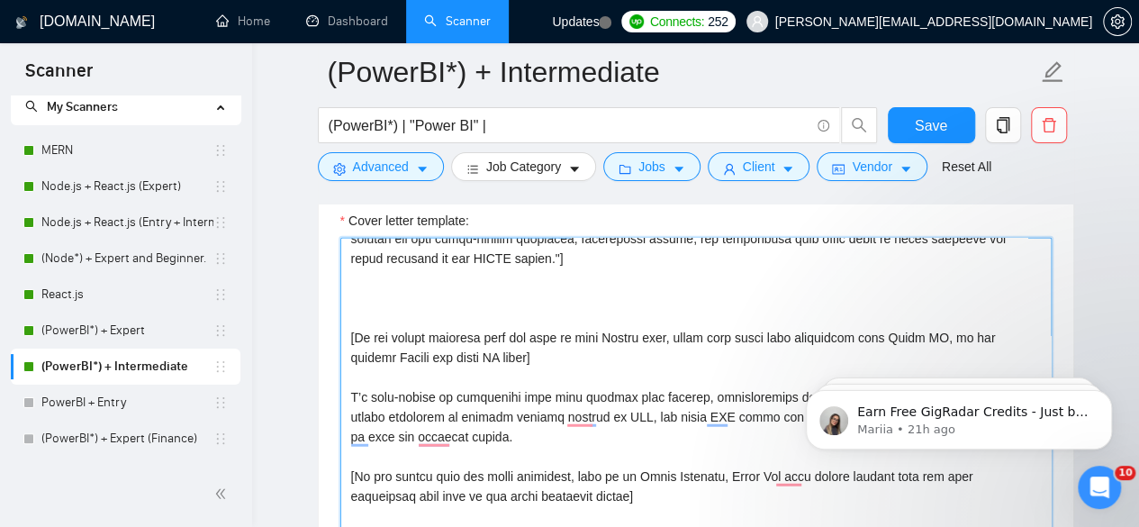
click at [347, 317] on textarea "Cover letter template:" at bounding box center [695, 440] width 711 height 405
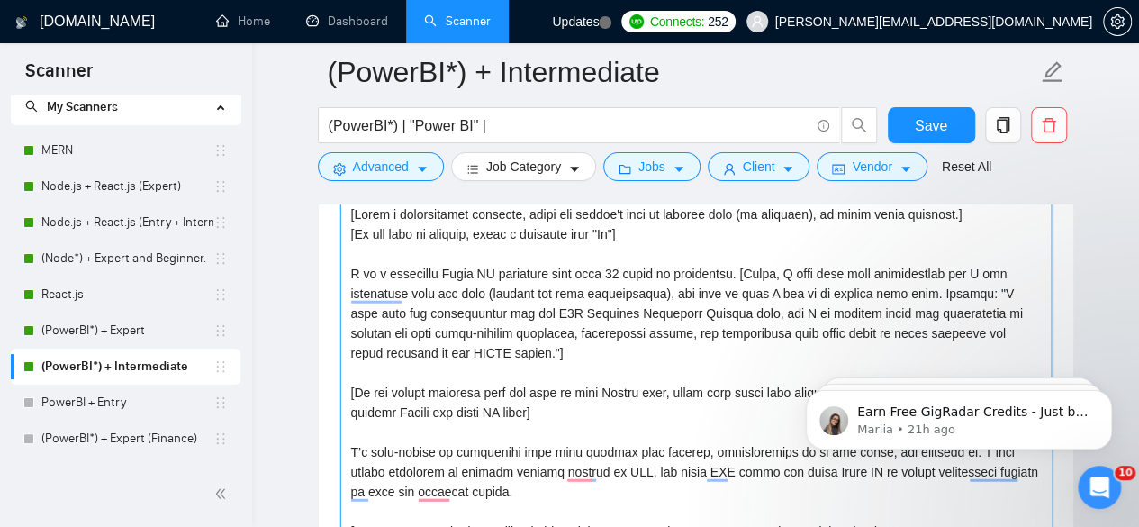
click at [930, 277] on textarea "Cover letter template:" at bounding box center [695, 402] width 711 height 405
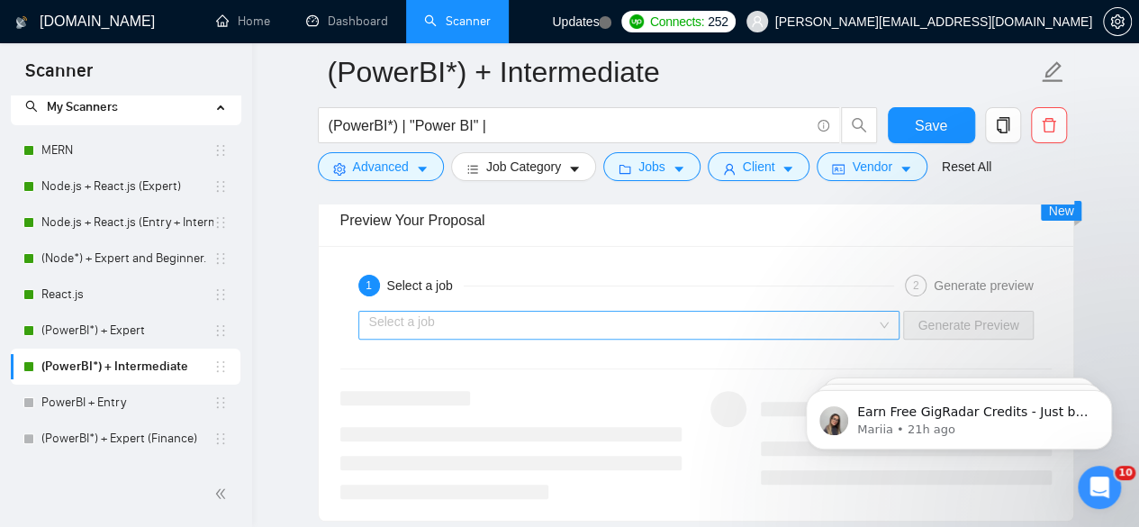
type textarea "[Write a personalized greeting, using the client's name or company name (if pro…"
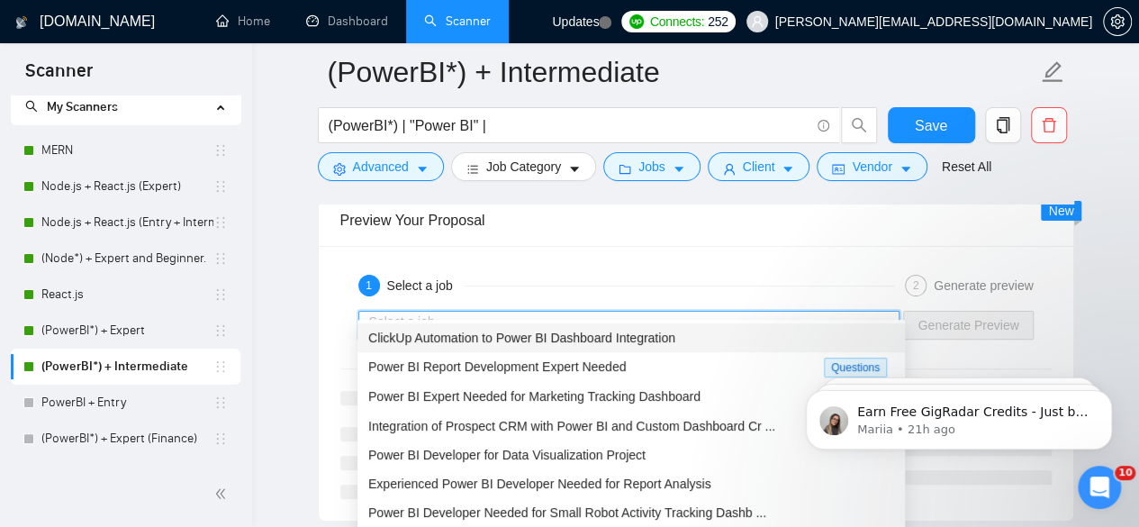
click at [574, 311] on input "search" at bounding box center [623, 324] width 508 height 27
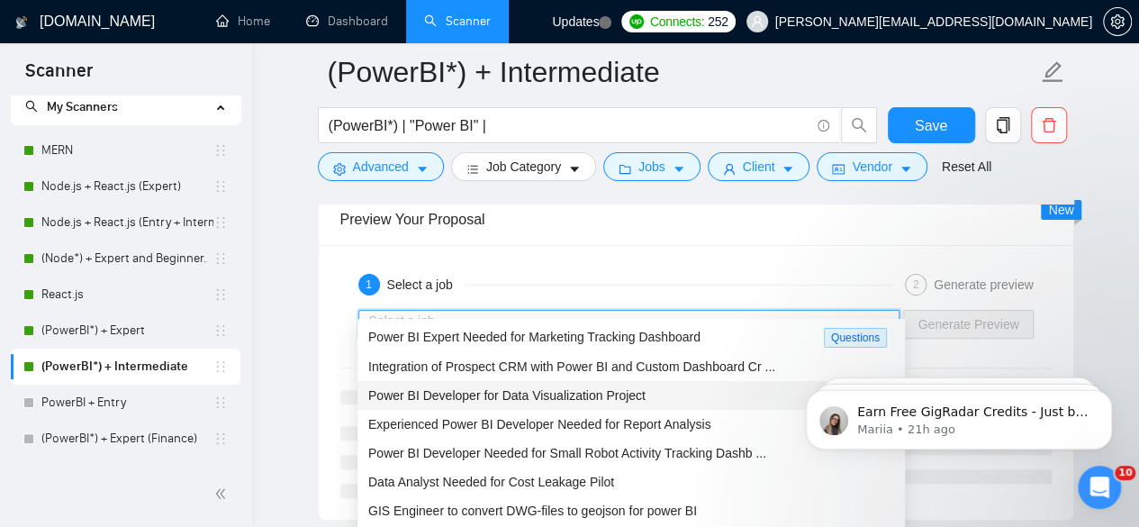
click at [549, 388] on span "Power BI Developer for Data Visualization Project" at bounding box center [506, 395] width 277 height 14
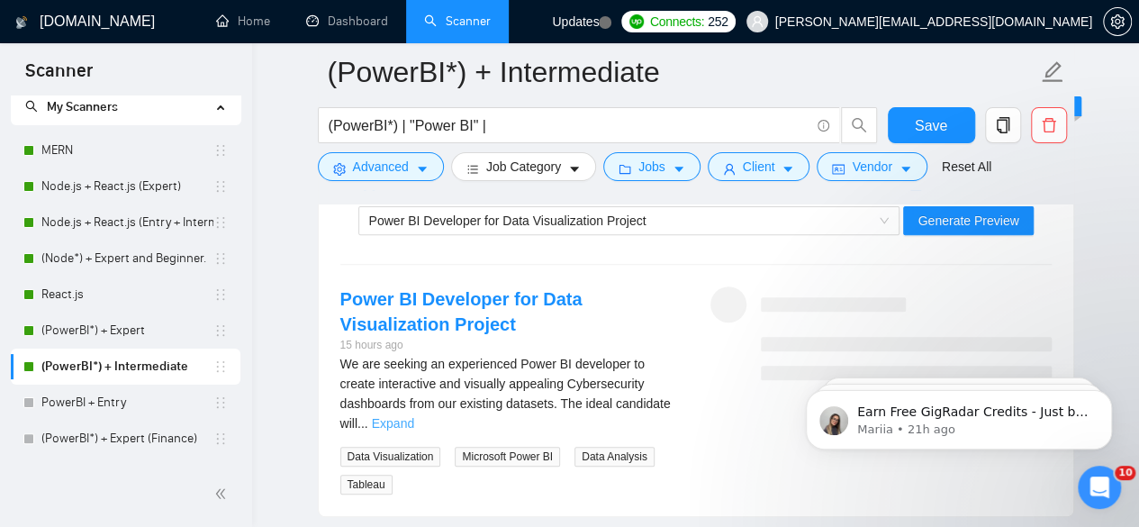
click at [414, 416] on link "Expand" at bounding box center [393, 423] width 42 height 14
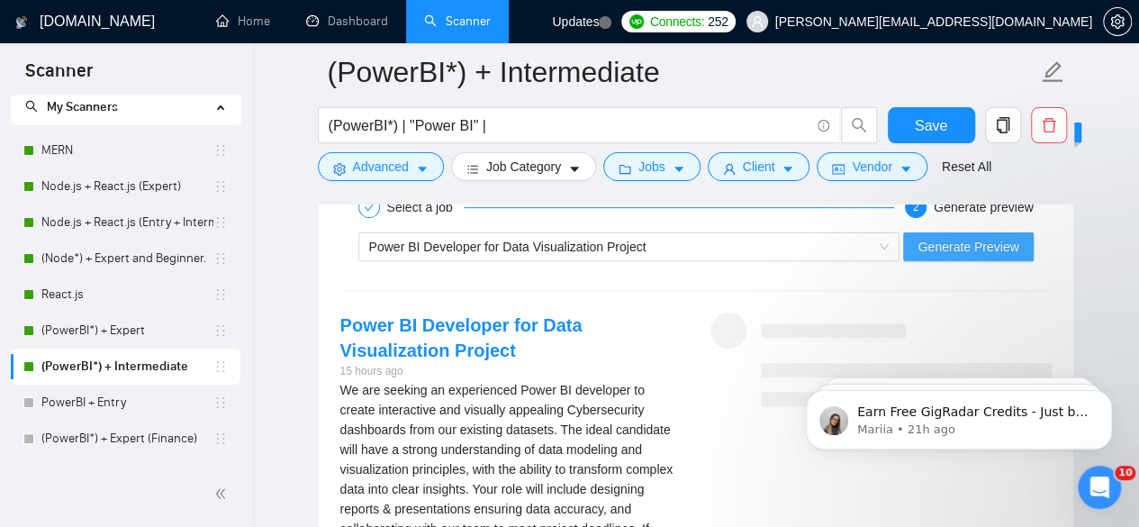
click at [927, 237] on span "Generate Preview" at bounding box center [967, 247] width 101 height 20
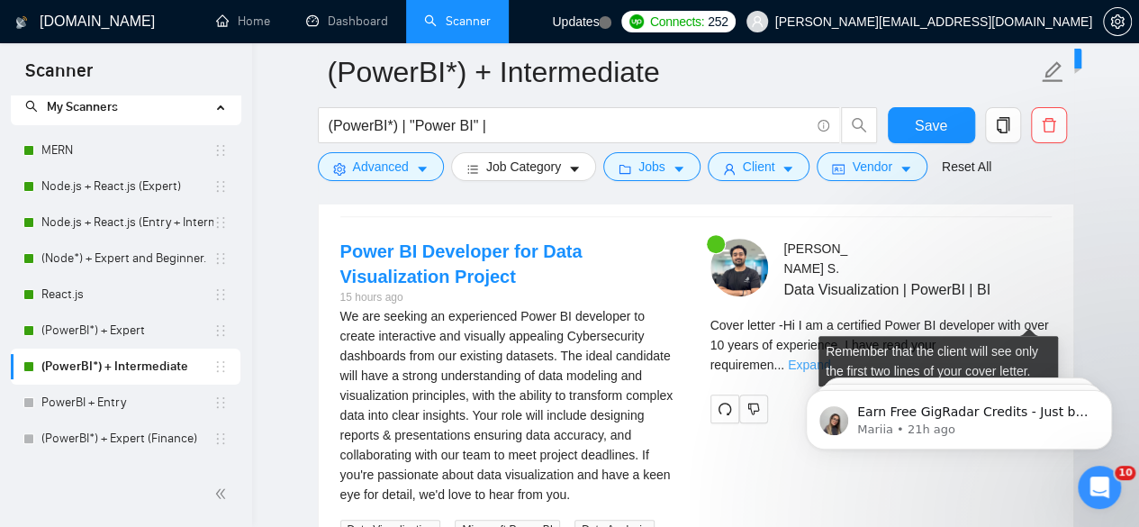
click at [830, 357] on link "Expand" at bounding box center [809, 364] width 42 height 14
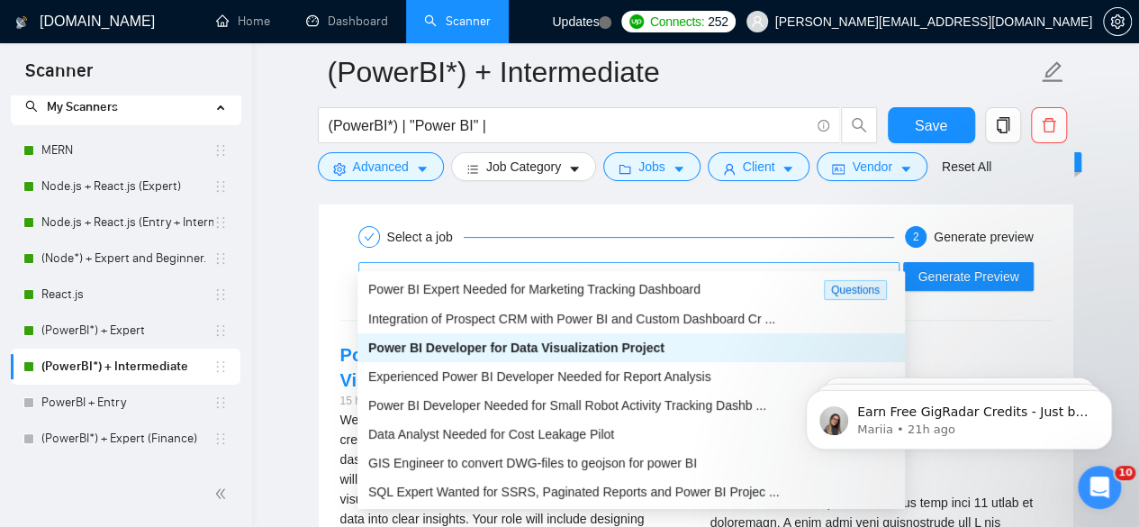
click at [846, 263] on div "Power BI Developer for Data Visualization Project" at bounding box center [621, 276] width 504 height 27
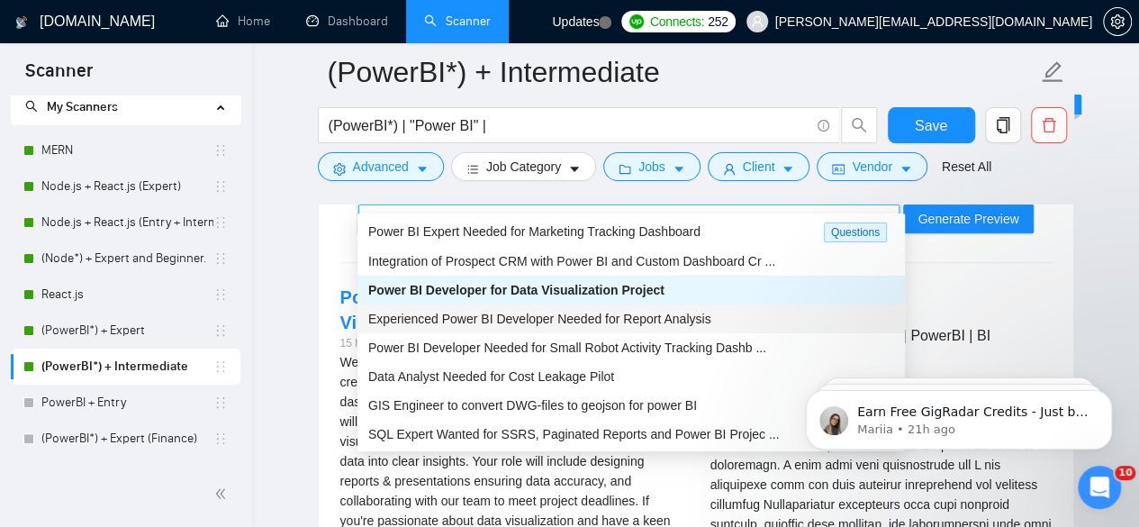
scroll to position [3611, 0]
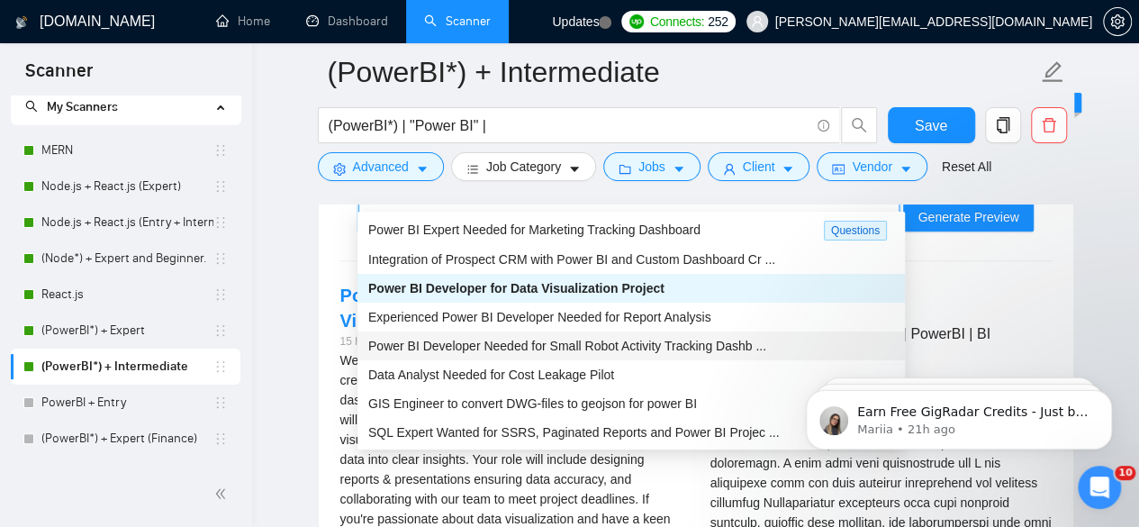
click at [457, 343] on span "Power BI Developer Needed for Small Robot Activity Tracking Dashb ..." at bounding box center [567, 345] width 398 height 14
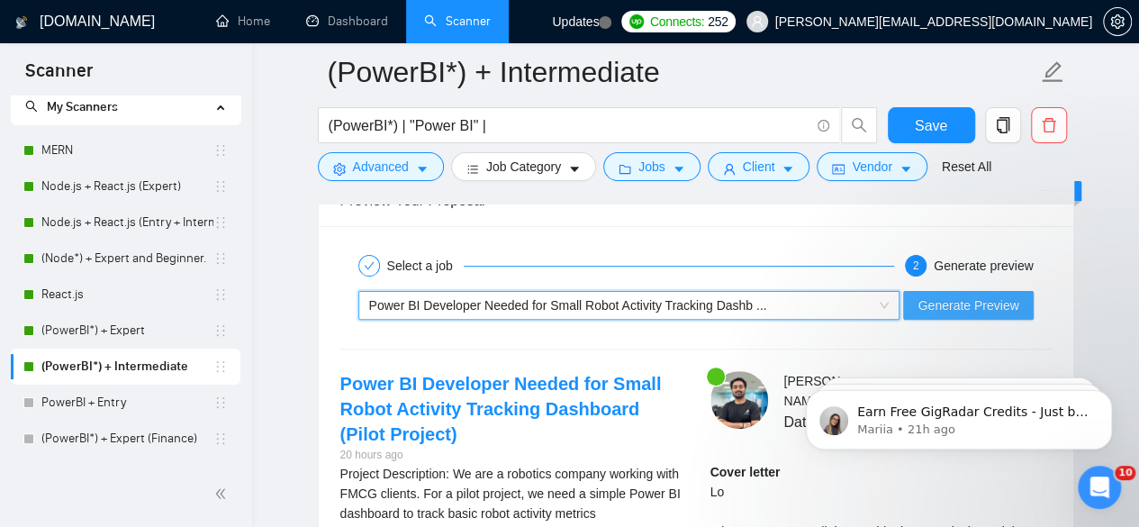
scroll to position [3520, 0]
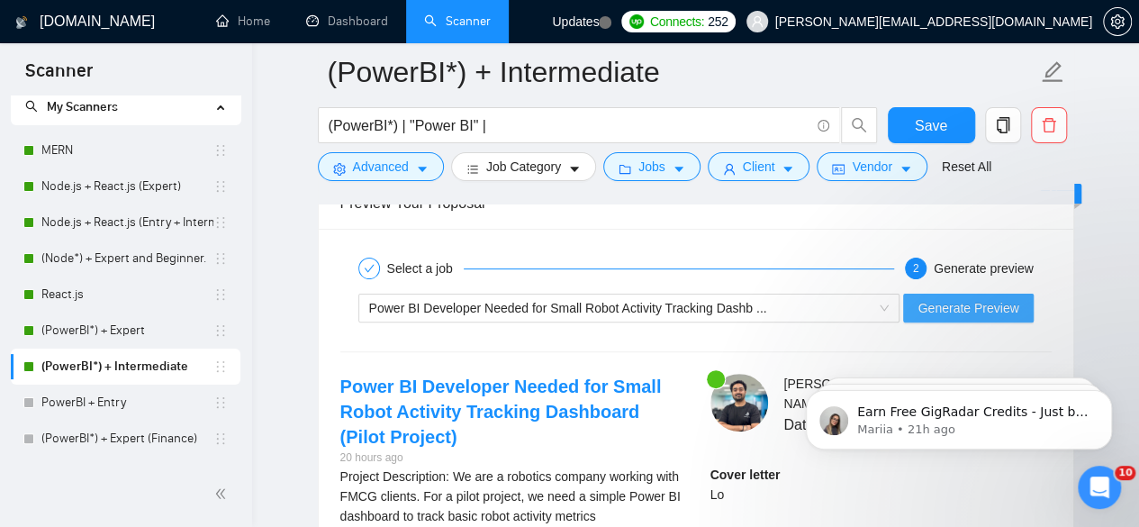
click at [966, 298] on span "Generate Preview" at bounding box center [967, 308] width 101 height 20
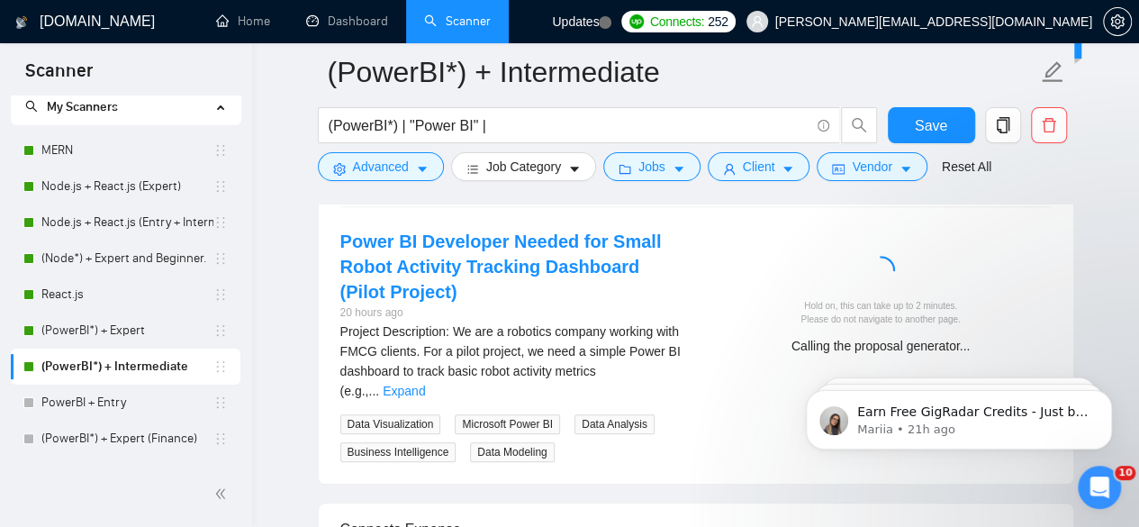
scroll to position [3666, 0]
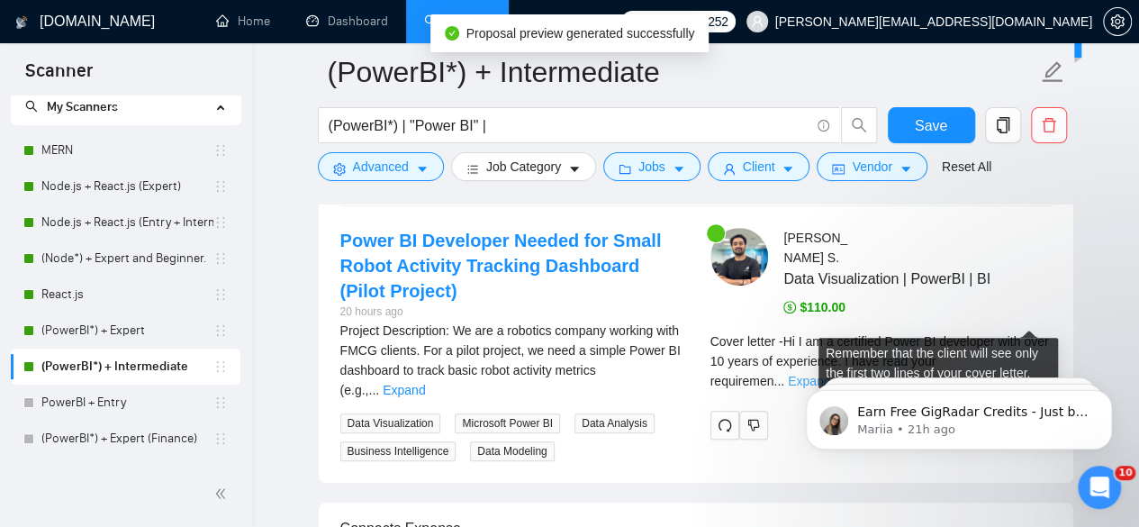
click at [830, 374] on link "Expand" at bounding box center [809, 381] width 42 height 14
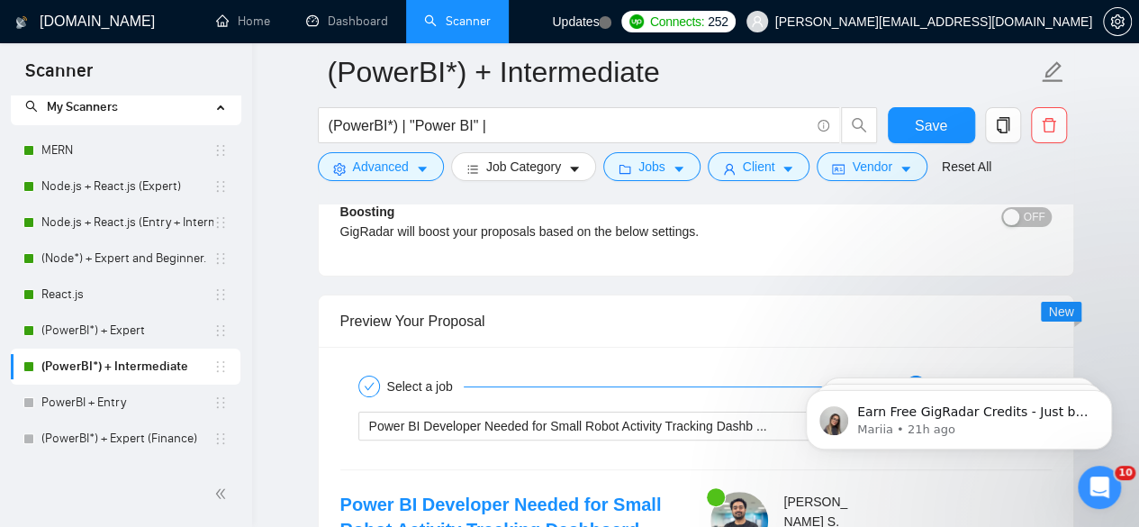
scroll to position [3402, 0]
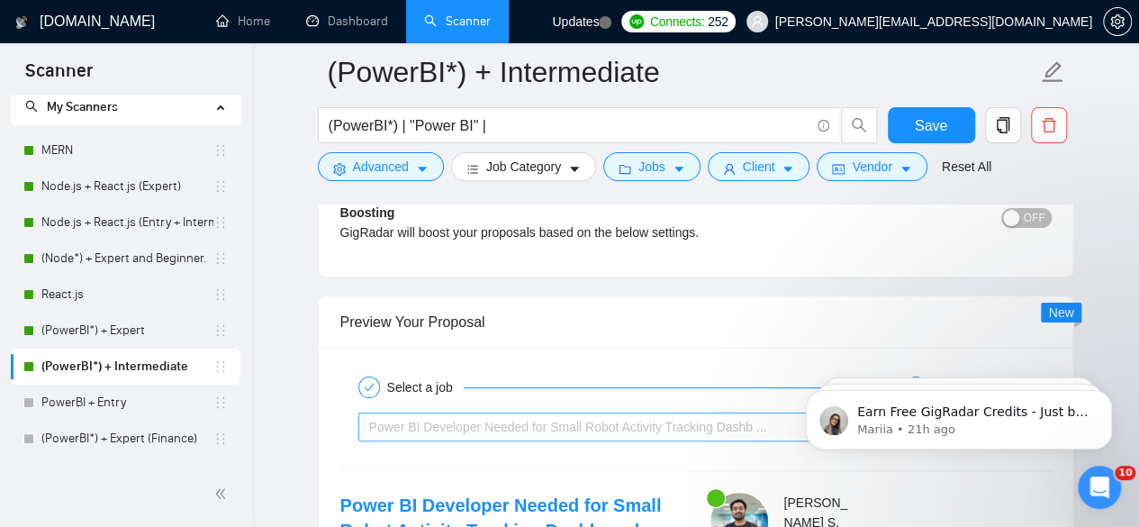
click at [596, 419] on span "Power BI Developer Needed for Small Robot Activity Tracking Dashb ..." at bounding box center [568, 426] width 398 height 14
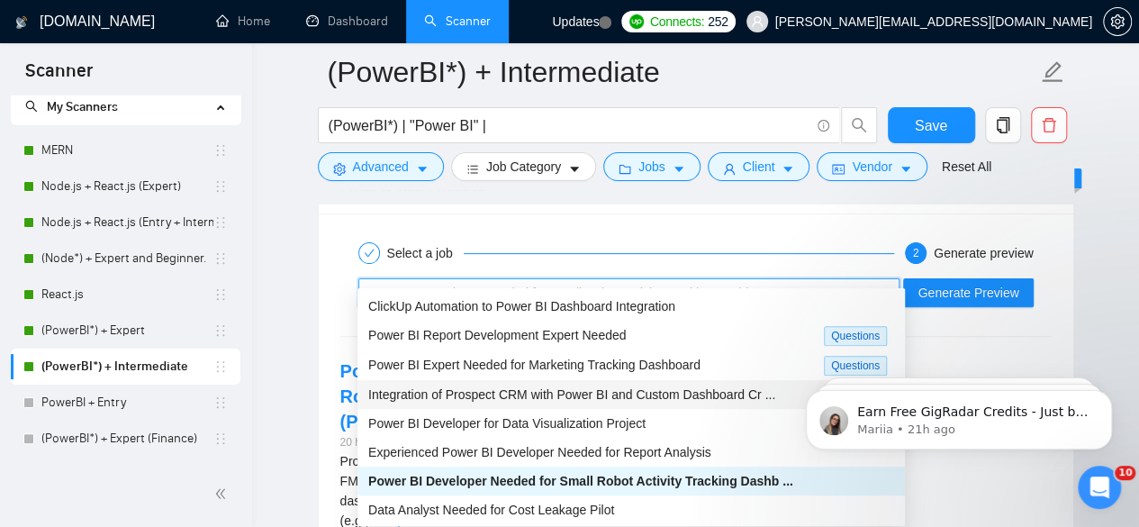
scroll to position [3535, 0]
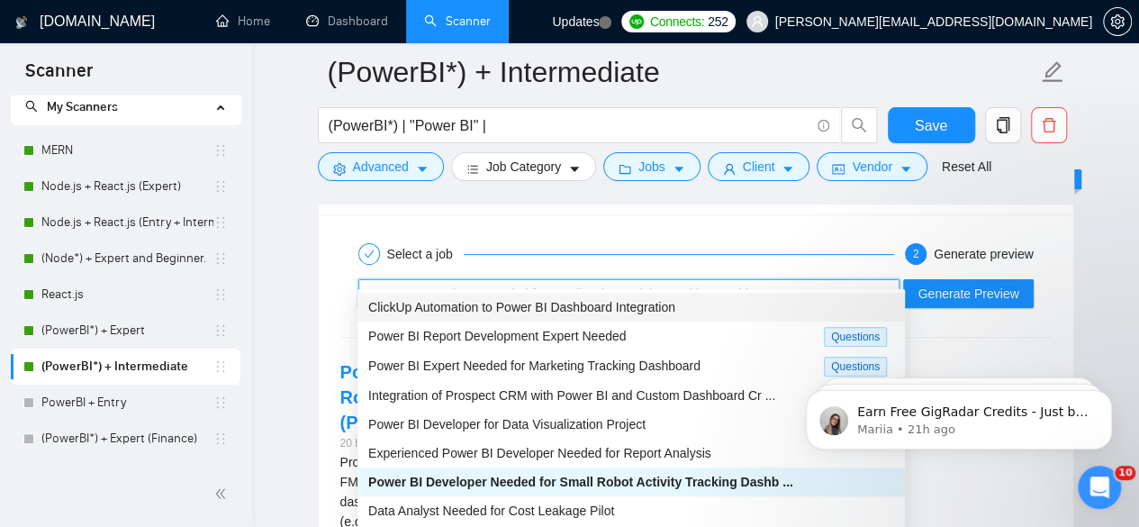
click at [432, 306] on span "ClickUp Automation to Power BI Dashboard Integration" at bounding box center [521, 307] width 307 height 14
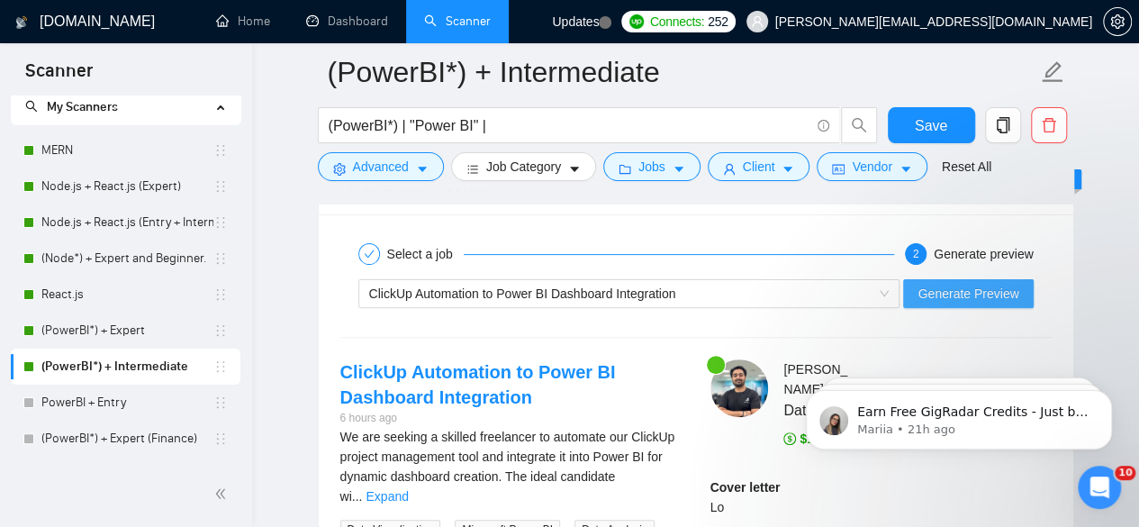
click at [933, 284] on span "Generate Preview" at bounding box center [967, 294] width 101 height 20
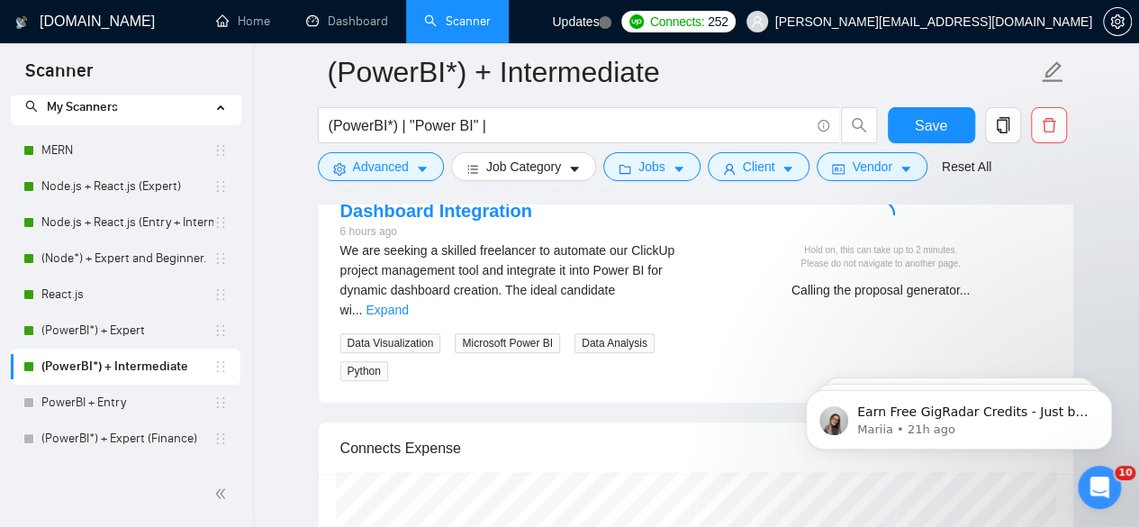
scroll to position [3728, 0]
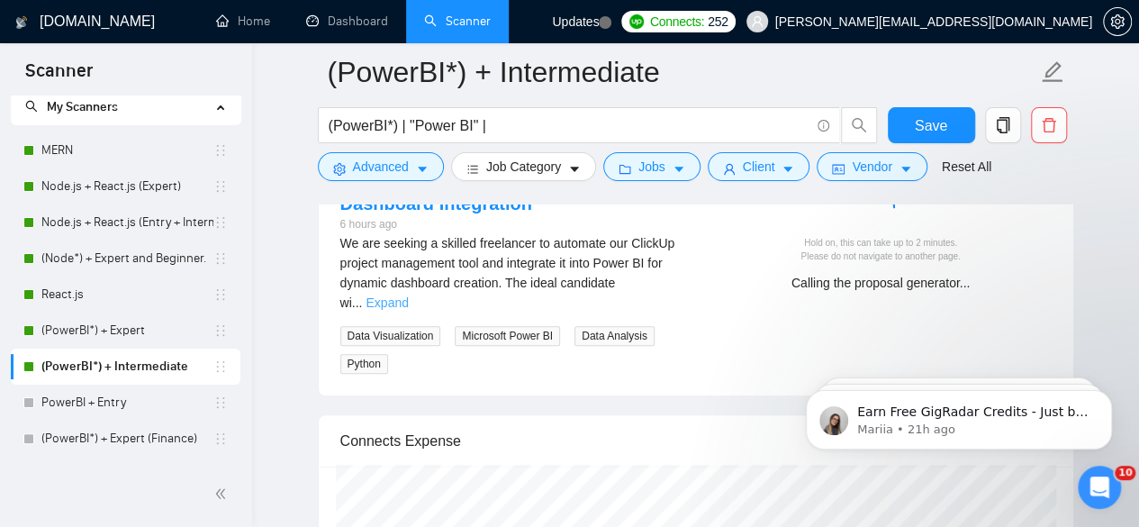
click at [408, 295] on link "Expand" at bounding box center [386, 302] width 42 height 14
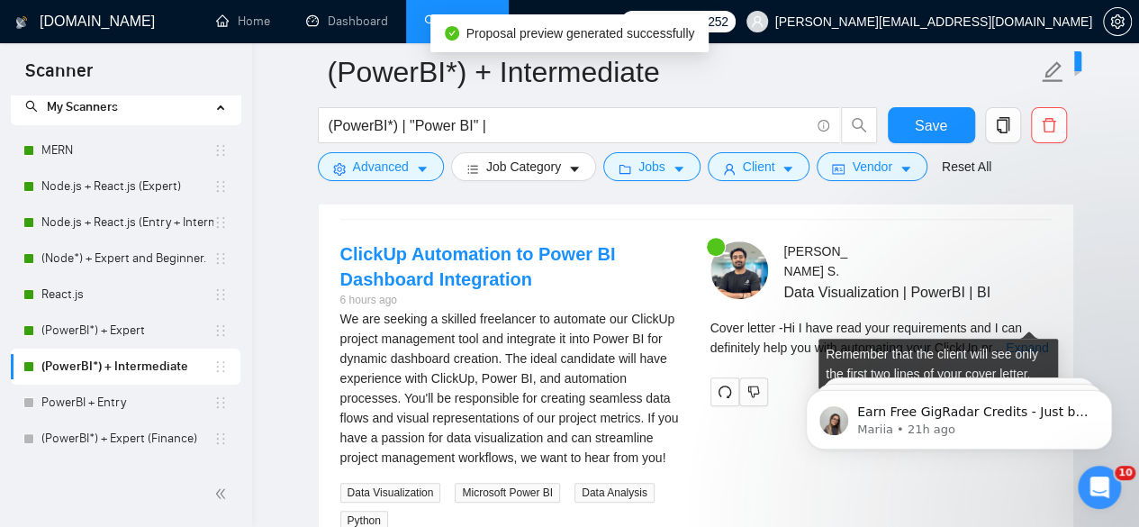
scroll to position [3654, 0]
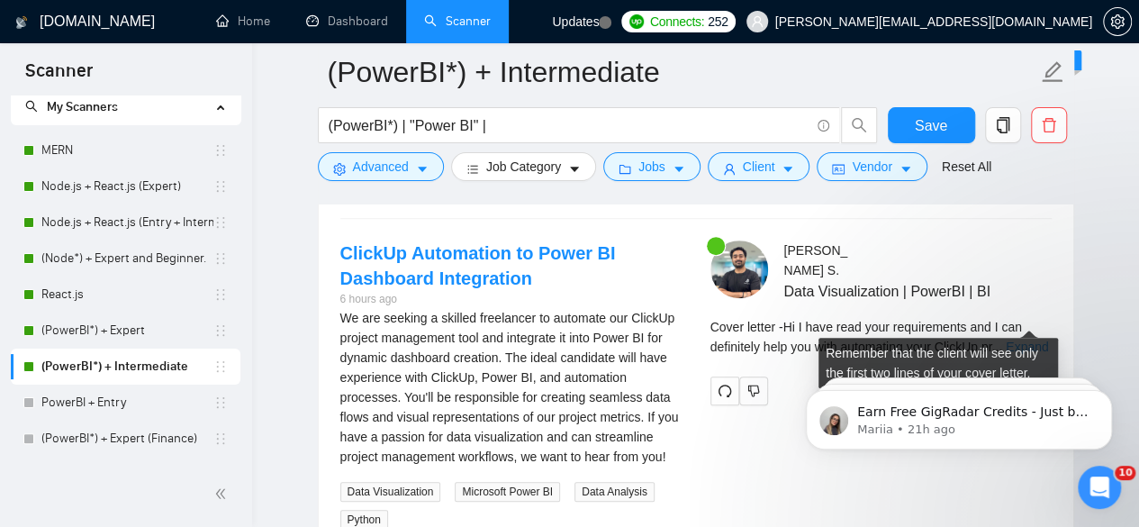
click at [1025, 339] on link "Expand" at bounding box center [1026, 346] width 42 height 14
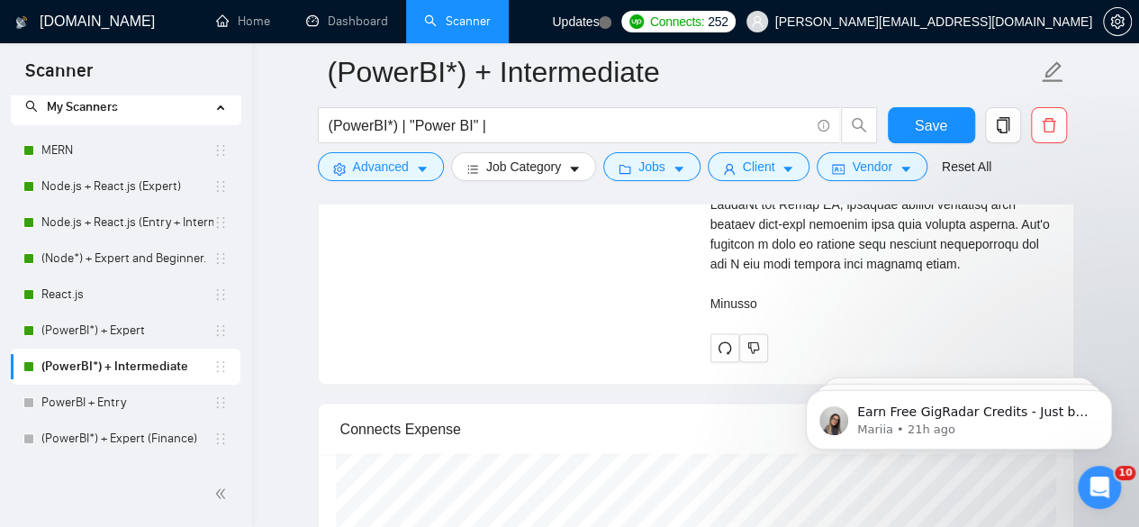
scroll to position [4484, 0]
click at [722, 339] on icon "redo" at bounding box center [724, 346] width 14 height 14
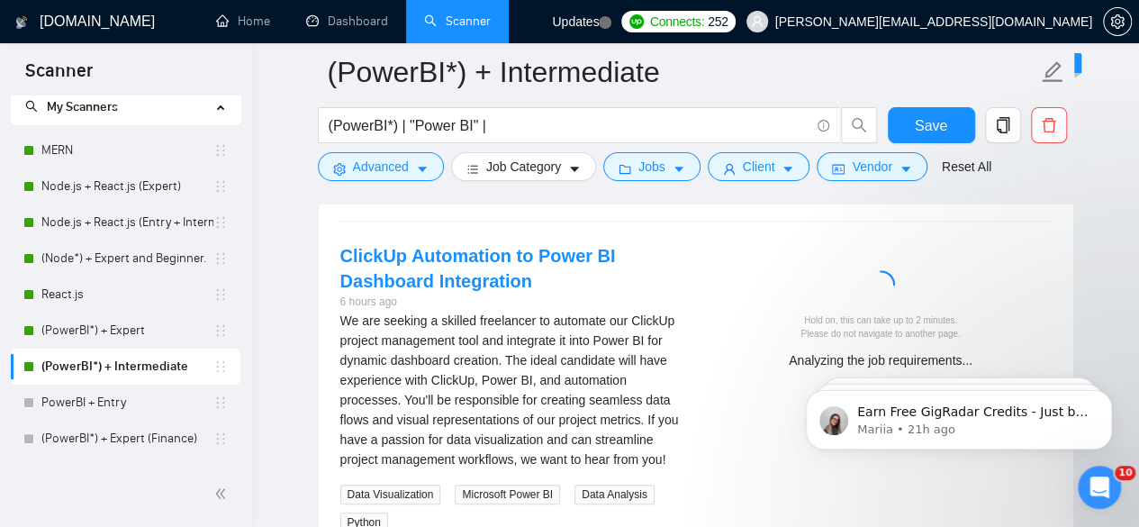
scroll to position [3652, 0]
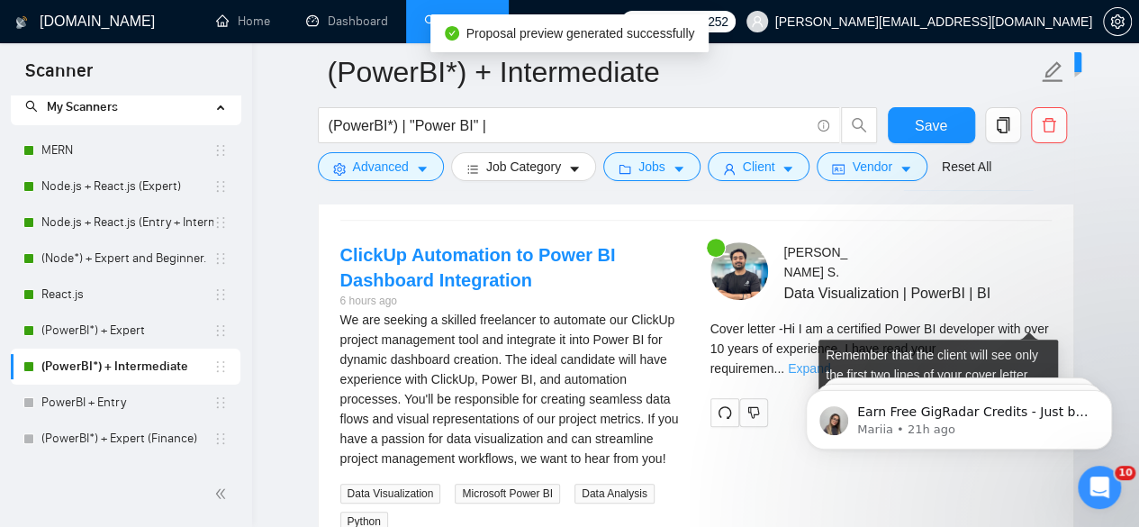
click at [830, 361] on link "Expand" at bounding box center [809, 368] width 42 height 14
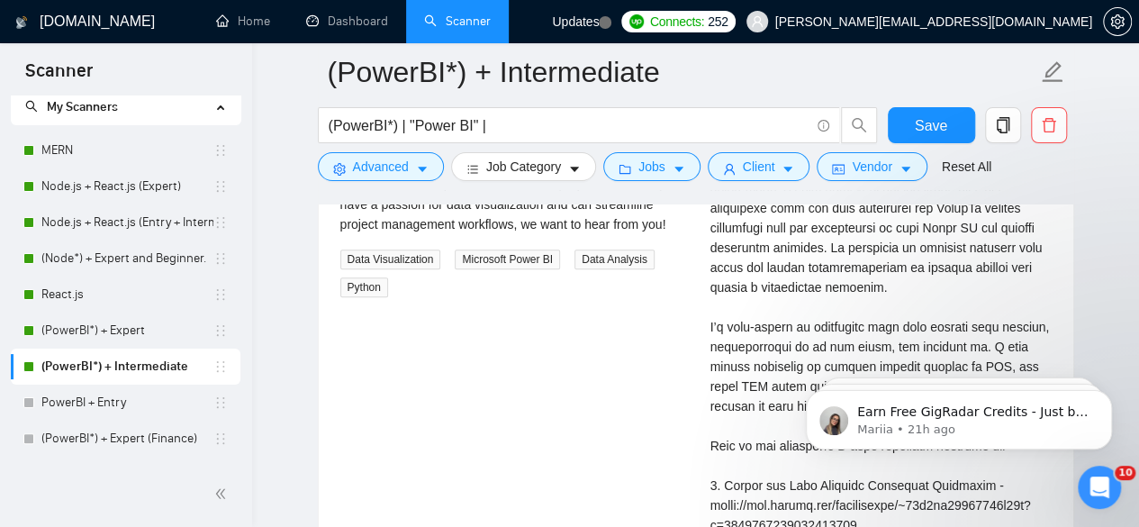
scroll to position [3889, 0]
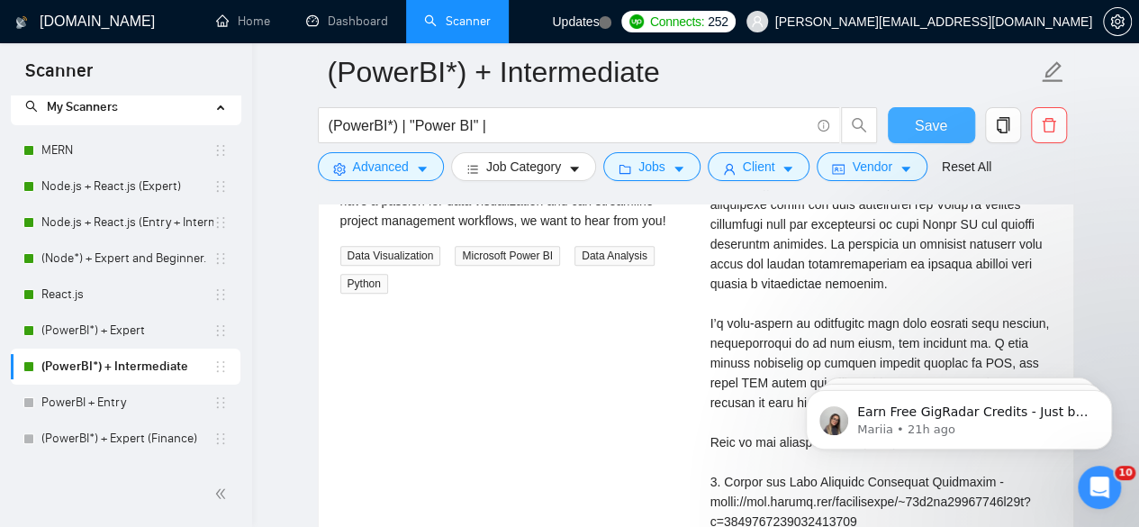
click at [907, 128] on button "Save" at bounding box center [931, 125] width 87 height 36
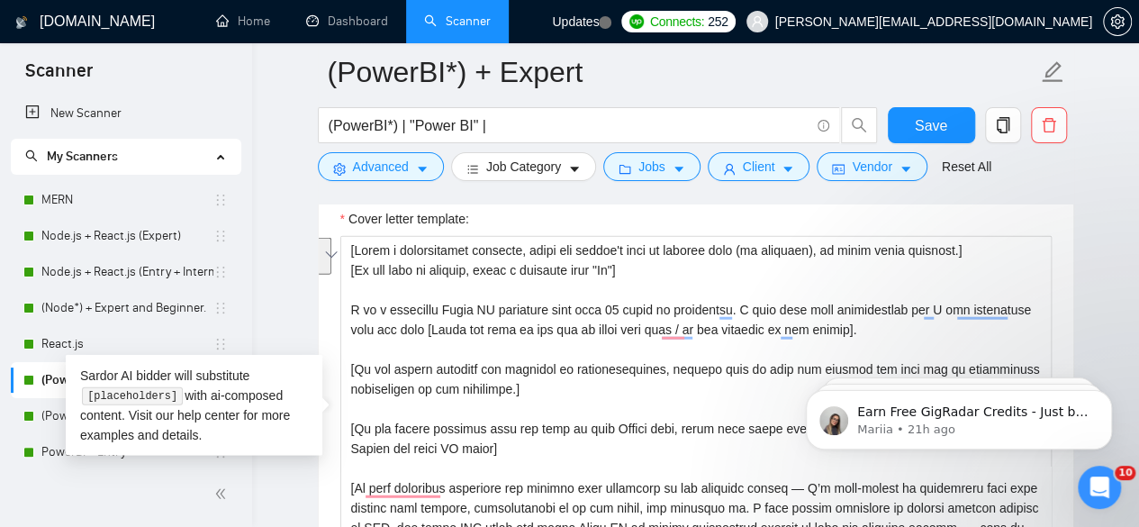
scroll to position [94, 0]
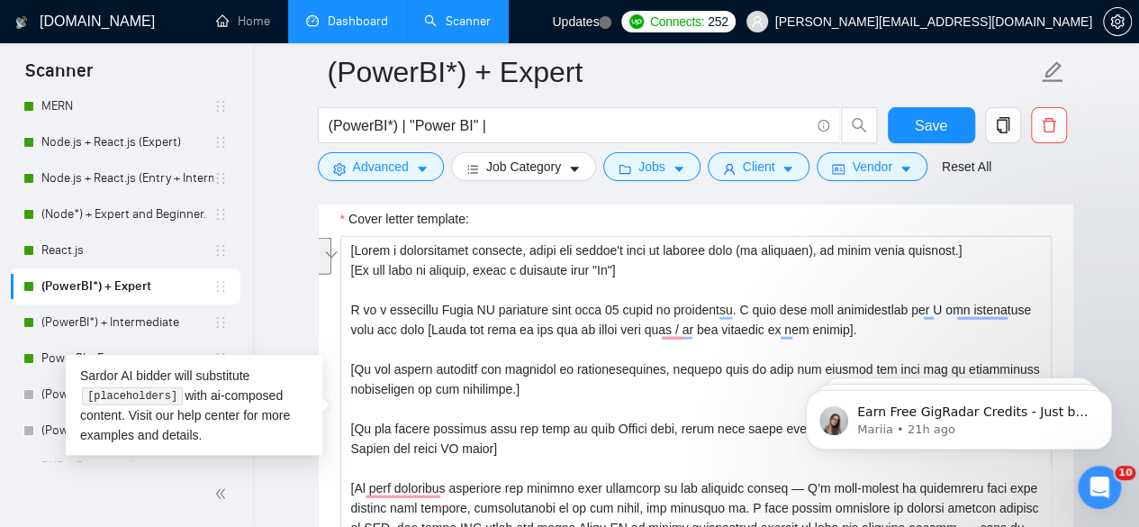
click at [338, 29] on link "Dashboard" at bounding box center [347, 21] width 82 height 15
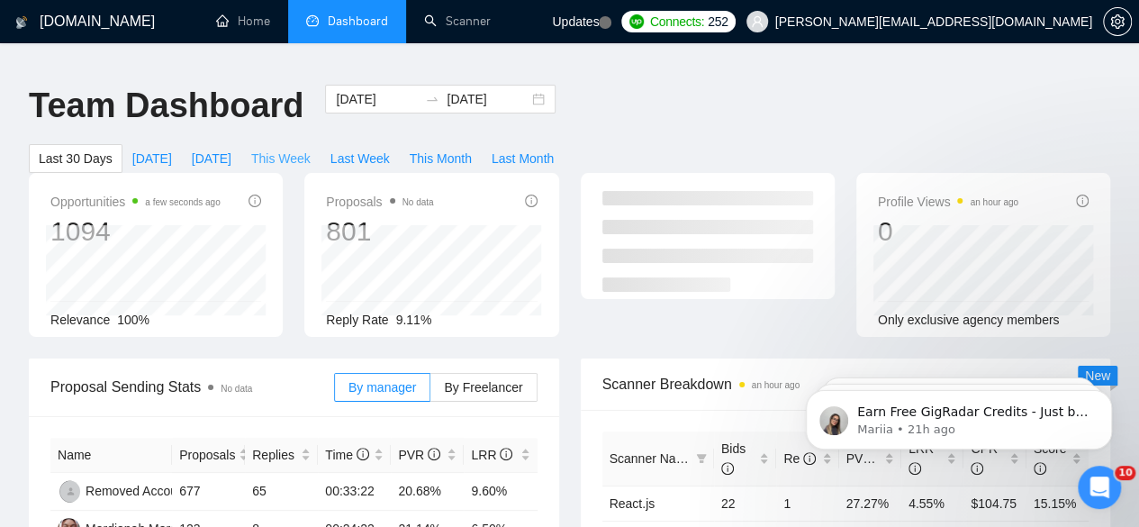
click at [311, 149] on span "This Week" at bounding box center [280, 159] width 59 height 20
type input "[DATE]"
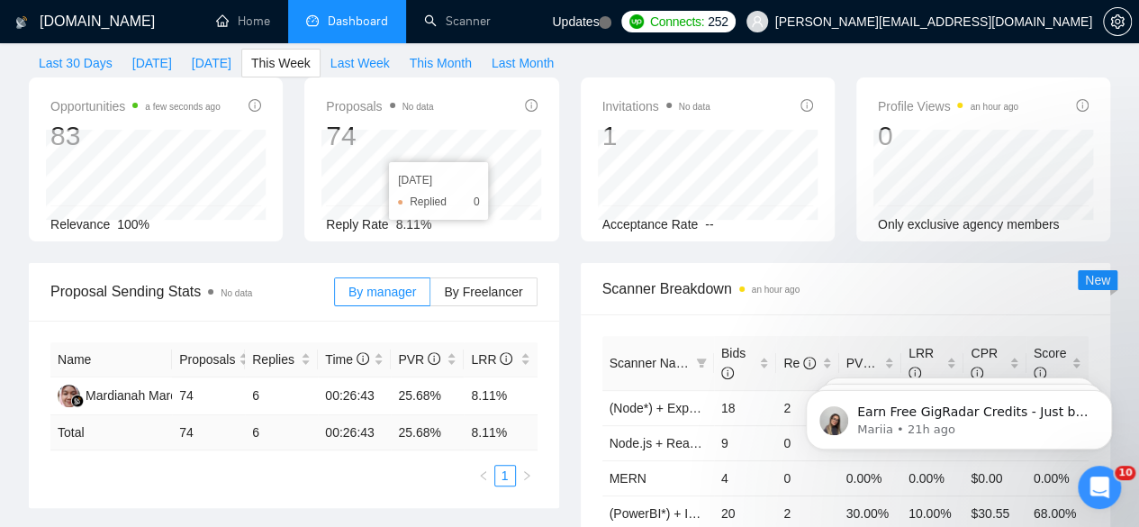
scroll to position [104, 0]
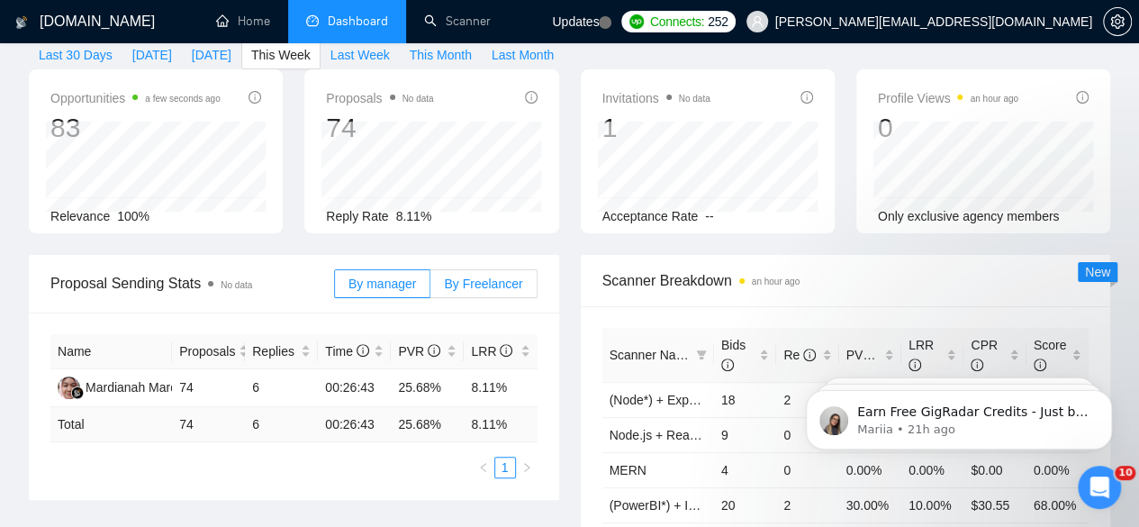
click at [484, 276] on span "By Freelancer" at bounding box center [483, 283] width 78 height 14
click at [430, 288] on input "By Freelancer" at bounding box center [430, 288] width 0 height 0
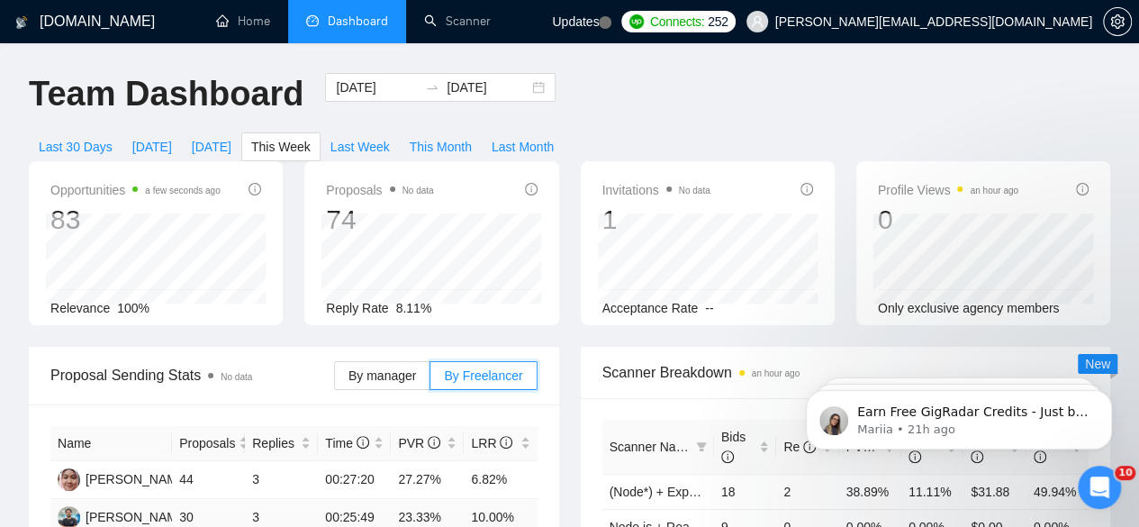
scroll to position [0, 0]
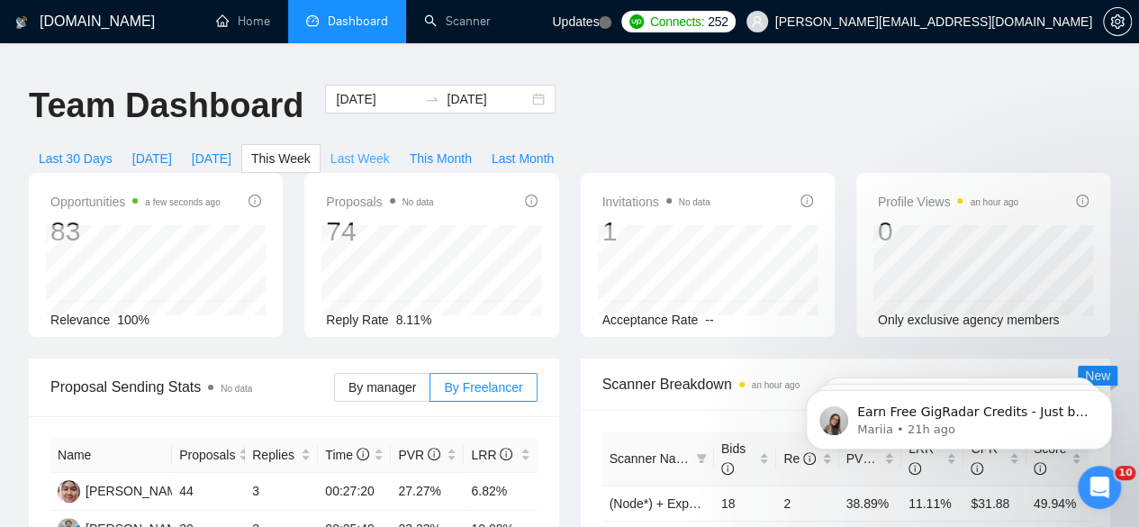
click at [390, 149] on span "Last Week" at bounding box center [359, 159] width 59 height 20
type input "[DATE]"
click at [311, 149] on span "This Week" at bounding box center [280, 159] width 59 height 20
type input "[DATE]"
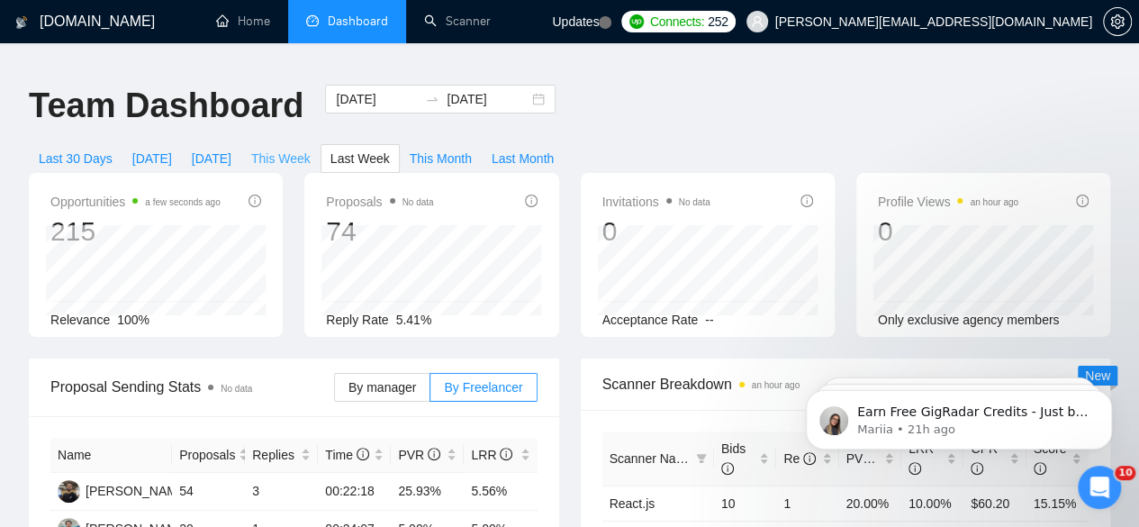
type input "[DATE]"
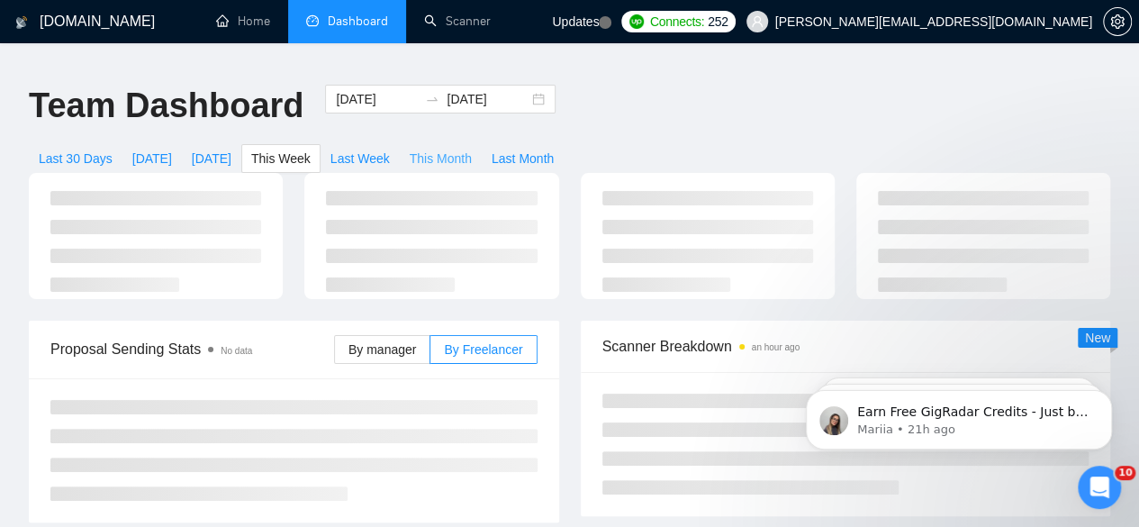
click at [472, 149] on span "This Month" at bounding box center [441, 159] width 62 height 20
type input "[DATE]"
